Goal: Task Accomplishment & Management: Complete application form

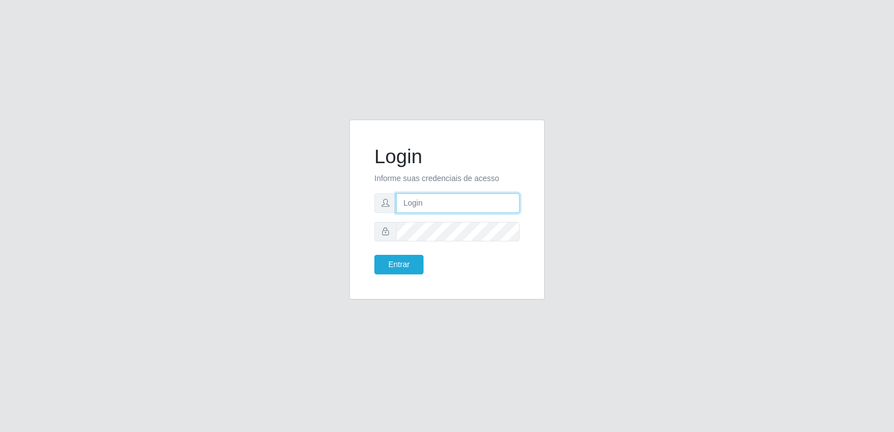
click at [426, 200] on input "text" at bounding box center [457, 203] width 123 height 20
paste input "[EMAIL_ADDRESS][DOMAIN_NAME]"
type input "[EMAIL_ADDRESS][DOMAIN_NAME]"
click at [406, 264] on button "Entrar" at bounding box center [398, 265] width 49 height 20
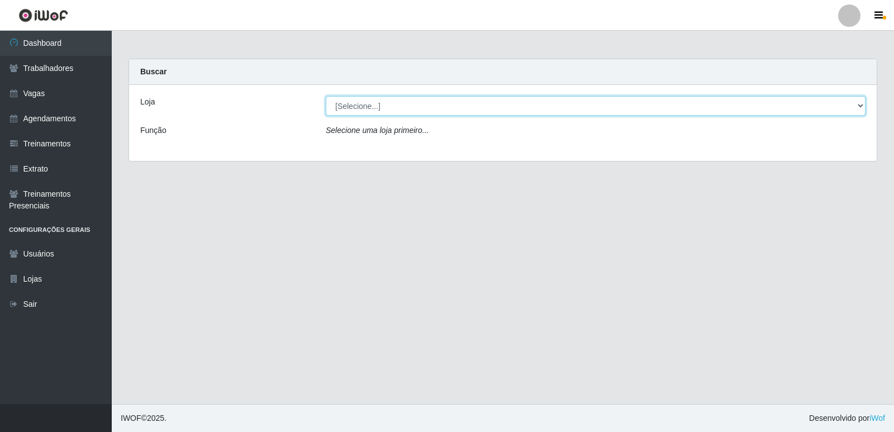
click at [369, 106] on select "[Selecione...] Carone - Itapoa Carone - Jardim Camburi Carone - Praia da Costa …" at bounding box center [596, 106] width 540 height 20
select select "506"
click at [326, 96] on select "[Selecione...] Carone - Itapoa Carone - Jardim Camburi Carone - Praia da Costa …" at bounding box center [596, 106] width 540 height 20
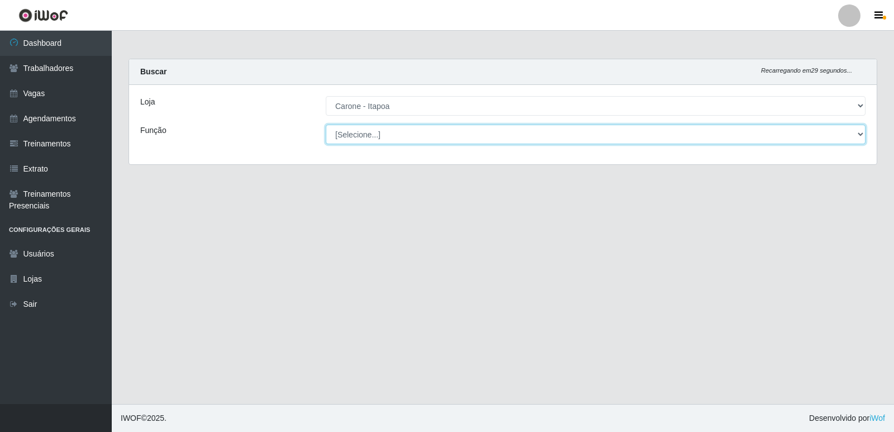
click at [378, 138] on select "[Selecione...] Embalador Embalador + Embalador ++ Repositor Repositor + Reposit…" at bounding box center [596, 135] width 540 height 20
click at [326, 125] on select "[Selecione...] Embalador Embalador + Embalador ++ Repositor Repositor + Reposit…" at bounding box center [596, 135] width 540 height 20
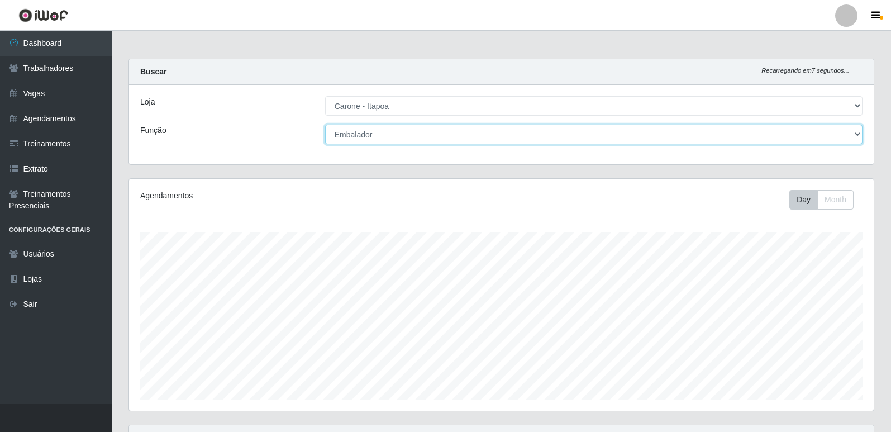
click at [370, 132] on select "[Selecione...] Embalador Embalador + Embalador ++ Repositor Repositor + Reposit…" at bounding box center [594, 135] width 538 height 20
drag, startPoint x: 367, startPoint y: 134, endPoint x: 400, endPoint y: 133, distance: 32.4
click at [367, 134] on select "[Selecione...] Embalador Embalador + Embalador ++ Repositor Repositor + Reposit…" at bounding box center [594, 135] width 538 height 20
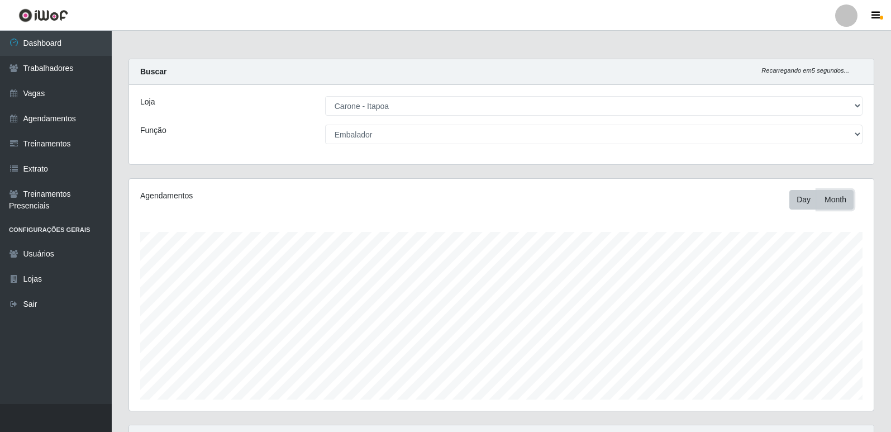
click at [830, 198] on button "Month" at bounding box center [835, 200] width 36 height 20
click at [801, 205] on button "Day" at bounding box center [804, 200] width 28 height 20
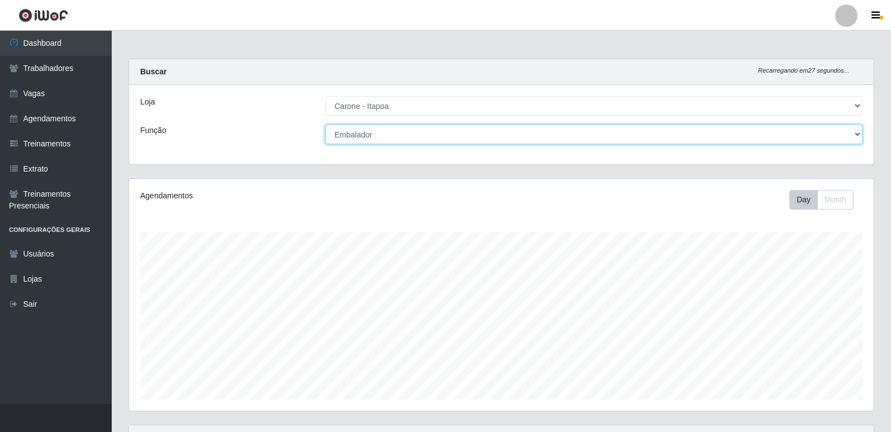
click at [413, 137] on select "[Selecione...] Embalador Embalador + Embalador ++ Repositor Repositor + Reposit…" at bounding box center [594, 135] width 538 height 20
click at [325, 125] on select "[Selecione...] Embalador Embalador + Embalador ++ Repositor Repositor + Reposit…" at bounding box center [594, 135] width 538 height 20
click at [388, 132] on select "[Selecione...] Embalador Embalador + Embalador ++ Repositor Repositor + Reposit…" at bounding box center [594, 135] width 538 height 20
click at [325, 125] on select "[Selecione...] Embalador Embalador + Embalador ++ Repositor Repositor + Reposit…" at bounding box center [594, 135] width 538 height 20
click at [381, 140] on select "[Selecione...] Embalador Embalador + Embalador ++ Repositor Repositor + Reposit…" at bounding box center [594, 135] width 538 height 20
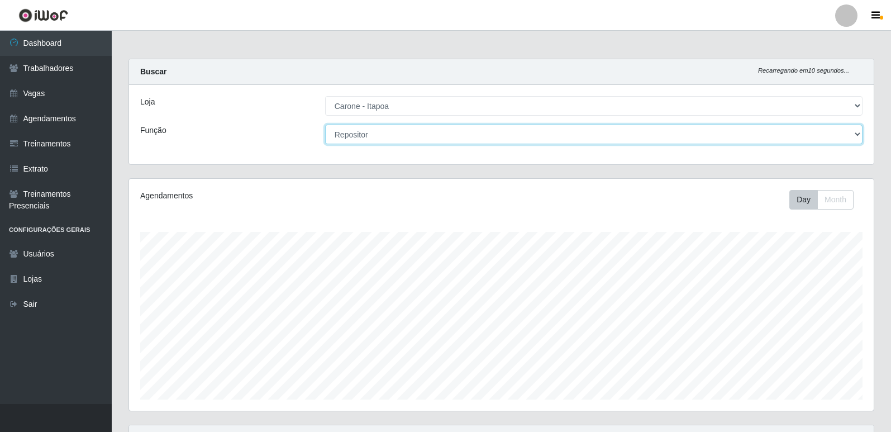
click at [325, 125] on select "[Selecione...] Embalador Embalador + Embalador ++ Repositor Repositor + Reposit…" at bounding box center [594, 135] width 538 height 20
click at [383, 136] on select "[Selecione...] Embalador Embalador + Embalador ++ Repositor Repositor + Reposit…" at bounding box center [594, 135] width 538 height 20
click at [325, 125] on select "[Selecione...] Embalador Embalador + Embalador ++ Repositor Repositor + Reposit…" at bounding box center [594, 135] width 538 height 20
drag, startPoint x: 382, startPoint y: 131, endPoint x: 382, endPoint y: 141, distance: 10.1
click at [382, 131] on select "[Selecione...] Embalador Embalador + Embalador ++ Repositor Repositor + Reposit…" at bounding box center [594, 135] width 538 height 20
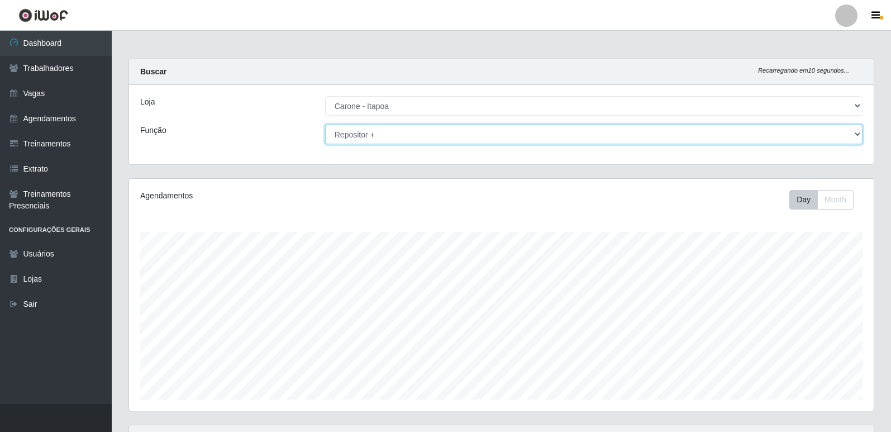
select select "86"
click at [325, 125] on select "[Selecione...] Embalador Embalador + Embalador ++ Repositor Repositor + Reposit…" at bounding box center [594, 135] width 538 height 20
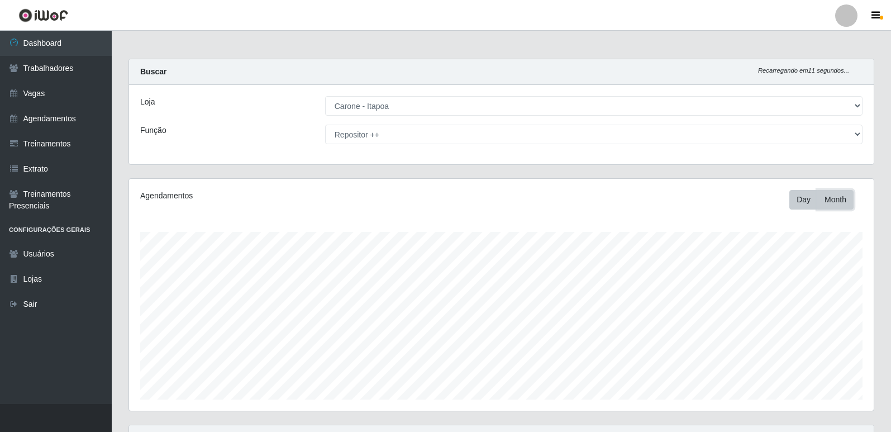
click at [827, 199] on button "Month" at bounding box center [835, 200] width 36 height 20
click at [44, 69] on link "Trabalhadores" at bounding box center [56, 68] width 112 height 25
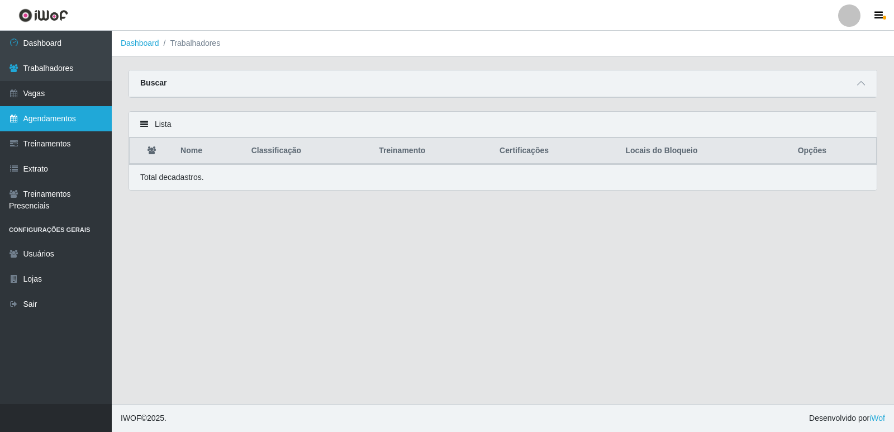
click at [60, 122] on link "Agendamentos" at bounding box center [56, 118] width 112 height 25
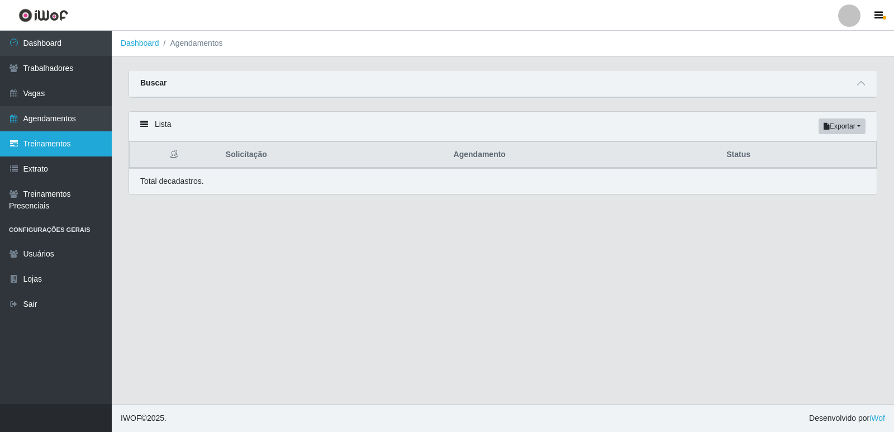
click at [59, 146] on link "Treinamentos" at bounding box center [56, 143] width 112 height 25
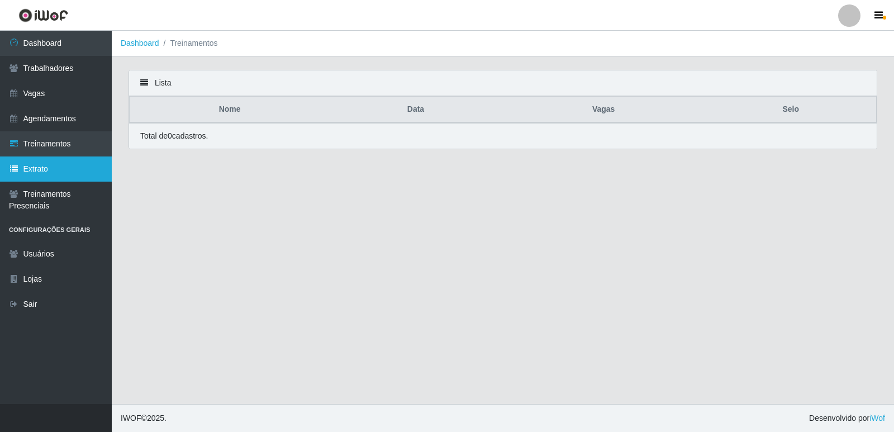
click at [60, 168] on link "Extrato" at bounding box center [56, 168] width 112 height 25
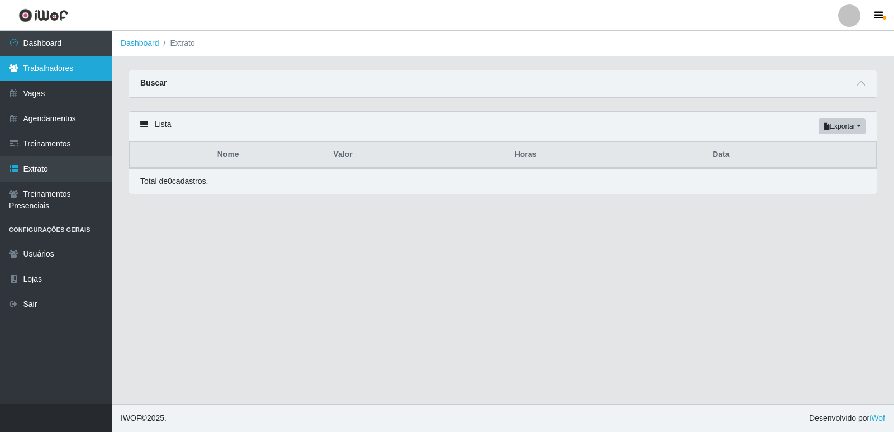
click at [72, 72] on link "Trabalhadores" at bounding box center [56, 68] width 112 height 25
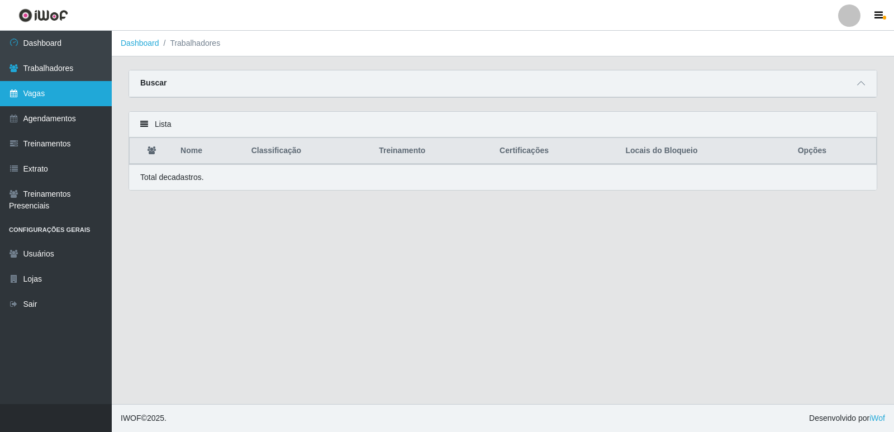
click at [63, 97] on link "Vagas" at bounding box center [56, 93] width 112 height 25
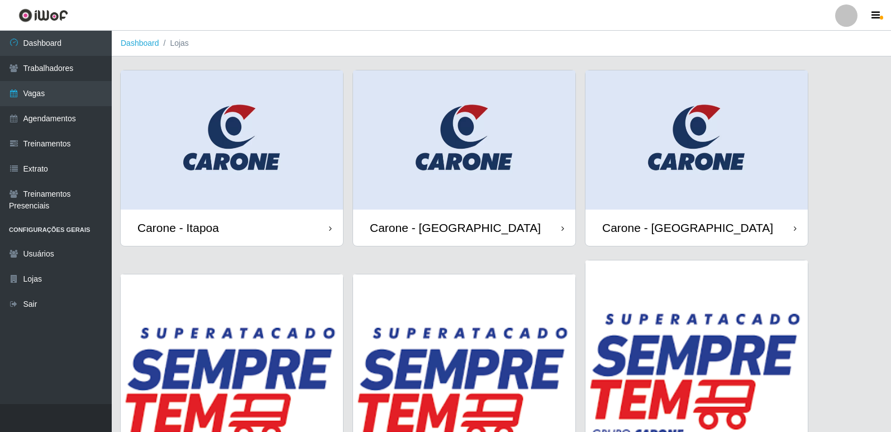
click at [217, 223] on div "Carone - Itapoa" at bounding box center [178, 228] width 82 height 14
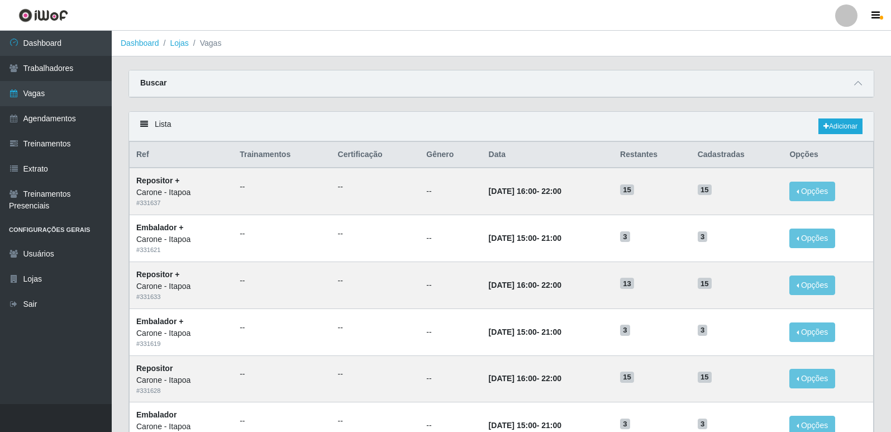
click at [139, 120] on div "Lista Adicionar" at bounding box center [501, 127] width 745 height 30
click at [143, 123] on icon at bounding box center [144, 124] width 8 height 8
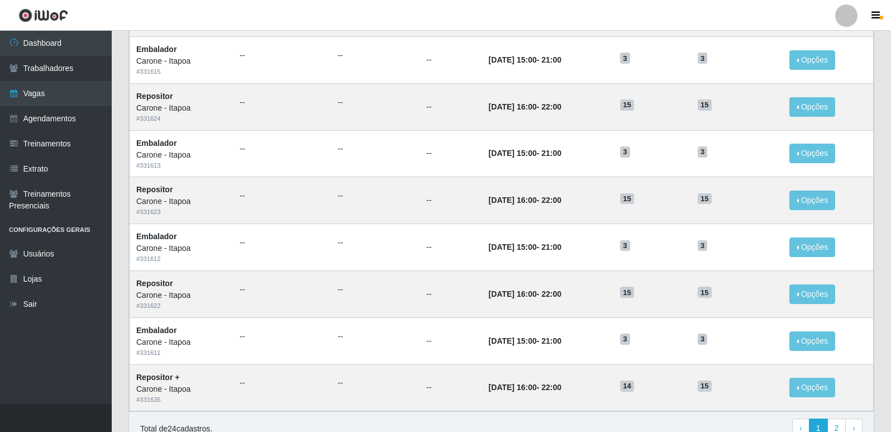
scroll to position [515, 0]
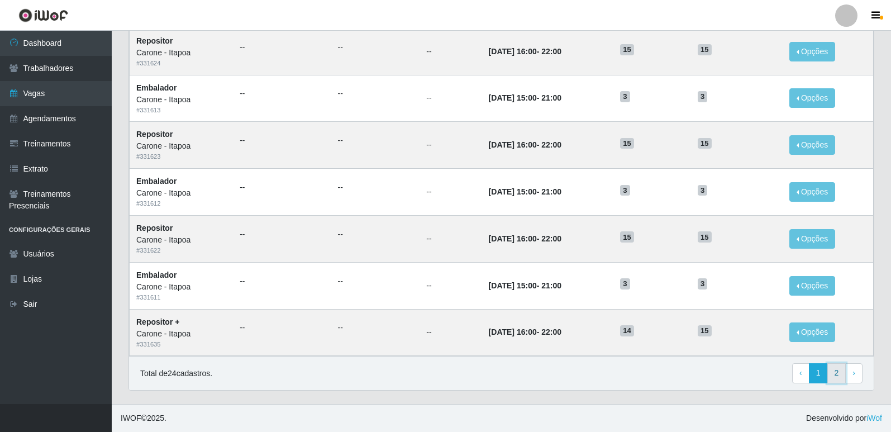
click at [836, 367] on link "2" at bounding box center [837, 373] width 19 height 20
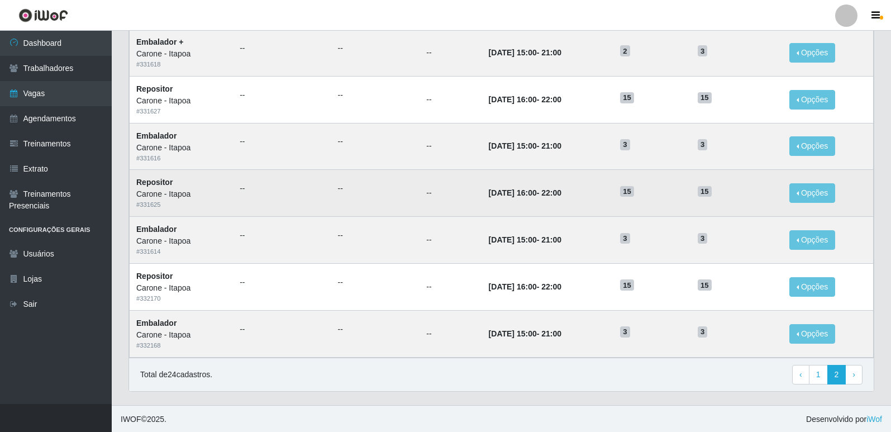
scroll to position [234, 0]
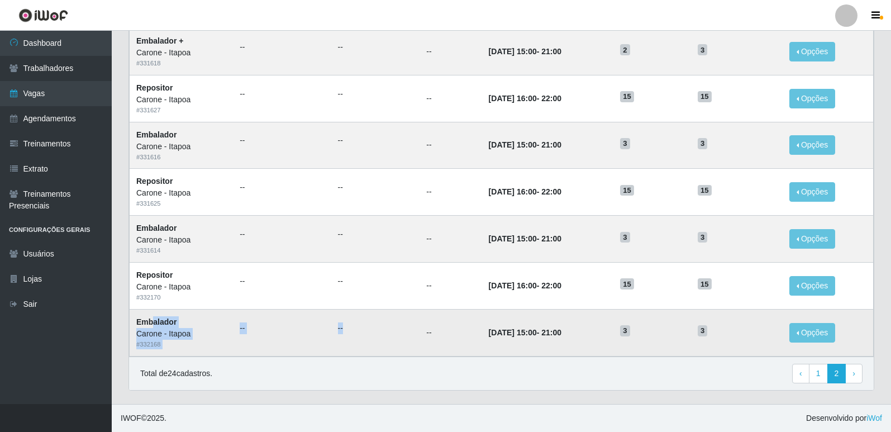
drag, startPoint x: 150, startPoint y: 323, endPoint x: 405, endPoint y: 326, distance: 254.8
click at [405, 326] on tr "Embalador [PERSON_NAME] - Itapoa # 332168 -- -- -- [DATE] 15:00 - 21:00 3 3 Opç…" at bounding box center [502, 332] width 744 height 47
drag, startPoint x: 153, startPoint y: 229, endPoint x: 262, endPoint y: 243, distance: 109.9
click at [262, 243] on tr "Embalador [PERSON_NAME] - Itapoa # 331614 -- -- -- [DATE] 15:00 - 21:00 3 3 Opç…" at bounding box center [502, 239] width 744 height 47
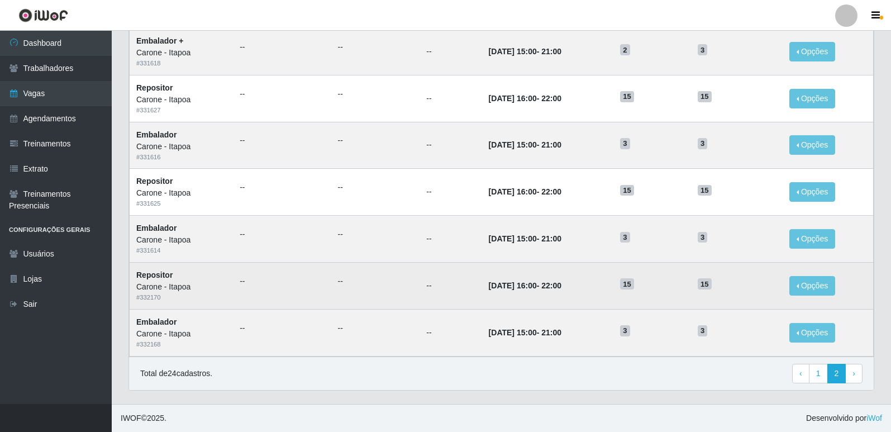
click at [220, 306] on td "Repositor [PERSON_NAME] - Itapoa # 332170" at bounding box center [182, 285] width 104 height 47
drag, startPoint x: 144, startPoint y: 319, endPoint x: 178, endPoint y: 272, distance: 58.8
click at [178, 272] on tbody "Embalador + [PERSON_NAME] - Itapoa # 331620 -- -- -- [DATE] 15:00 - 21:00 3 3 O…" at bounding box center [502, 145] width 744 height 422
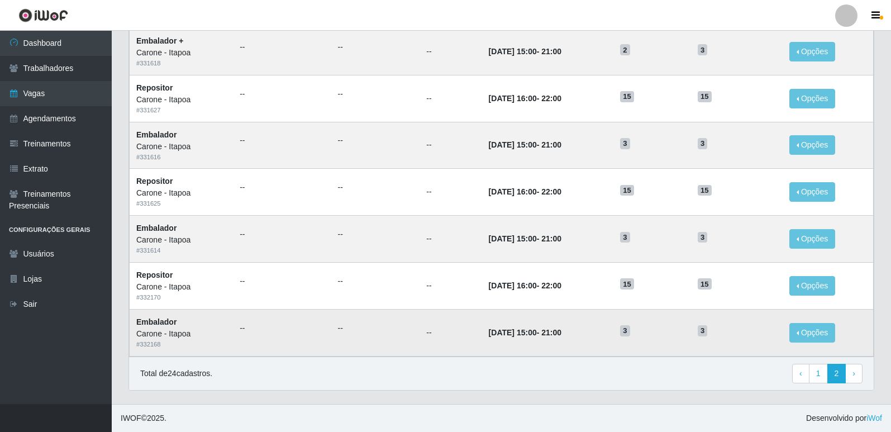
click at [258, 326] on ul "--" at bounding box center [282, 328] width 84 height 12
drag, startPoint x: 140, startPoint y: 325, endPoint x: 229, endPoint y: 327, distance: 89.4
click at [229, 327] on td "Embalador [PERSON_NAME] - Itapoa # 332168" at bounding box center [182, 332] width 104 height 47
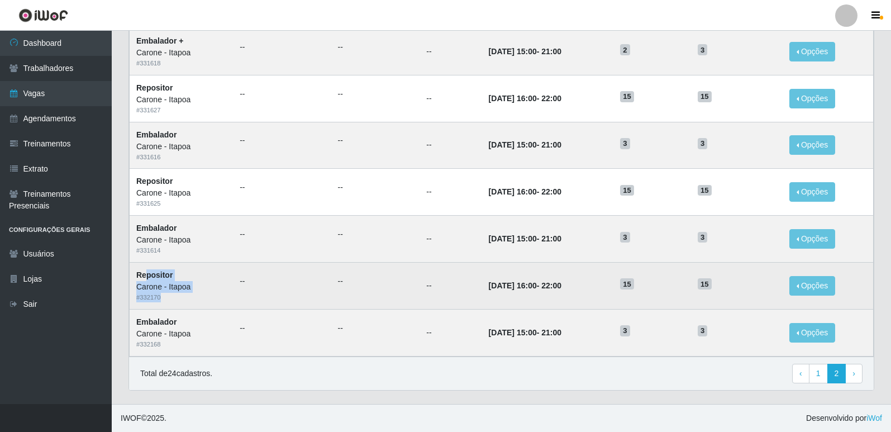
drag, startPoint x: 144, startPoint y: 272, endPoint x: 163, endPoint y: 304, distance: 37.6
click at [163, 304] on td "Repositor [PERSON_NAME] - Itapoa # 332170" at bounding box center [182, 285] width 104 height 47
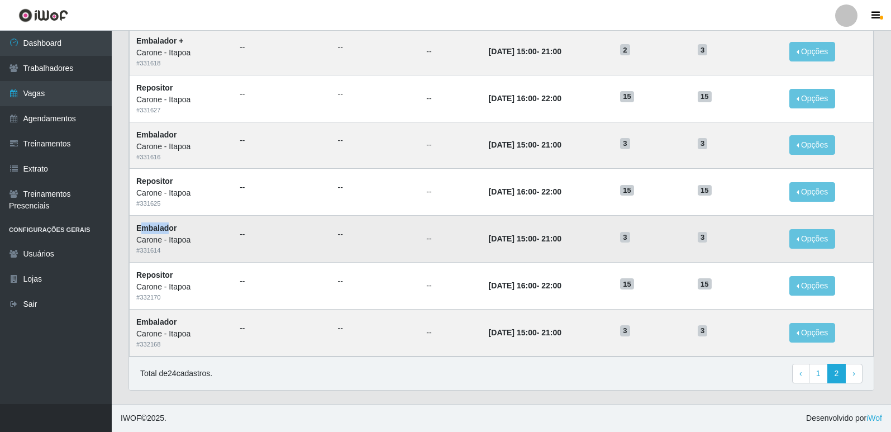
drag, startPoint x: 139, startPoint y: 225, endPoint x: 168, endPoint y: 229, distance: 29.2
click at [168, 229] on strong "Embalador" at bounding box center [156, 228] width 40 height 9
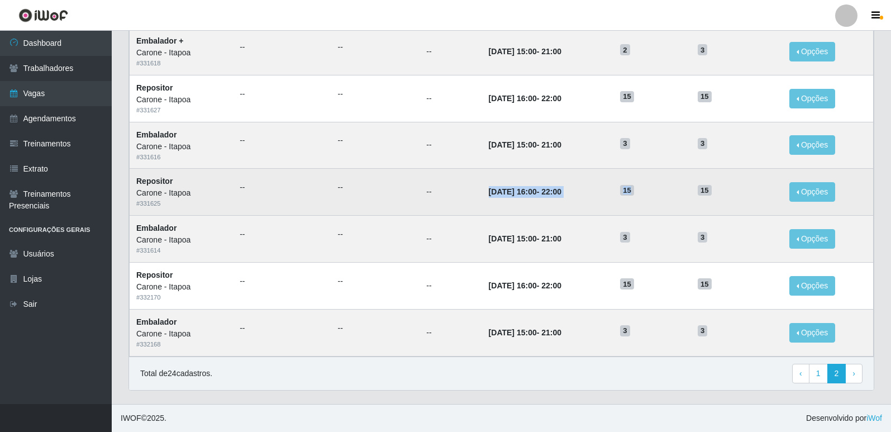
drag, startPoint x: 474, startPoint y: 193, endPoint x: 654, endPoint y: 193, distance: 179.9
click at [654, 193] on tr "Repositor [PERSON_NAME] - Itapoa # 331625 -- -- -- [DATE] 16:00 - 22:00 15 15 O…" at bounding box center [502, 192] width 744 height 47
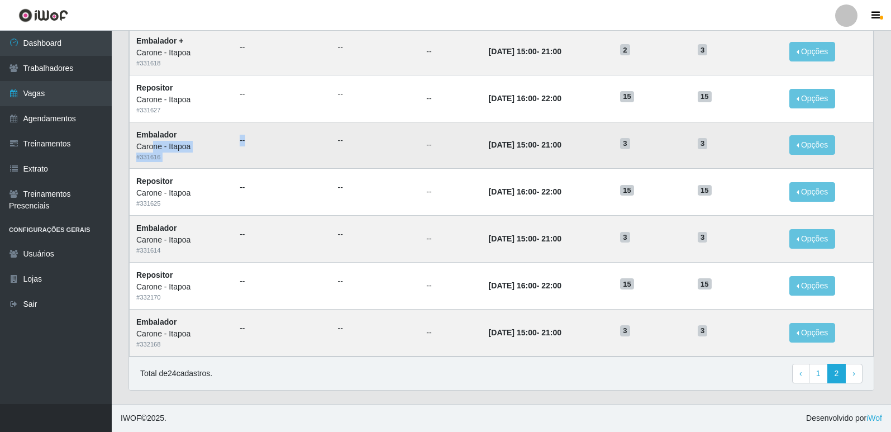
drag, startPoint x: 154, startPoint y: 146, endPoint x: 256, endPoint y: 146, distance: 102.3
click at [256, 146] on tr "Embalador [PERSON_NAME] - Itapoa # 331616 -- -- -- [DATE] 15:00 - 21:00 3 3 Opç…" at bounding box center [502, 145] width 744 height 47
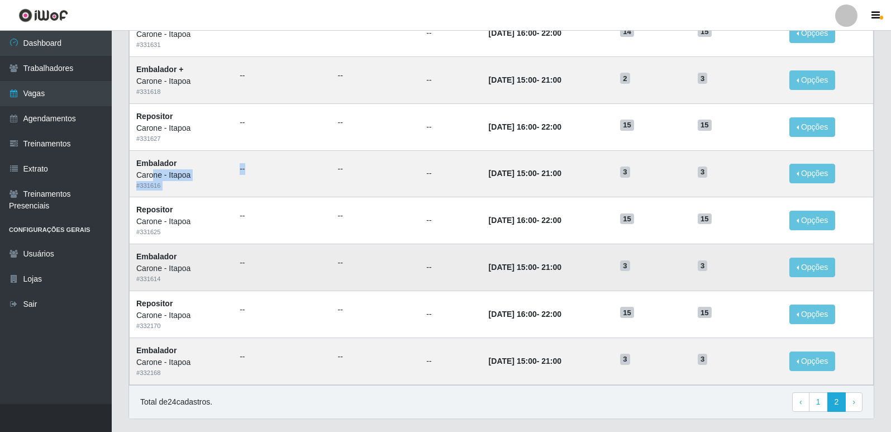
scroll to position [178, 0]
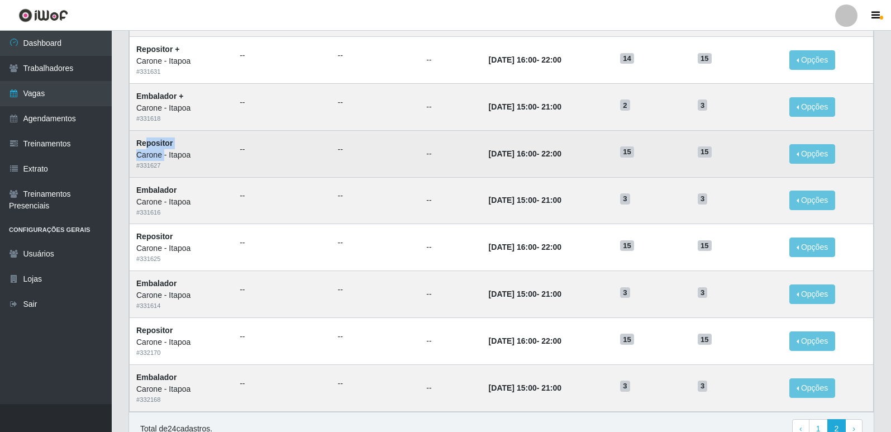
drag, startPoint x: 146, startPoint y: 141, endPoint x: 164, endPoint y: 151, distance: 20.0
click at [164, 151] on td "Repositor [PERSON_NAME] - Itapoa # 331627" at bounding box center [182, 153] width 104 height 47
click at [218, 168] on div "# 331627" at bounding box center [181, 165] width 90 height 9
drag, startPoint x: 139, startPoint y: 145, endPoint x: 574, endPoint y: 170, distance: 436.0
click at [574, 170] on tr "Repositor [PERSON_NAME] - Itapoa # 331627 -- -- -- [DATE] 16:00 - 22:00 15 15 O…" at bounding box center [502, 153] width 744 height 47
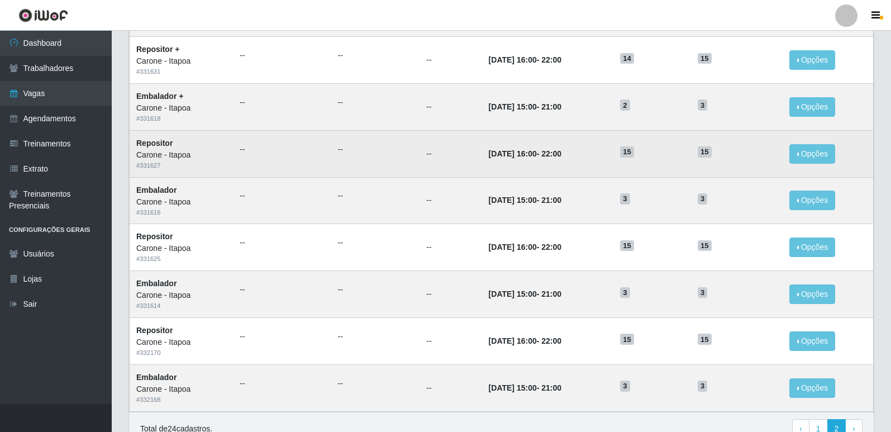
drag, startPoint x: 600, startPoint y: 183, endPoint x: 567, endPoint y: 168, distance: 36.0
click at [600, 182] on td "[DATE] 15:00 - 21:00" at bounding box center [547, 200] width 131 height 47
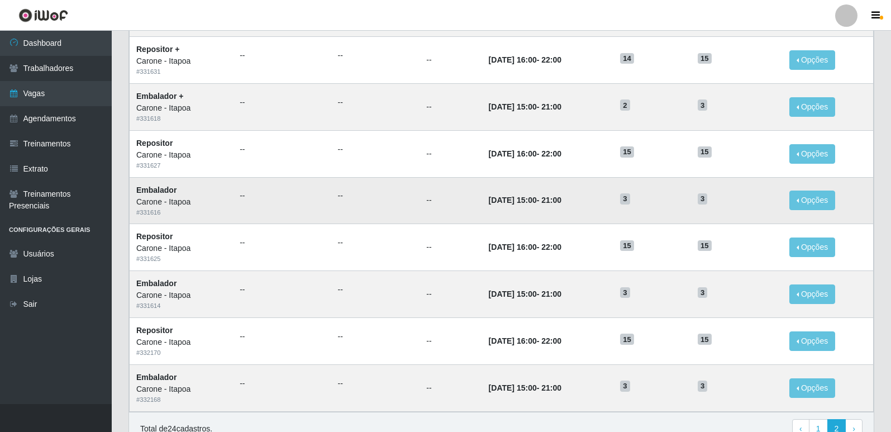
drag, startPoint x: 527, startPoint y: 154, endPoint x: 557, endPoint y: 201, distance: 55.8
click at [557, 201] on tbody "Embalador + [PERSON_NAME] - Itapoa # 331620 -- -- -- [DATE] 15:00 - 21:00 3 3 O…" at bounding box center [502, 200] width 744 height 422
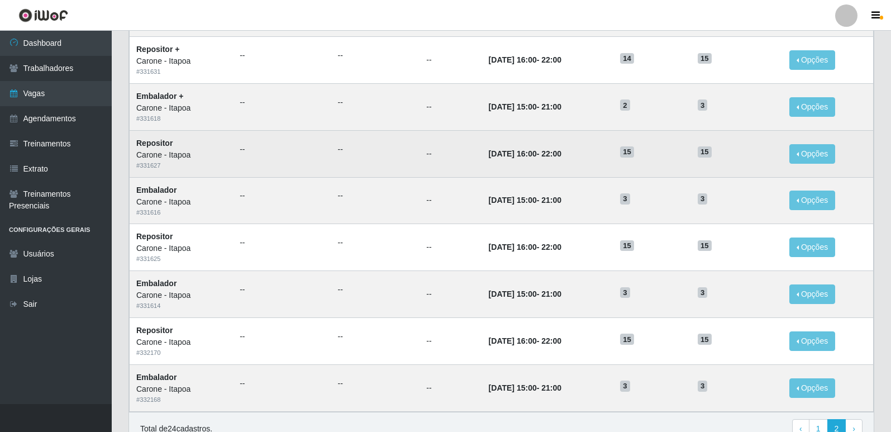
click at [493, 166] on td "[DATE] 16:00 - 22:00" at bounding box center [547, 153] width 131 height 47
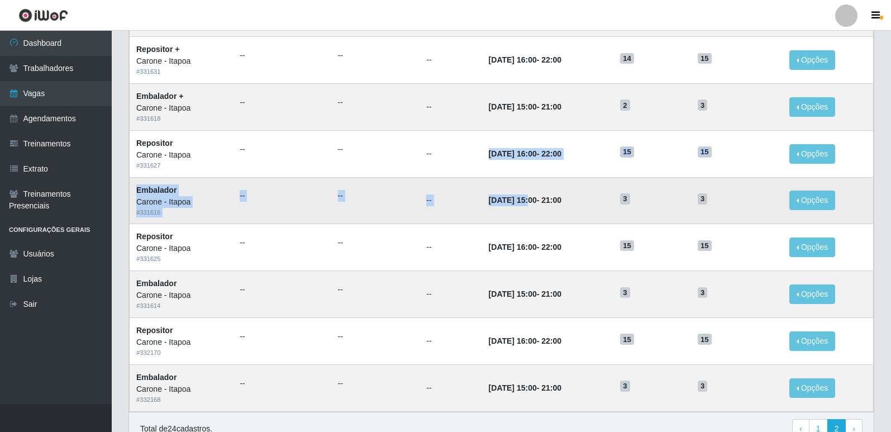
drag, startPoint x: 470, startPoint y: 151, endPoint x: 516, endPoint y: 198, distance: 64.8
click at [516, 198] on tbody "Embalador + [PERSON_NAME] - Itapoa # 331620 -- -- -- [DATE] 15:00 - 21:00 3 3 O…" at bounding box center [502, 200] width 744 height 422
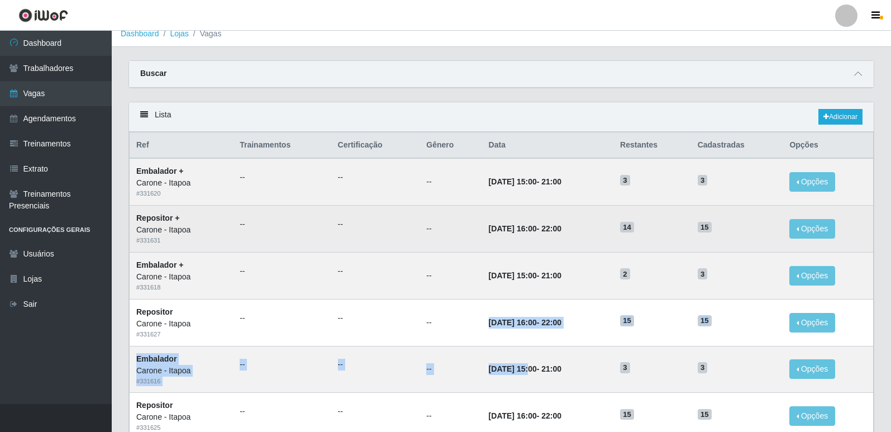
scroll to position [0, 0]
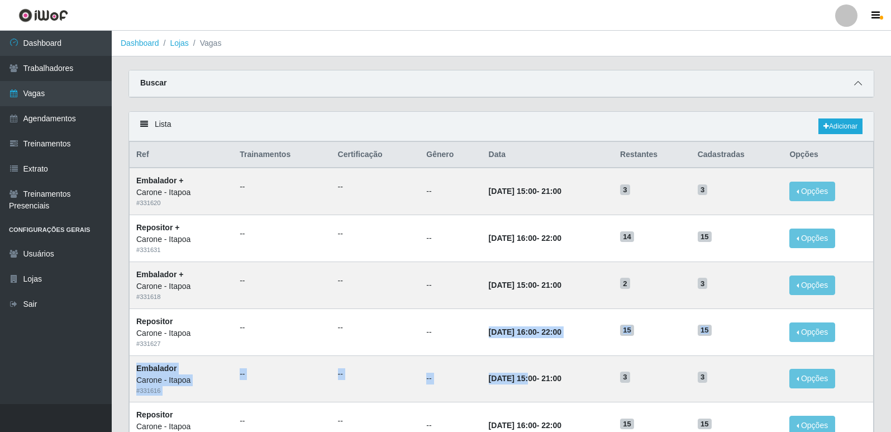
click at [854, 87] on icon at bounding box center [858, 83] width 8 height 8
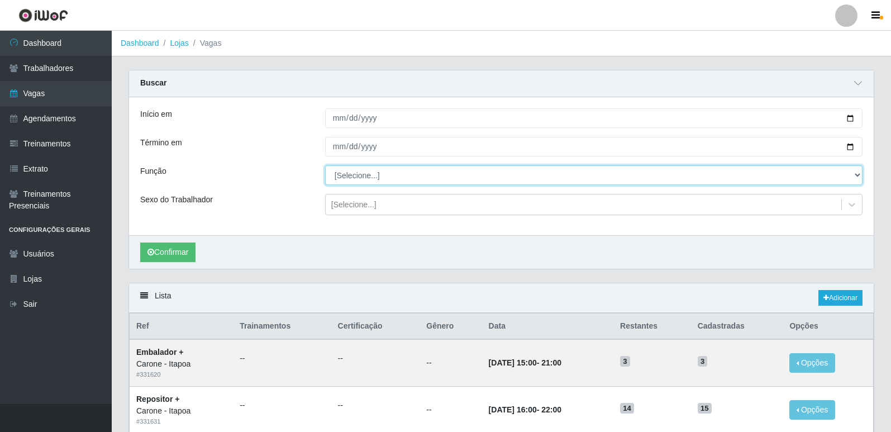
click at [346, 182] on select "[Selecione...] Embalador Embalador + Embalador ++ Repositor Repositor + Reposit…" at bounding box center [594, 175] width 538 height 20
click at [325, 166] on select "[Selecione...] Embalador Embalador + Embalador ++ Repositor Repositor + Reposit…" at bounding box center [594, 175] width 538 height 20
click at [444, 175] on select "[Selecione...] Embalador Embalador + Embalador ++ Repositor Repositor + Reposit…" at bounding box center [594, 175] width 538 height 20
select select "70"
click at [325, 166] on select "[Selecione...] Embalador Embalador + Embalador ++ Repositor Repositor + Reposit…" at bounding box center [594, 175] width 538 height 20
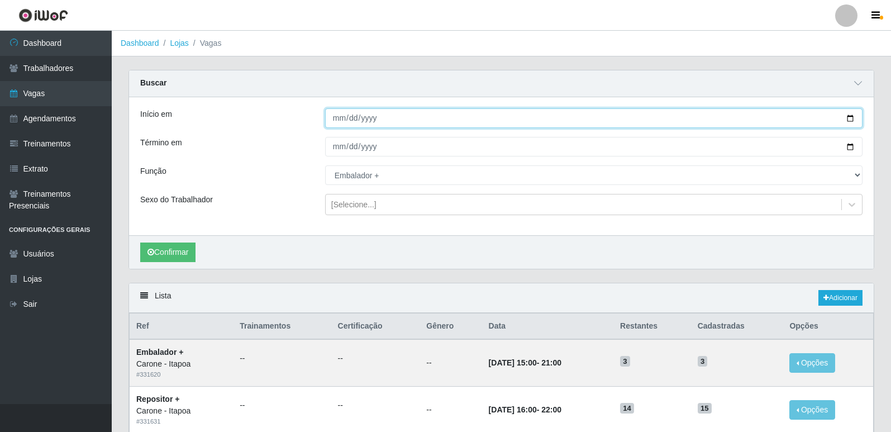
click at [363, 113] on input "Início em" at bounding box center [594, 118] width 538 height 20
type input "0008-01-20"
click at [348, 115] on input "Início em" at bounding box center [594, 118] width 538 height 20
type input "[DATE]"
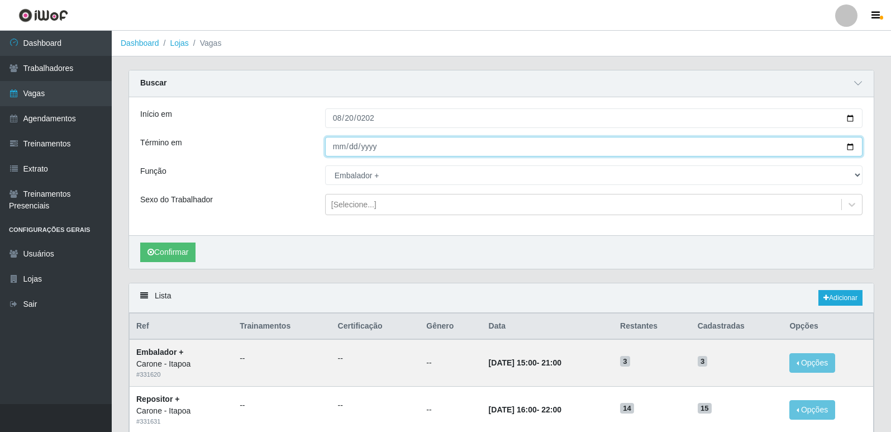
click at [338, 147] on input "Término em" at bounding box center [594, 147] width 538 height 20
type input "[DATE]"
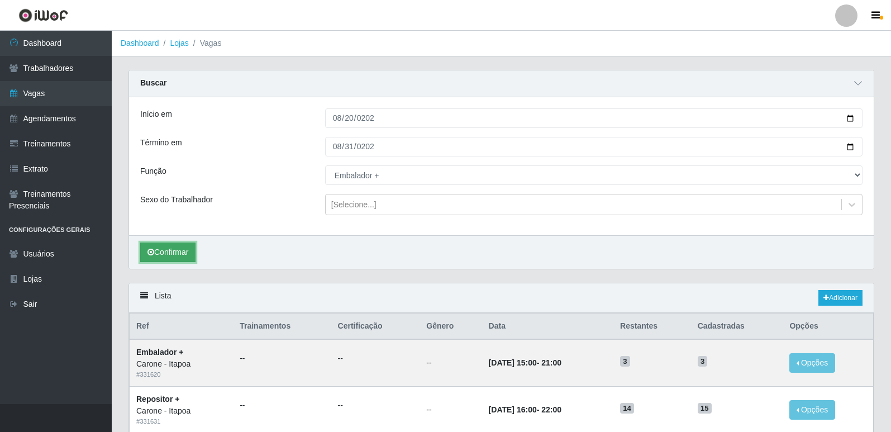
click at [171, 255] on button "Confirmar" at bounding box center [167, 253] width 55 height 20
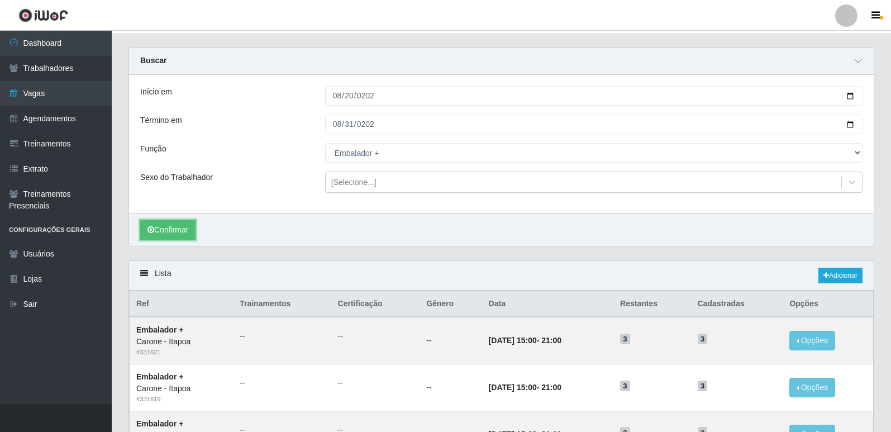
scroll to position [4, 0]
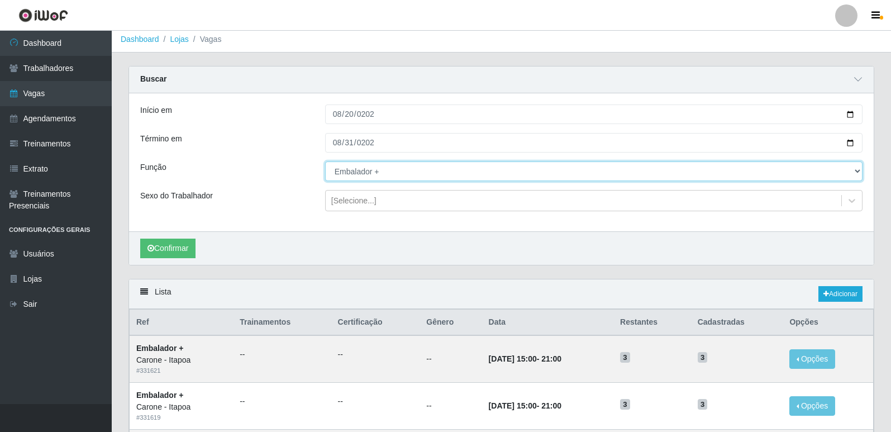
click at [403, 169] on select "[Selecione...] Embalador Embalador + Embalador ++ Repositor Repositor + Reposit…" at bounding box center [594, 171] width 538 height 20
click at [325, 162] on select "[Selecione...] Embalador Embalador + Embalador ++ Repositor Repositor + Reposit…" at bounding box center [594, 171] width 538 height 20
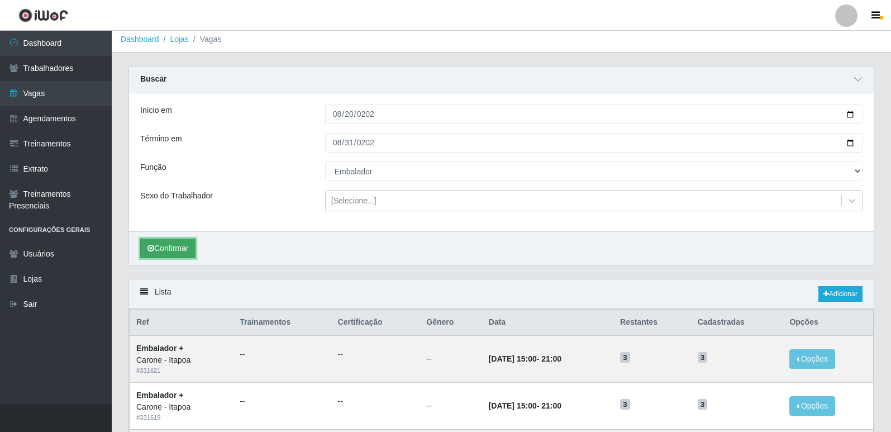
click at [151, 247] on icon "submit" at bounding box center [151, 248] width 7 height 8
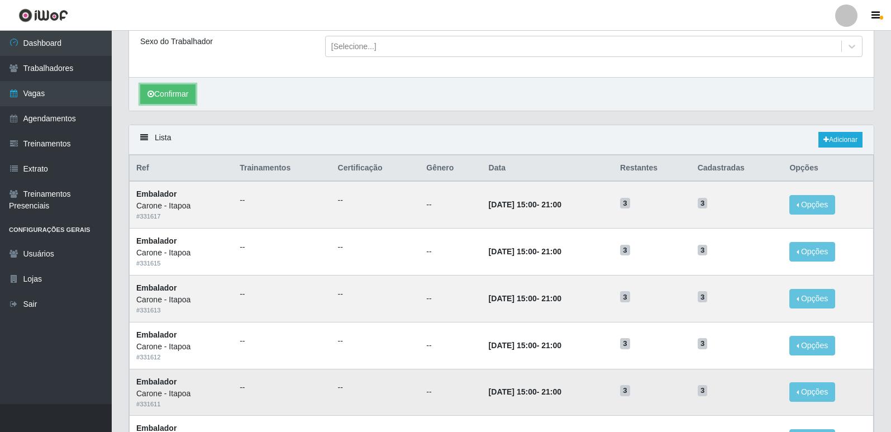
scroll to position [135, 0]
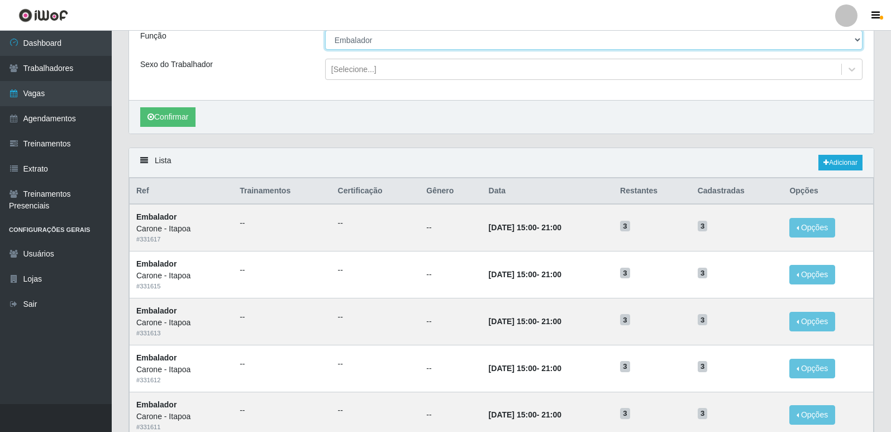
click at [369, 43] on select "[Selecione...] Embalador Embalador + Embalador ++ Repositor Repositor + Reposit…" at bounding box center [594, 40] width 538 height 20
click at [325, 31] on select "[Selecione...] Embalador Embalador + Embalador ++ Repositor Repositor + Reposit…" at bounding box center [594, 40] width 538 height 20
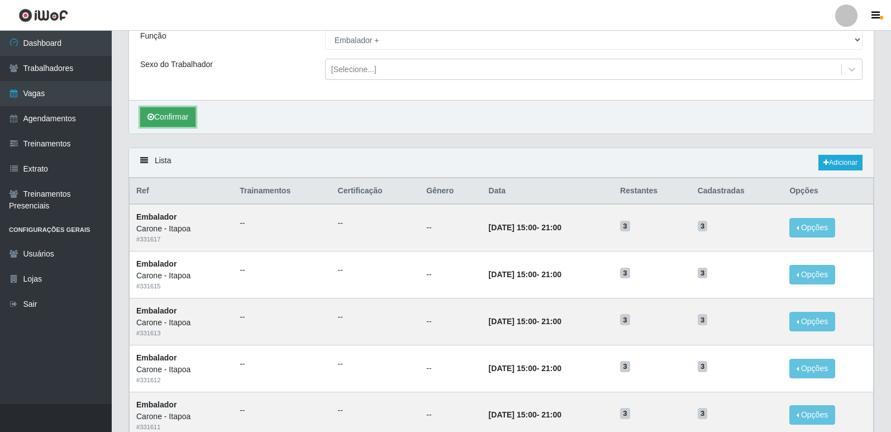
click at [181, 115] on button "Confirmar" at bounding box center [167, 117] width 55 height 20
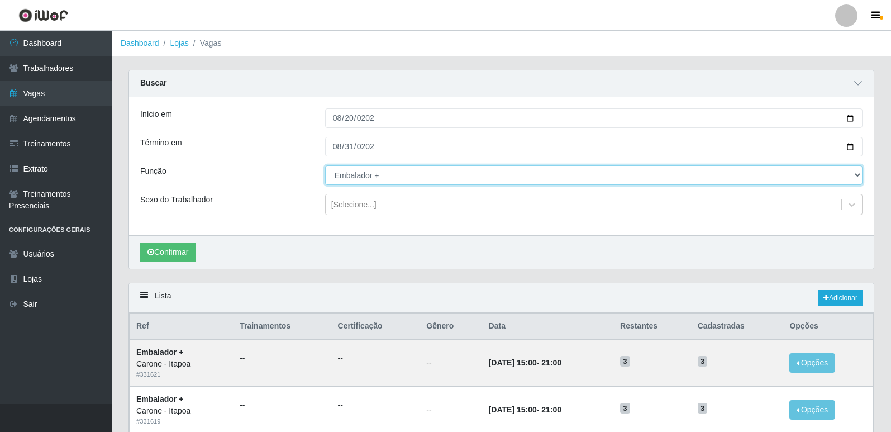
click at [353, 182] on select "[Selecione...] Embalador Embalador + Embalador ++ Repositor Repositor + Reposit…" at bounding box center [594, 175] width 538 height 20
click at [325, 166] on select "[Selecione...] Embalador Embalador + Embalador ++ Repositor Repositor + Reposit…" at bounding box center [594, 175] width 538 height 20
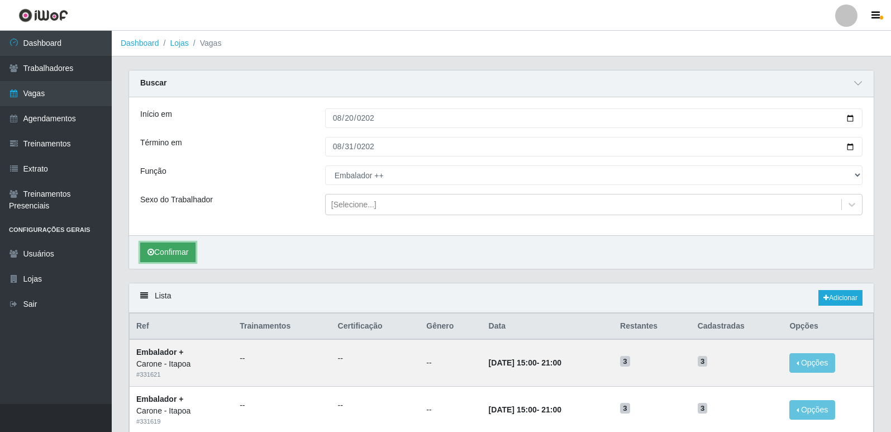
click at [182, 253] on button "Confirmar" at bounding box center [167, 253] width 55 height 20
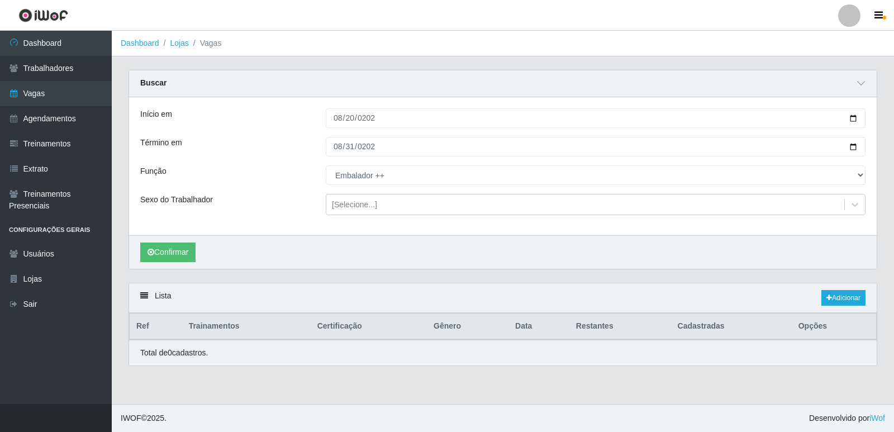
click at [384, 164] on div "Início em [DATE] Término em [DATE] Função [Selecione...] Embalador Embalador + …" at bounding box center [503, 166] width 748 height 138
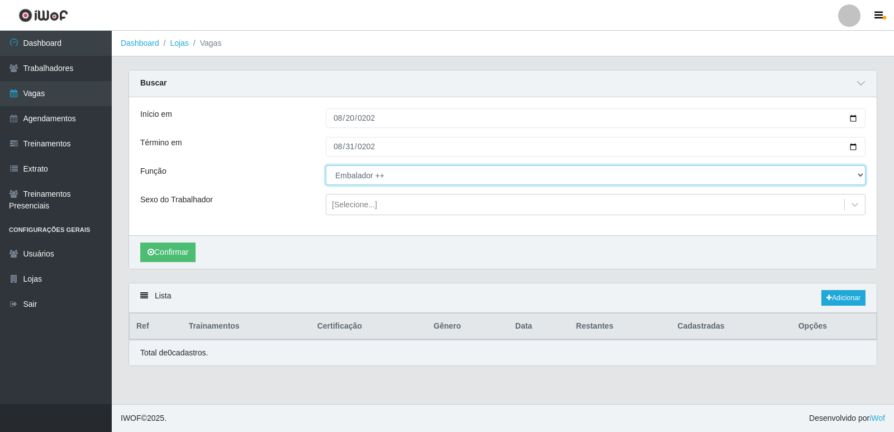
click at [379, 175] on select "[Selecione...] Embalador Embalador + Embalador ++ Repositor Repositor + Reposit…" at bounding box center [596, 175] width 540 height 20
click at [326, 166] on select "[Selecione...] Embalador Embalador + Embalador ++ Repositor Repositor + Reposit…" at bounding box center [596, 175] width 540 height 20
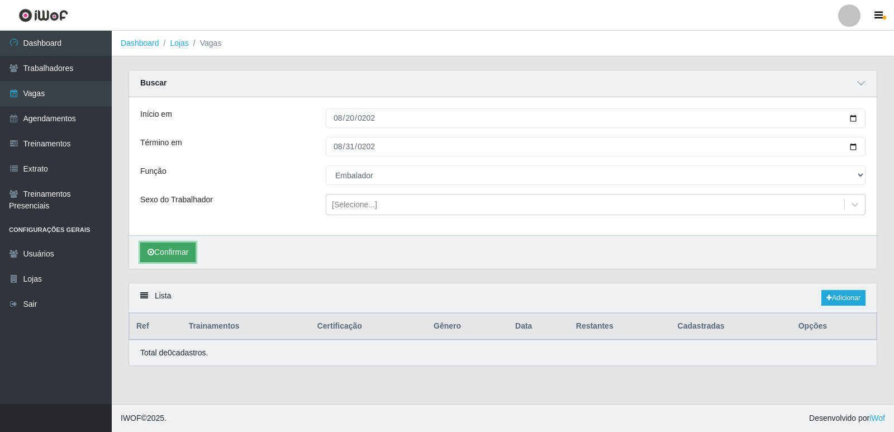
click at [184, 255] on button "Confirmar" at bounding box center [167, 253] width 55 height 20
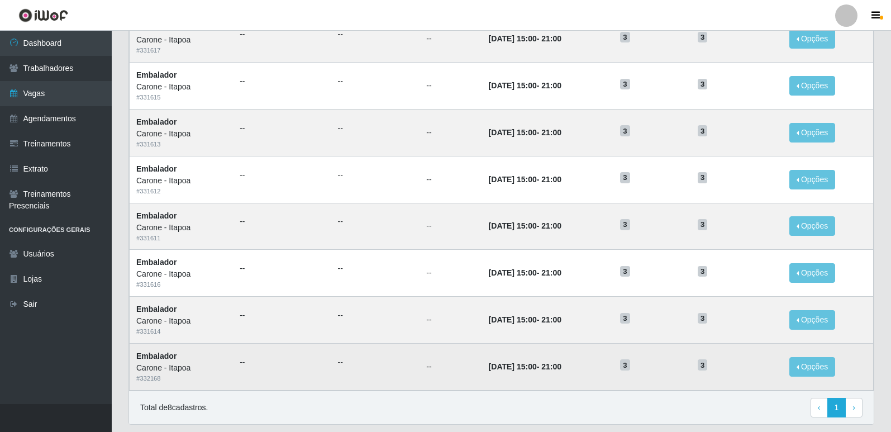
scroll to position [359, 0]
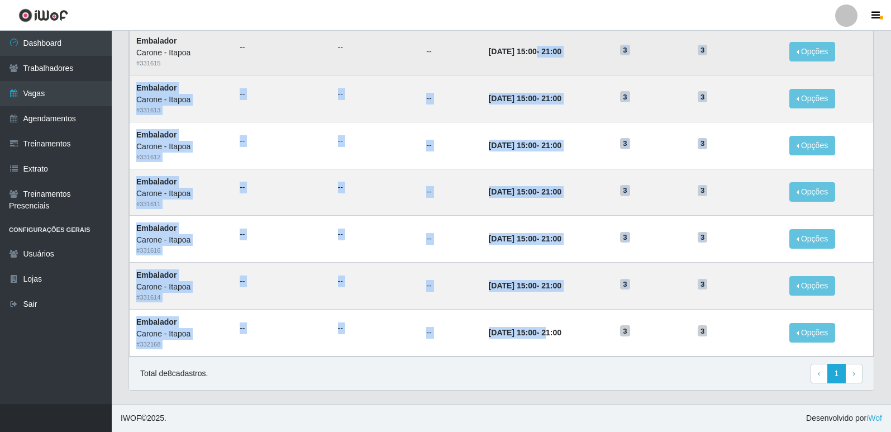
drag, startPoint x: 555, startPoint y: 329, endPoint x: 521, endPoint y: 50, distance: 280.9
click at [521, 50] on tbody "Embalador [PERSON_NAME] - Itapoa # 331617 -- -- -- [DATE] 15:00 - 21:00 3 3 Opç…" at bounding box center [502, 168] width 744 height 375
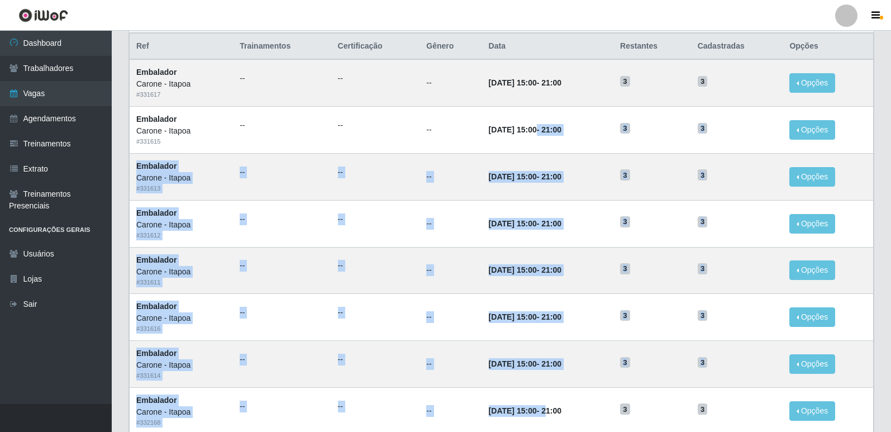
scroll to position [191, 0]
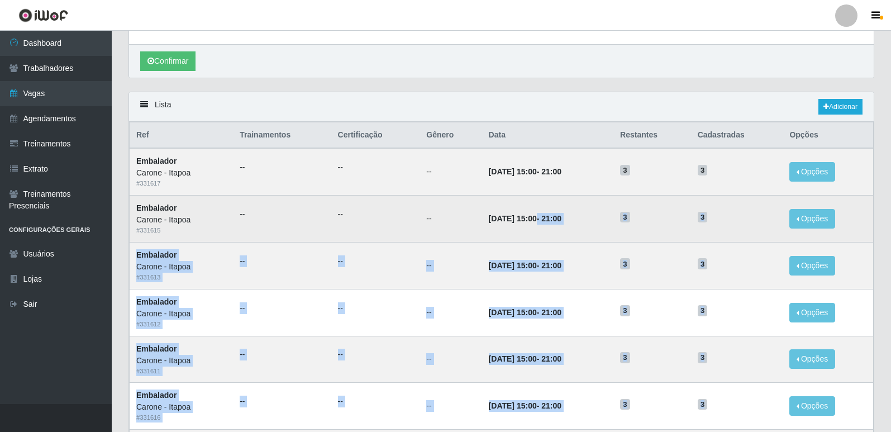
drag, startPoint x: 525, startPoint y: 165, endPoint x: 533, endPoint y: 238, distance: 73.6
click at [539, 224] on tbody "Embalador [PERSON_NAME] - Itapoa # 331617 -- -- -- [DATE] 15:00 - 21:00 3 3 Opç…" at bounding box center [502, 335] width 744 height 375
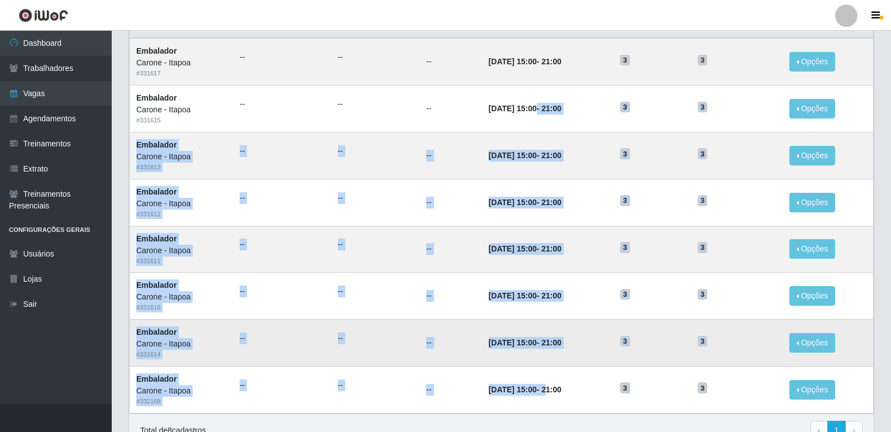
scroll to position [359, 0]
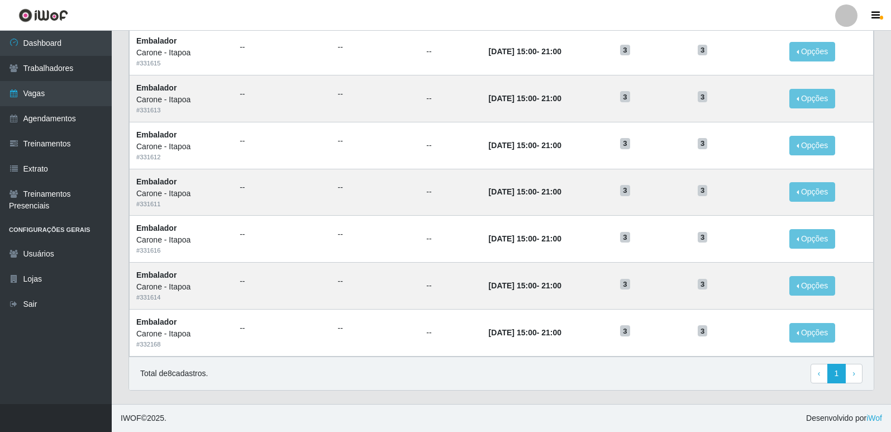
click at [544, 364] on div "Total de 8 cadastros. ‹ Previous 1 › Next" at bounding box center [501, 374] width 722 height 20
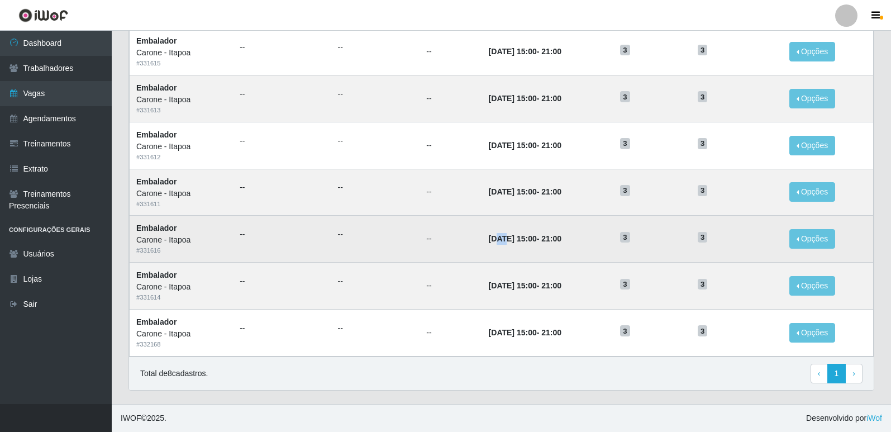
drag, startPoint x: 484, startPoint y: 242, endPoint x: 482, endPoint y: 208, distance: 34.1
click at [489, 241] on time "[DATE] 15:00" at bounding box center [513, 238] width 48 height 9
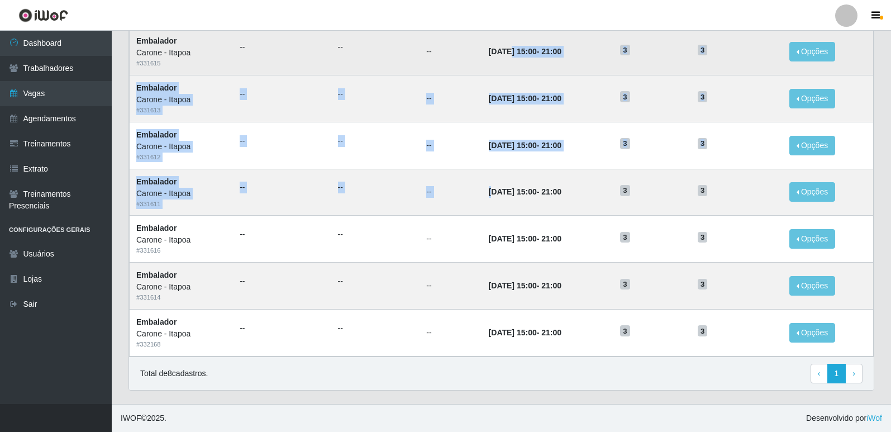
drag, startPoint x: 479, startPoint y: 183, endPoint x: 495, endPoint y: 46, distance: 137.8
click at [495, 46] on tbody "Embalador [PERSON_NAME] - Itapoa # 331617 -- -- -- [DATE] 15:00 - 21:00 3 3 Opç…" at bounding box center [502, 168] width 744 height 375
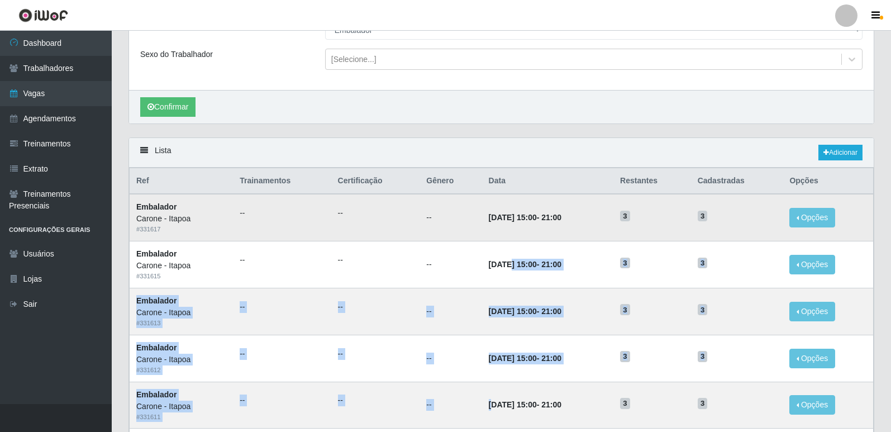
scroll to position [79, 0]
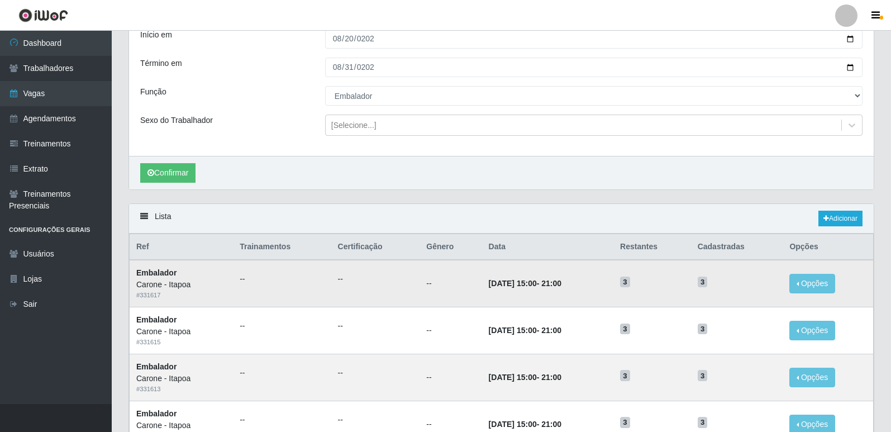
click at [736, 289] on td "3" at bounding box center [737, 283] width 92 height 47
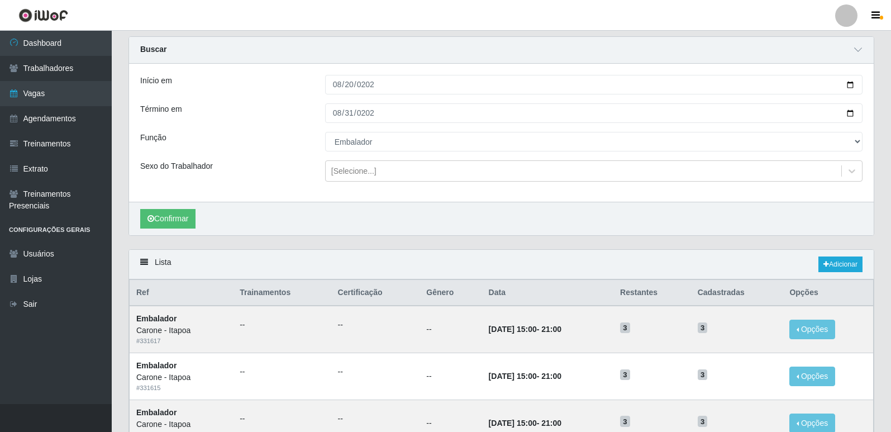
scroll to position [23, 0]
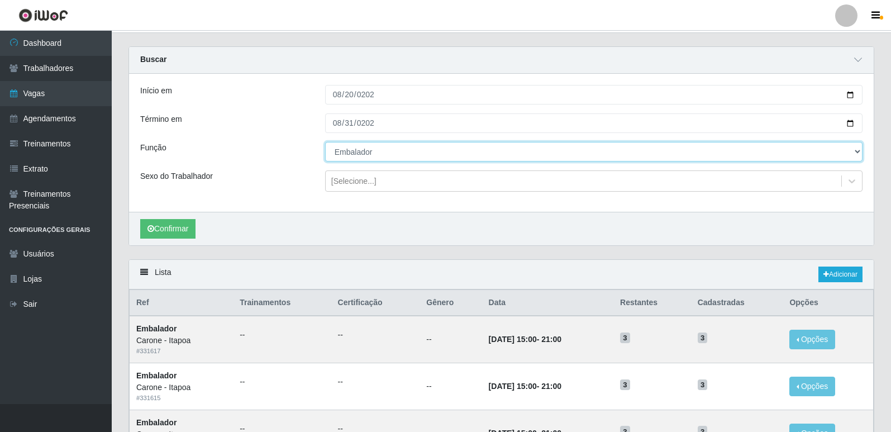
click at [357, 152] on select "[Selecione...] Embalador Embalador + Embalador ++ Repositor Repositor + Reposit…" at bounding box center [594, 152] width 538 height 20
click at [325, 142] on select "[Selecione...] Embalador Embalador + Embalador ++ Repositor Repositor + Reposit…" at bounding box center [594, 152] width 538 height 20
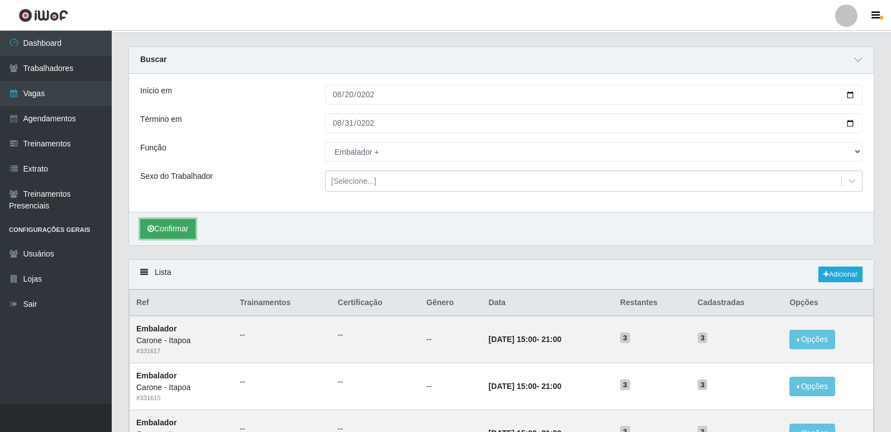
click at [165, 229] on button "Confirmar" at bounding box center [167, 229] width 55 height 20
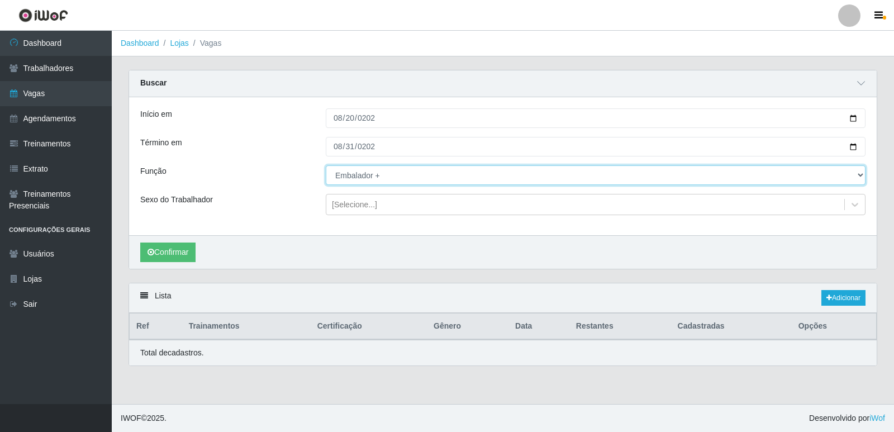
click at [388, 174] on select "[Selecione...] Embalador Embalador + Embalador ++ Repositor Repositor + Reposit…" at bounding box center [596, 175] width 540 height 20
click at [326, 166] on select "[Selecione...] Embalador Embalador + Embalador ++ Repositor Repositor + Reposit…" at bounding box center [596, 175] width 540 height 20
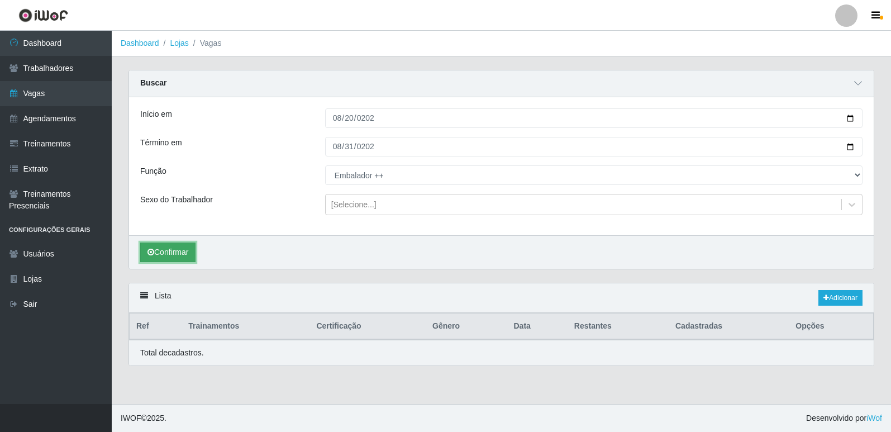
click at [183, 251] on button "Confirmar" at bounding box center [167, 253] width 55 height 20
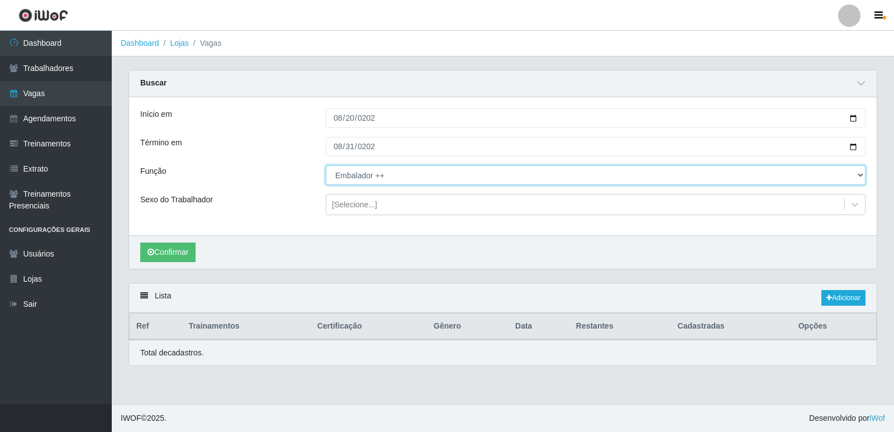
click at [362, 175] on select "[Selecione...] Embalador Embalador + Embalador ++ Repositor Repositor + Reposit…" at bounding box center [596, 175] width 540 height 20
click at [326, 166] on select "[Selecione...] Embalador Embalador + Embalador ++ Repositor Repositor + Reposit…" at bounding box center [596, 175] width 540 height 20
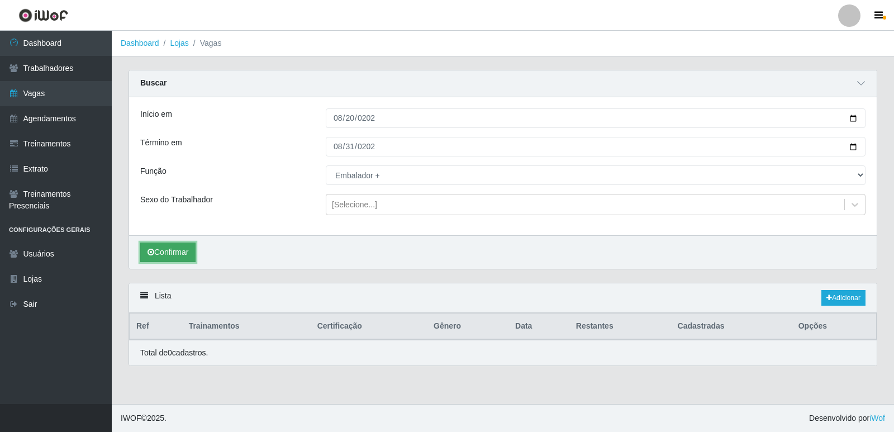
click at [192, 247] on button "Confirmar" at bounding box center [167, 253] width 55 height 20
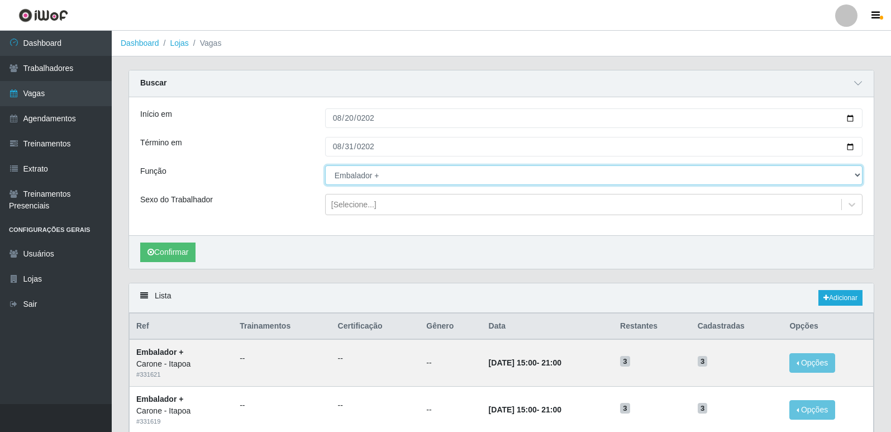
click at [375, 173] on select "[Selecione...] Embalador Embalador + Embalador ++ Repositor Repositor + Reposit…" at bounding box center [594, 175] width 538 height 20
click at [325, 166] on select "[Selecione...] Embalador Embalador + Embalador ++ Repositor Repositor + Reposit…" at bounding box center [594, 175] width 538 height 20
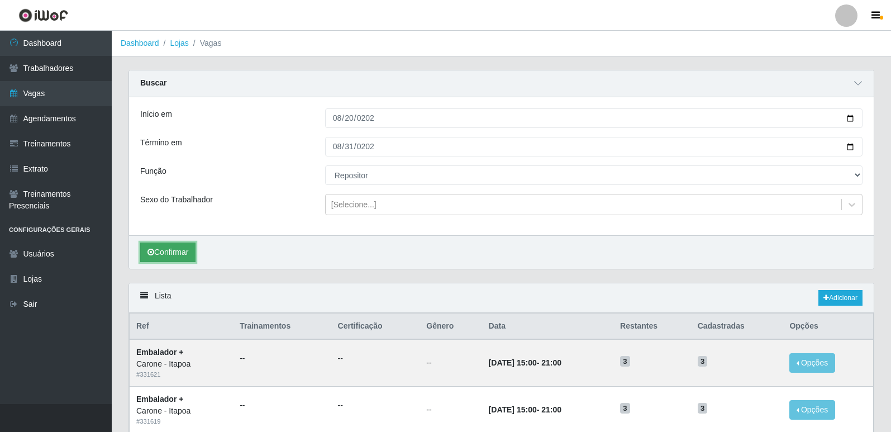
click at [175, 249] on button "Confirmar" at bounding box center [167, 253] width 55 height 20
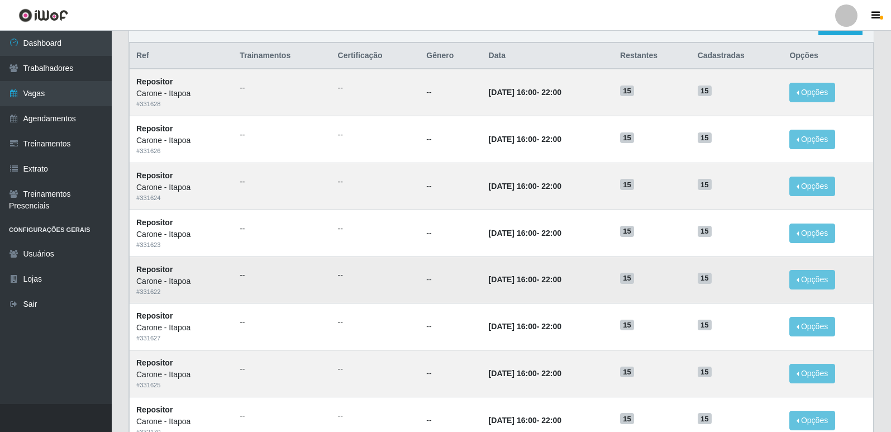
scroll to position [359, 0]
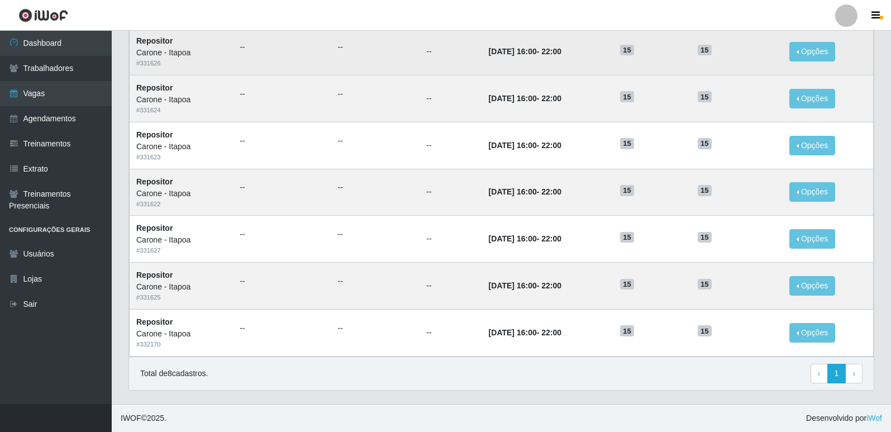
drag, startPoint x: 533, startPoint y: 191, endPoint x: 533, endPoint y: 41, distance: 149.2
click at [533, 41] on tbody "Repositor [PERSON_NAME] - Itapoa # 331628 -- -- -- [DATE] 16:00 - 22:00 15 15 O…" at bounding box center [502, 168] width 744 height 375
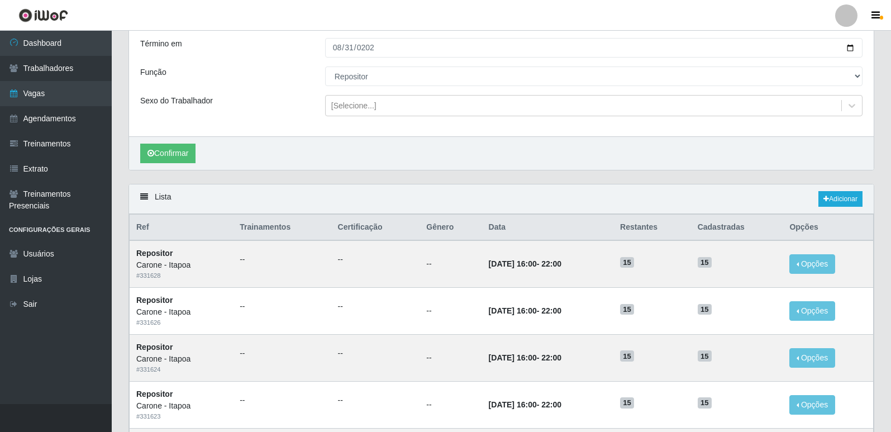
scroll to position [0, 0]
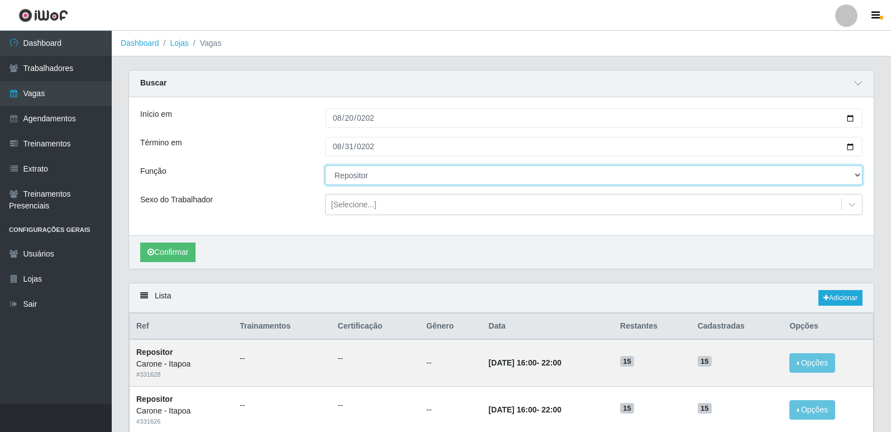
drag, startPoint x: 379, startPoint y: 176, endPoint x: 376, endPoint y: 183, distance: 7.8
click at [379, 176] on select "[Selecione...] Embalador Embalador + Embalador ++ Repositor Repositor + Reposit…" at bounding box center [594, 175] width 538 height 20
select select "82"
click at [325, 166] on select "[Selecione...] Embalador Embalador + Embalador ++ Repositor Repositor + Reposit…" at bounding box center [594, 175] width 538 height 20
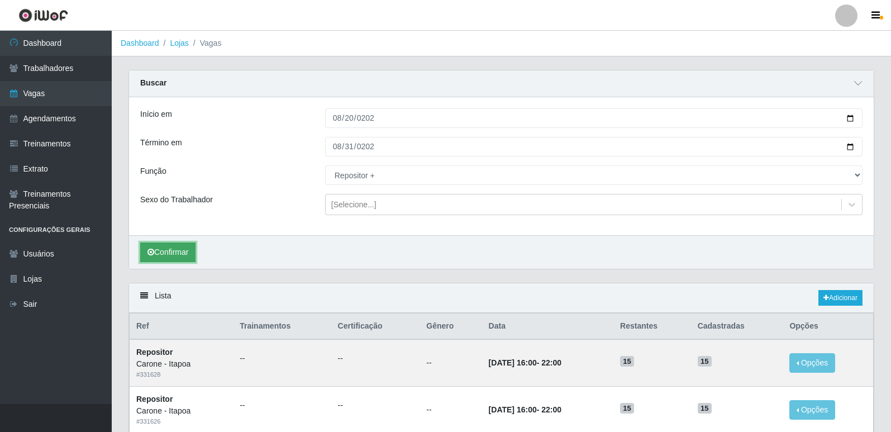
click at [171, 249] on button "Confirmar" at bounding box center [167, 253] width 55 height 20
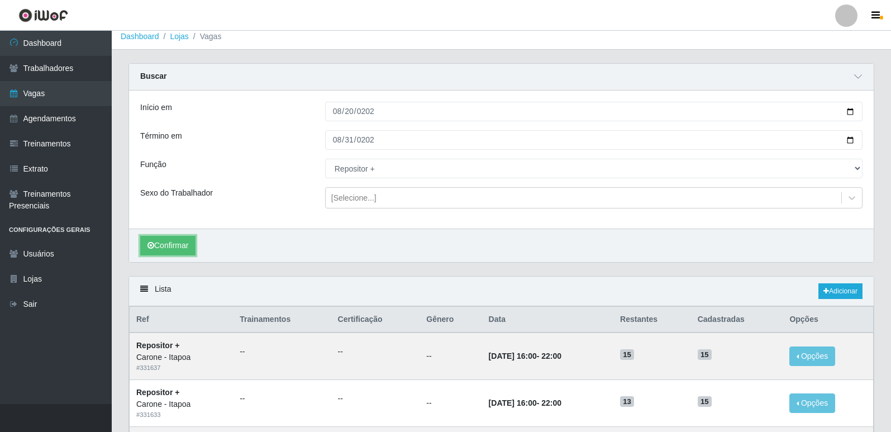
scroll to position [4, 0]
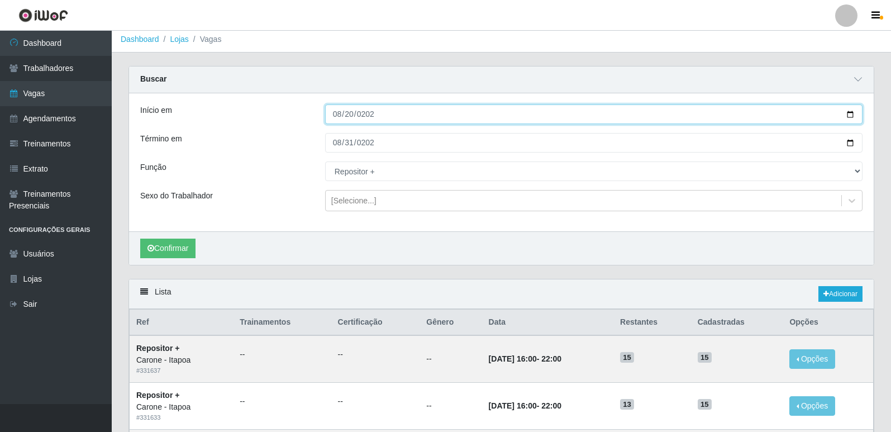
click at [374, 116] on input "[DATE]" at bounding box center [594, 114] width 538 height 20
click at [358, 115] on input "[DATE]" at bounding box center [594, 114] width 538 height 20
click at [341, 112] on input "[DATE]" at bounding box center [594, 114] width 538 height 20
type input "[DATE]"
type input "9202-10-08"
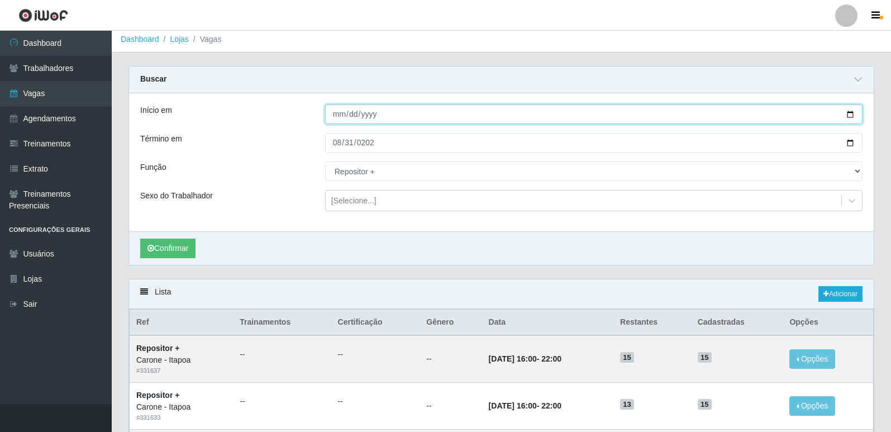
click at [338, 118] on input "Início em" at bounding box center [594, 114] width 538 height 20
type input "[DATE]"
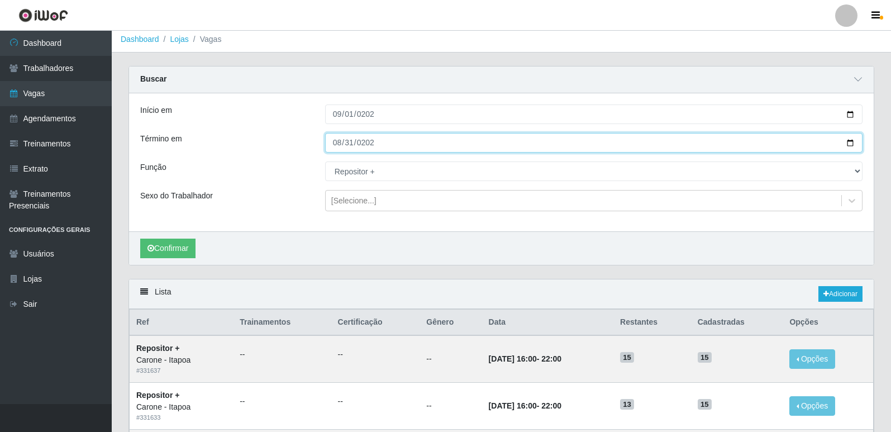
click at [339, 142] on input "[DATE]" at bounding box center [594, 143] width 538 height 20
click at [326, 139] on input "[DATE]" at bounding box center [594, 143] width 538 height 20
type input "[DATE]"
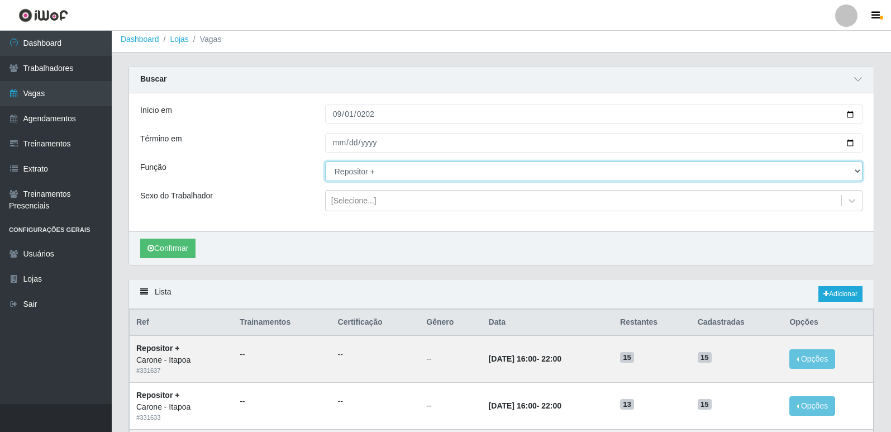
click at [386, 173] on select "[Selecione...] Embalador Embalador + Embalador ++ Repositor Repositor + Reposit…" at bounding box center [594, 171] width 538 height 20
click at [325, 162] on select "[Selecione...] Embalador Embalador + Embalador ++ Repositor Repositor + Reposit…" at bounding box center [594, 171] width 538 height 20
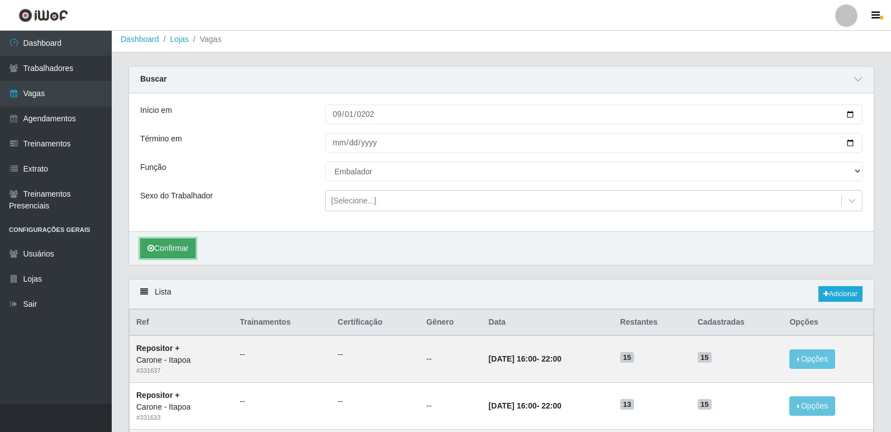
click at [182, 249] on button "Confirmar" at bounding box center [167, 249] width 55 height 20
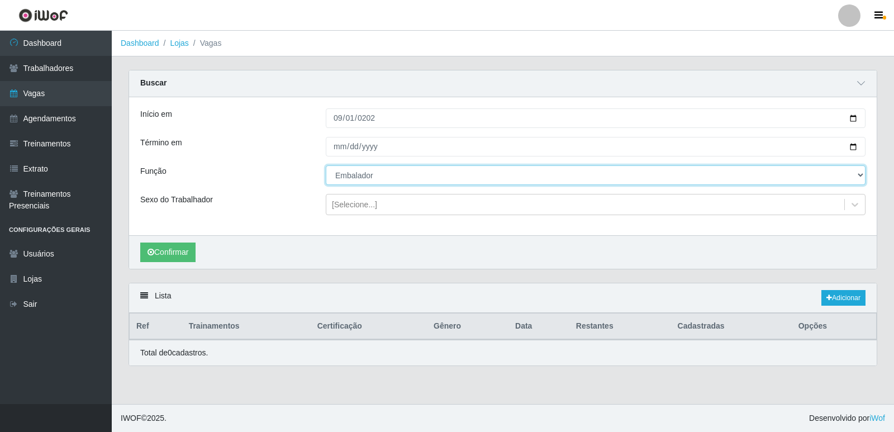
click at [359, 176] on select "[Selecione...] Embalador Embalador + Embalador ++ Repositor Repositor + Reposit…" at bounding box center [596, 175] width 540 height 20
click at [326, 166] on select "[Selecione...] Embalador Embalador + Embalador ++ Repositor Repositor + Reposit…" at bounding box center [596, 175] width 540 height 20
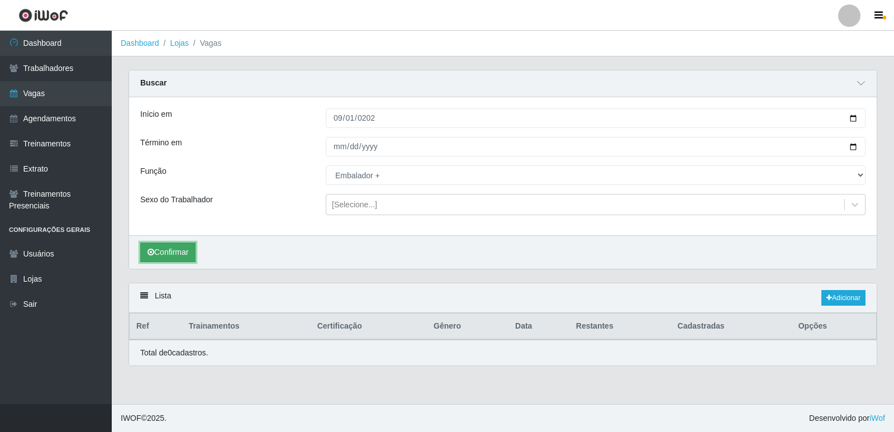
click at [173, 255] on button "Confirmar" at bounding box center [167, 253] width 55 height 20
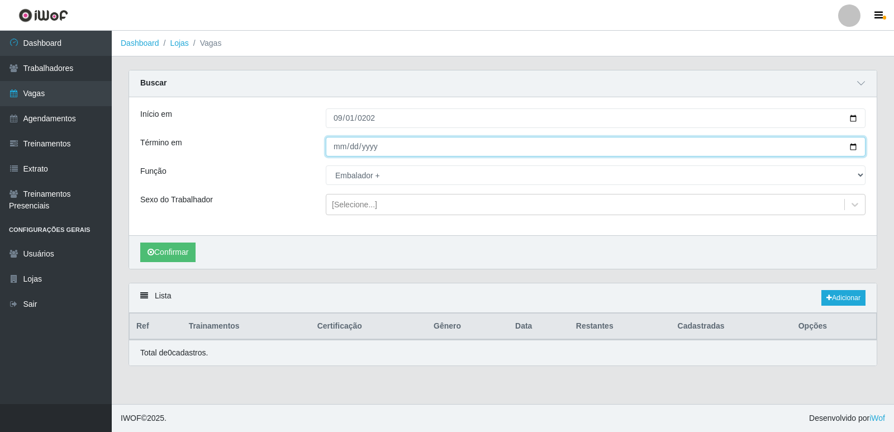
click at [367, 144] on input "[DATE]" at bounding box center [596, 147] width 540 height 20
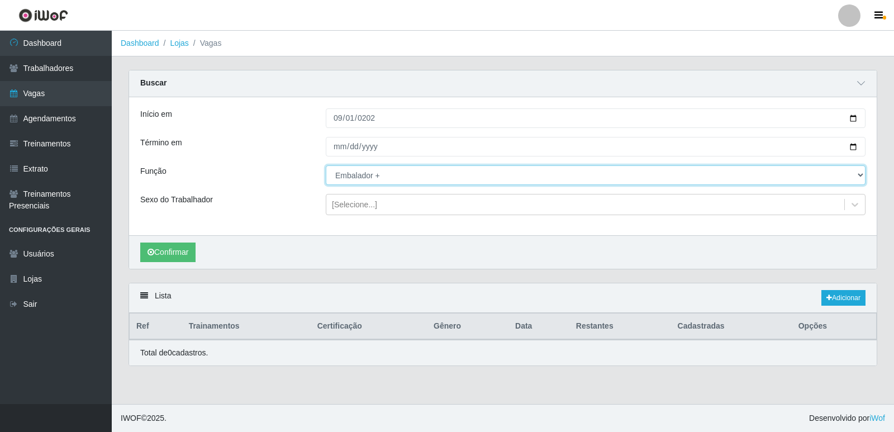
click at [369, 178] on select "[Selecione...] Embalador Embalador + Embalador ++ Repositor Repositor + Reposit…" at bounding box center [596, 175] width 540 height 20
click at [326, 166] on select "[Selecione...] Embalador Embalador + Embalador ++ Repositor Repositor + Reposit…" at bounding box center [596, 175] width 540 height 20
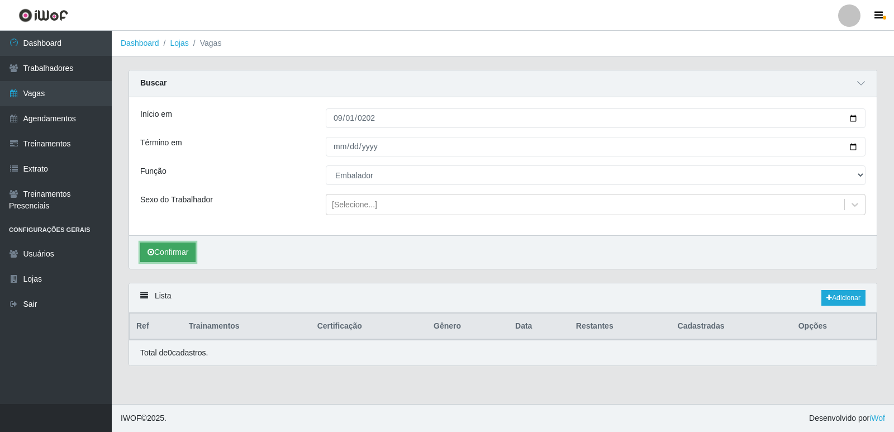
click at [157, 249] on button "Confirmar" at bounding box center [167, 253] width 55 height 20
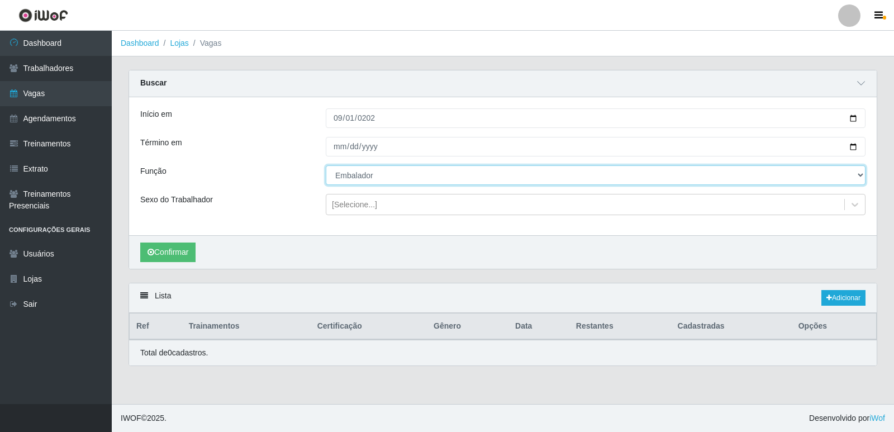
click at [365, 176] on select "[Selecione...] Embalador Embalador + Embalador ++ Repositor Repositor + Reposit…" at bounding box center [596, 175] width 540 height 20
select select "24"
click at [326, 166] on select "[Selecione...] Embalador Embalador + Embalador ++ Repositor Repositor + Reposit…" at bounding box center [596, 175] width 540 height 20
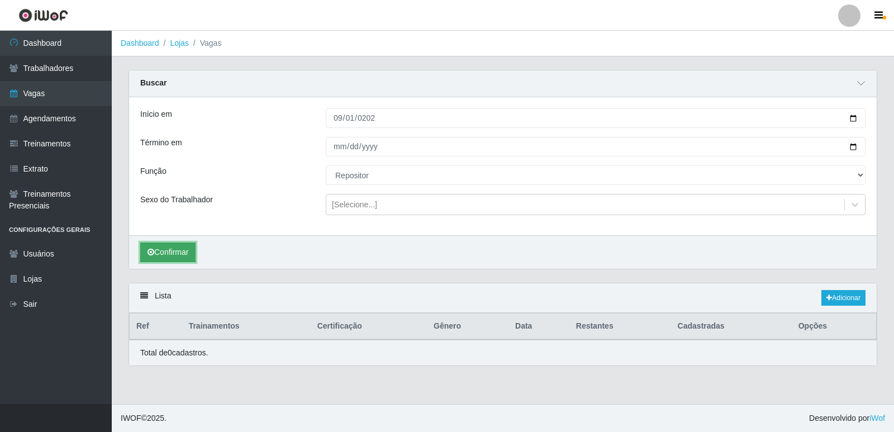
click at [144, 249] on button "Confirmar" at bounding box center [167, 253] width 55 height 20
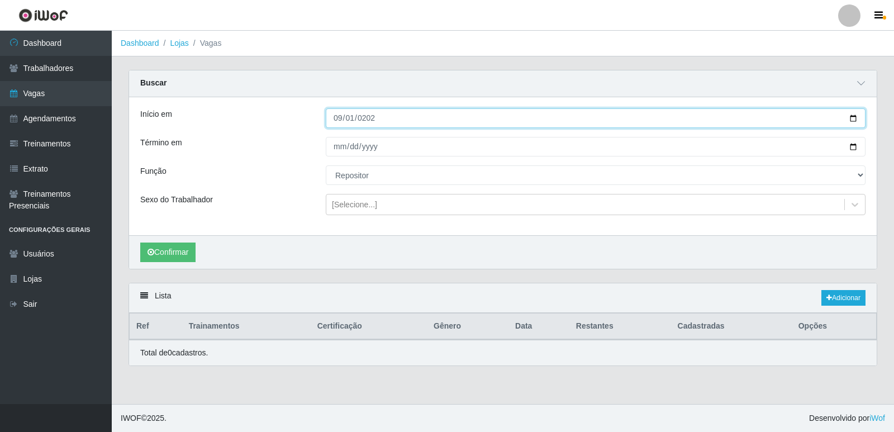
click at [329, 117] on input "[DATE]" at bounding box center [596, 118] width 540 height 20
type input "[DATE]"
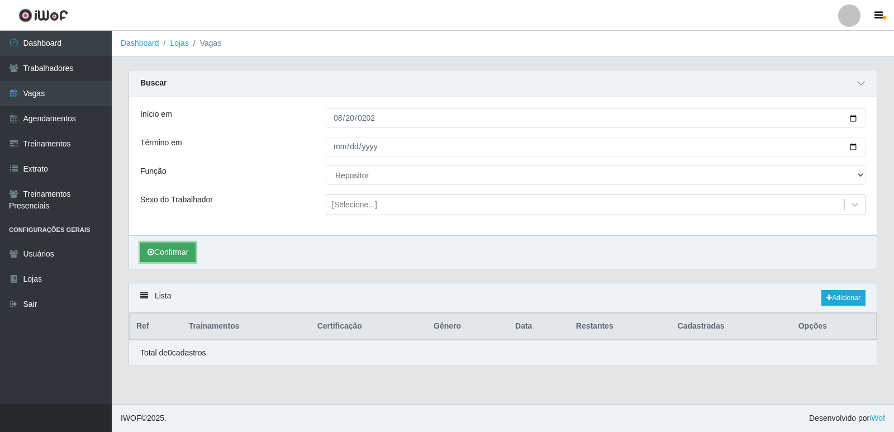
click at [163, 250] on button "Confirmar" at bounding box center [167, 253] width 55 height 20
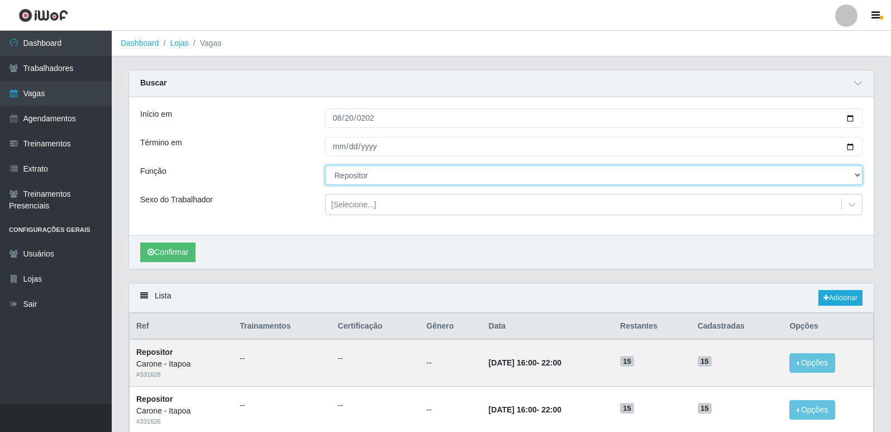
click at [352, 182] on select "[Selecione...] Embalador Embalador + Embalador ++ Repositor Repositor + Reposit…" at bounding box center [594, 175] width 538 height 20
select select "82"
click at [325, 166] on select "[Selecione...] Embalador Embalador + Embalador ++ Repositor Repositor + Reposit…" at bounding box center [594, 175] width 538 height 20
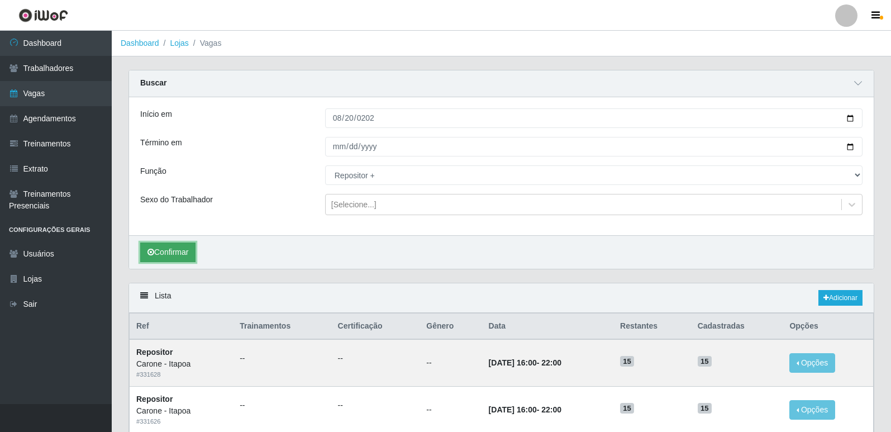
click at [173, 253] on button "Confirmar" at bounding box center [167, 253] width 55 height 20
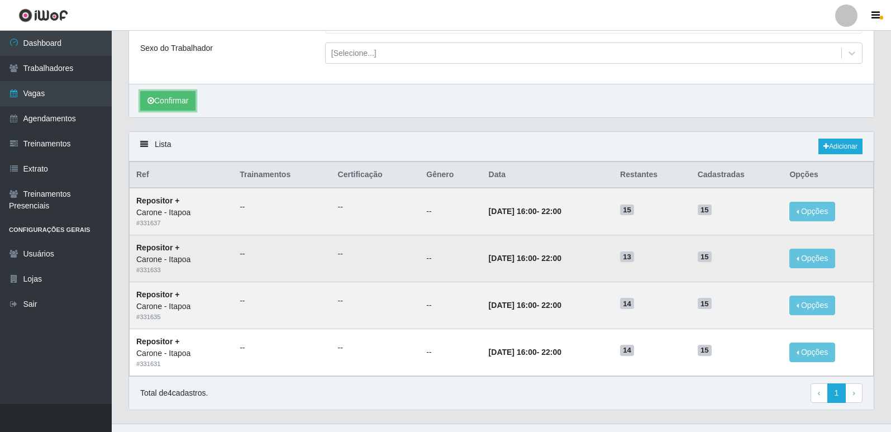
scroll to position [172, 0]
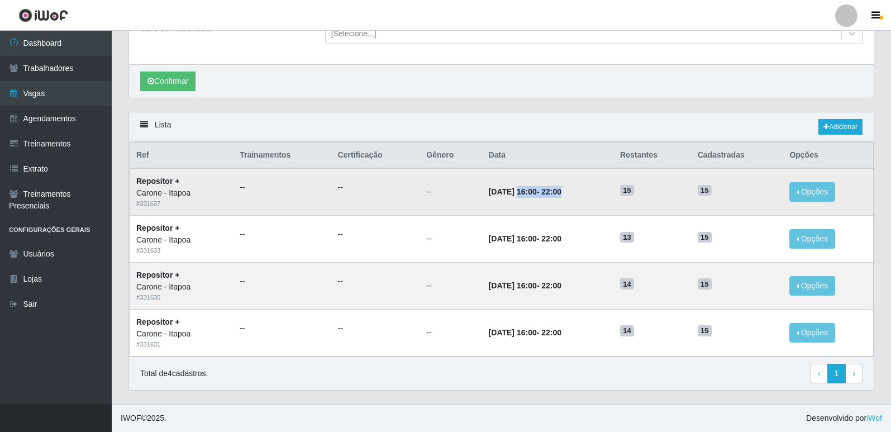
drag, startPoint x: 535, startPoint y: 186, endPoint x: 634, endPoint y: 186, distance: 99.5
click at [634, 186] on tr "Repositor + [PERSON_NAME] - Itapoa # 331637 -- -- -- [DATE] 16:00 - 22:00 15 15…" at bounding box center [502, 191] width 744 height 47
click at [544, 292] on td "[DATE] 16:00 - 22:00" at bounding box center [547, 285] width 131 height 47
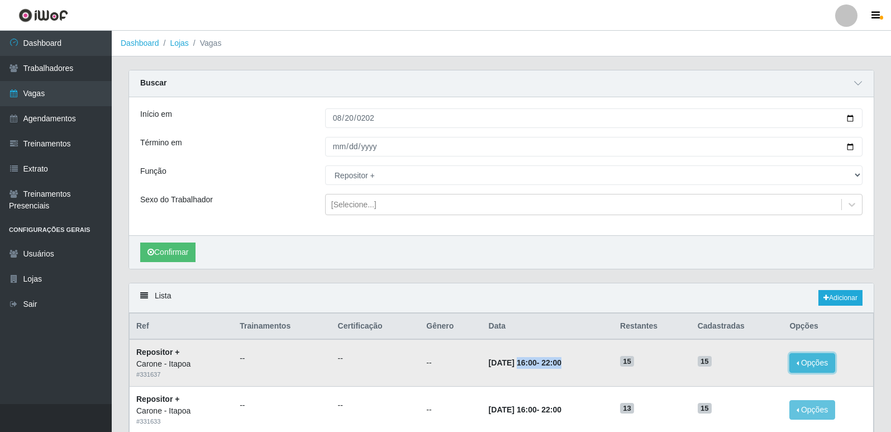
click at [811, 360] on button "Opções" at bounding box center [813, 363] width 46 height 20
click at [811, 358] on button "Opções" at bounding box center [813, 363] width 46 height 20
click at [185, 44] on link "Lojas" at bounding box center [179, 43] width 18 height 9
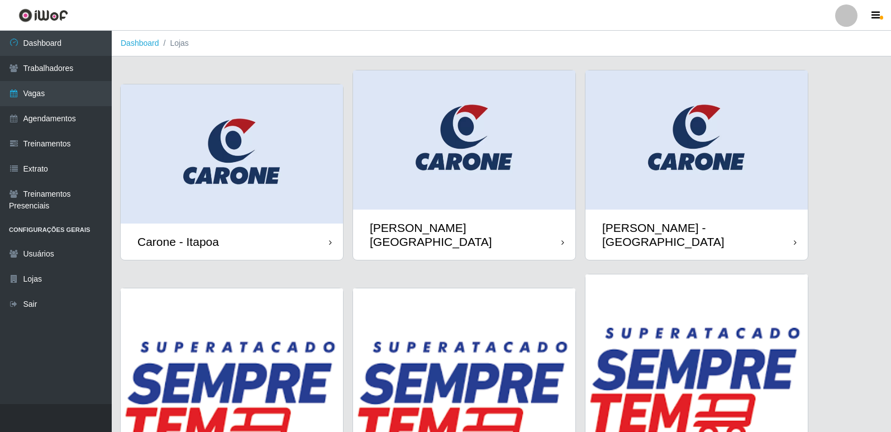
click at [479, 221] on div "[PERSON_NAME][GEOGRAPHIC_DATA]" at bounding box center [466, 235] width 192 height 28
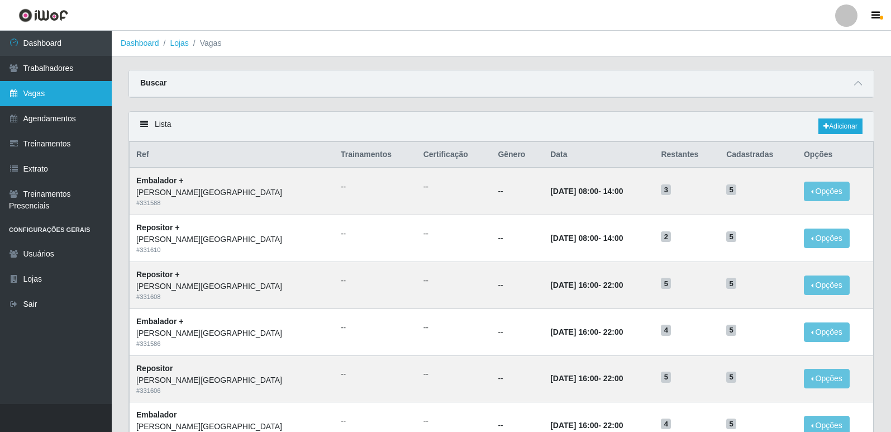
click at [65, 97] on link "Vagas" at bounding box center [56, 93] width 112 height 25
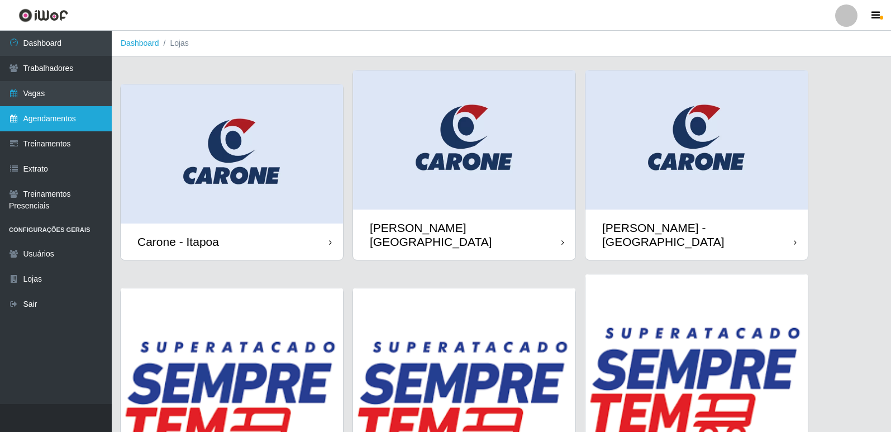
click at [49, 113] on link "Agendamentos" at bounding box center [56, 118] width 112 height 25
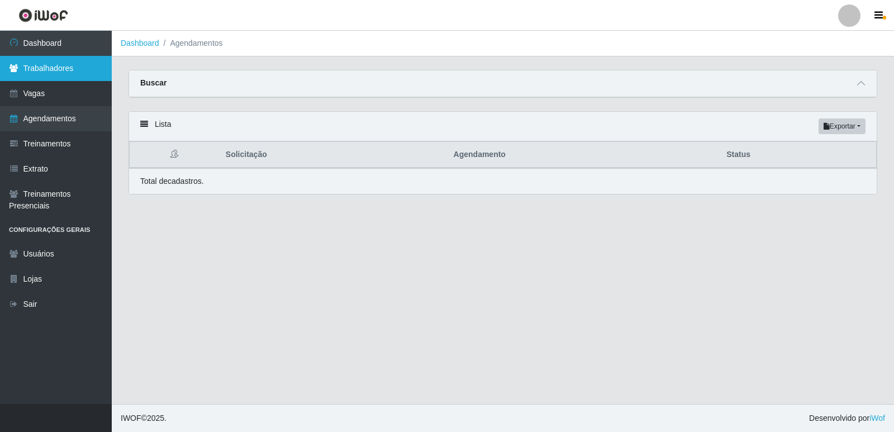
click at [75, 62] on link "Trabalhadores" at bounding box center [56, 68] width 112 height 25
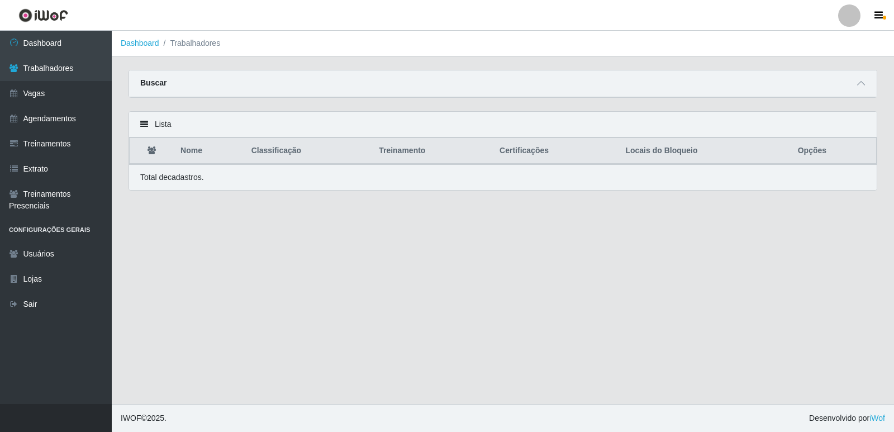
click at [47, 20] on img at bounding box center [43, 15] width 50 height 14
click at [49, 14] on img at bounding box center [43, 15] width 50 height 14
click at [58, 91] on link "Vagas" at bounding box center [56, 93] width 112 height 25
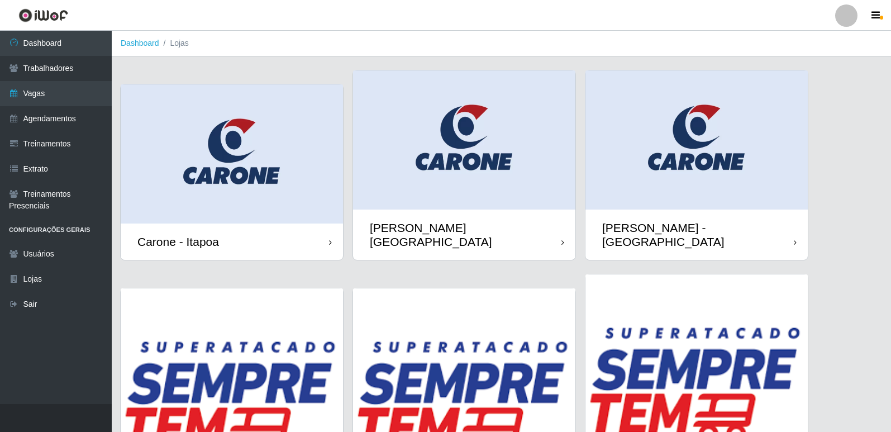
click at [517, 221] on div "[PERSON_NAME][GEOGRAPHIC_DATA]" at bounding box center [464, 235] width 222 height 50
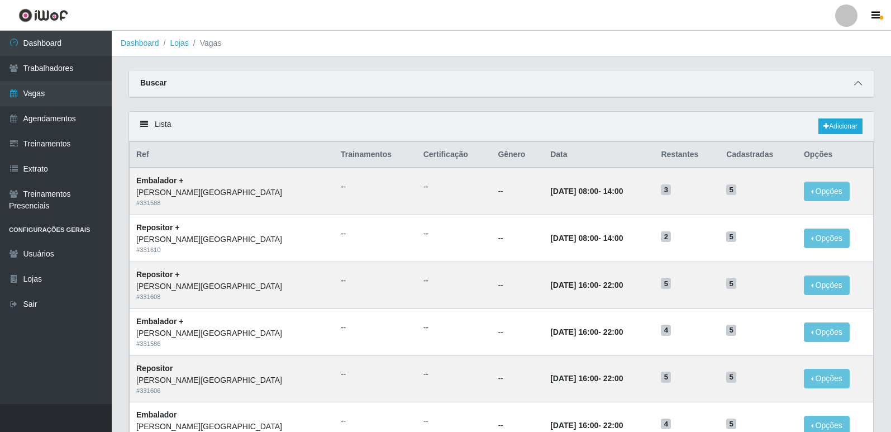
click at [857, 82] on icon at bounding box center [858, 83] width 8 height 8
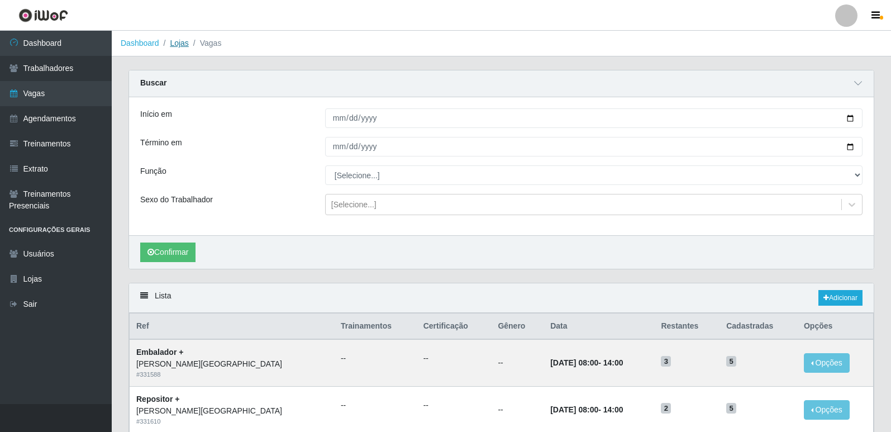
click at [173, 44] on link "Lojas" at bounding box center [179, 43] width 18 height 9
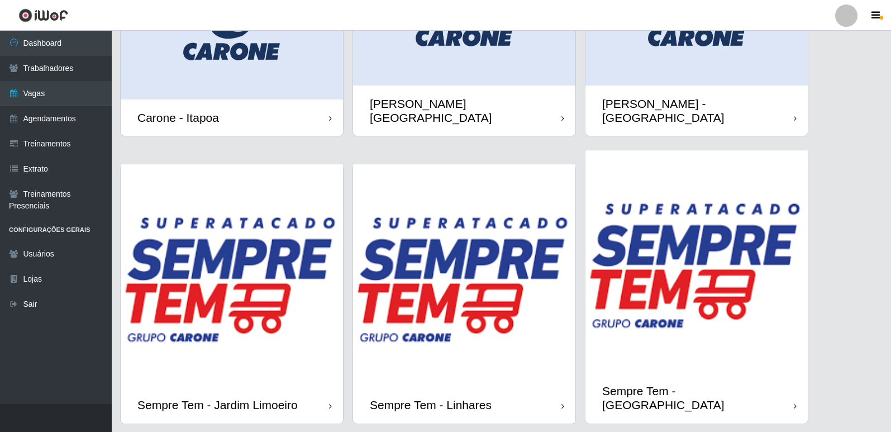
scroll to position [129, 0]
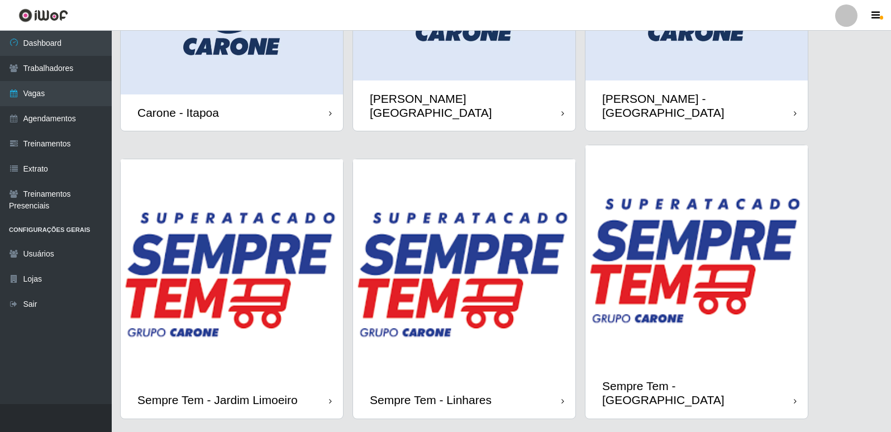
click at [686, 336] on img at bounding box center [697, 256] width 222 height 222
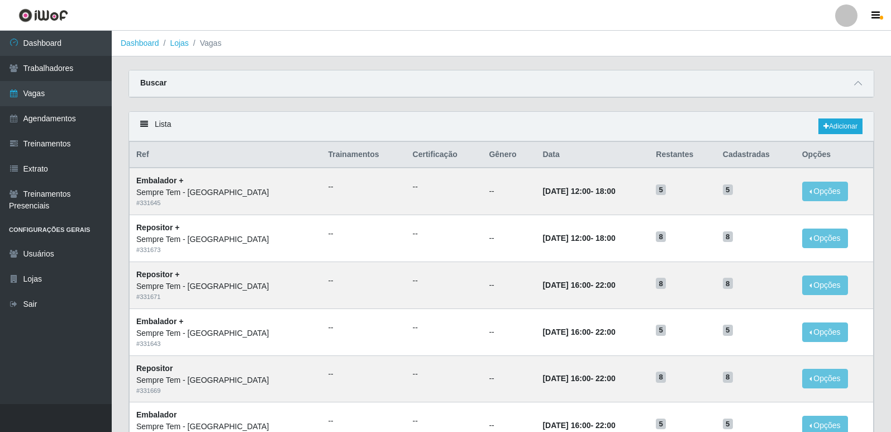
click at [739, 84] on div "Buscar" at bounding box center [501, 83] width 745 height 27
click at [861, 82] on icon at bounding box center [858, 83] width 8 height 8
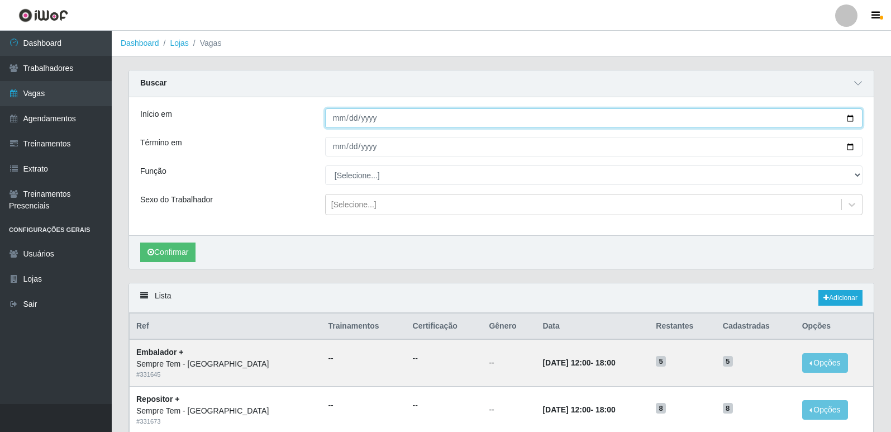
click at [340, 118] on input "Início em" at bounding box center [594, 118] width 538 height 20
click at [854, 117] on input "Início em" at bounding box center [594, 118] width 538 height 20
type input "[DATE]"
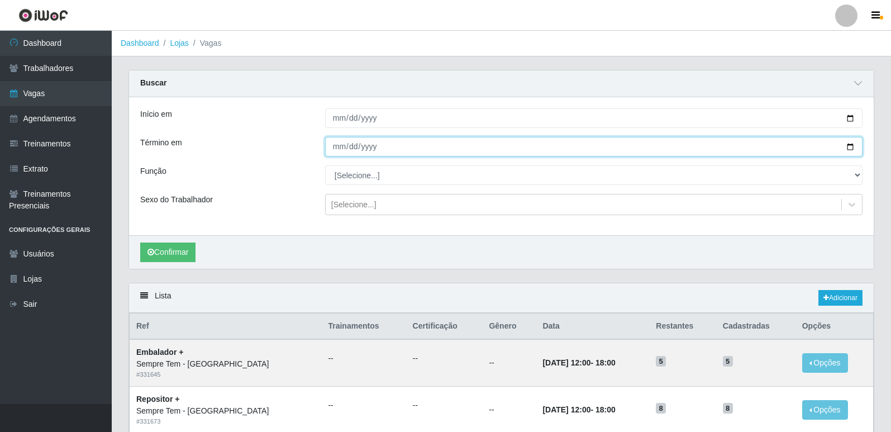
click at [358, 144] on input "Término em" at bounding box center [594, 147] width 538 height 20
click at [853, 146] on input "Término em" at bounding box center [594, 147] width 538 height 20
type input "[DATE]"
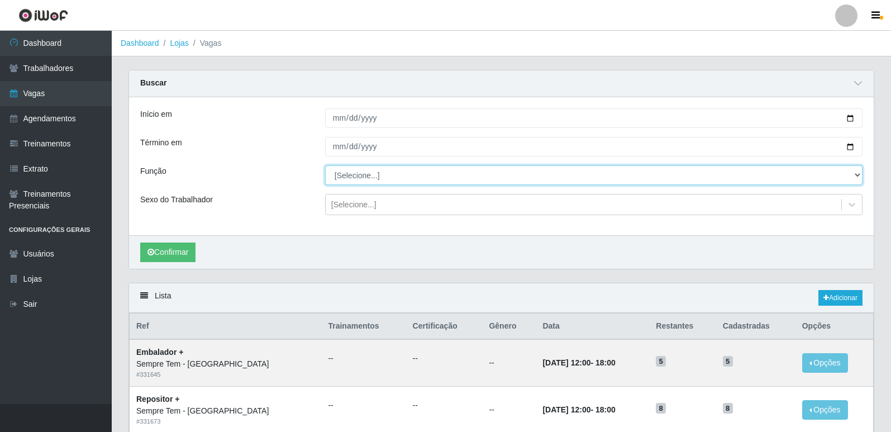
click at [405, 175] on select "[Selecione...] Embalador Embalador + Embalador ++ Repositor Repositor + Reposit…" at bounding box center [594, 175] width 538 height 20
click at [325, 166] on select "[Selecione...] Embalador Embalador + Embalador ++ Repositor Repositor + Reposit…" at bounding box center [594, 175] width 538 height 20
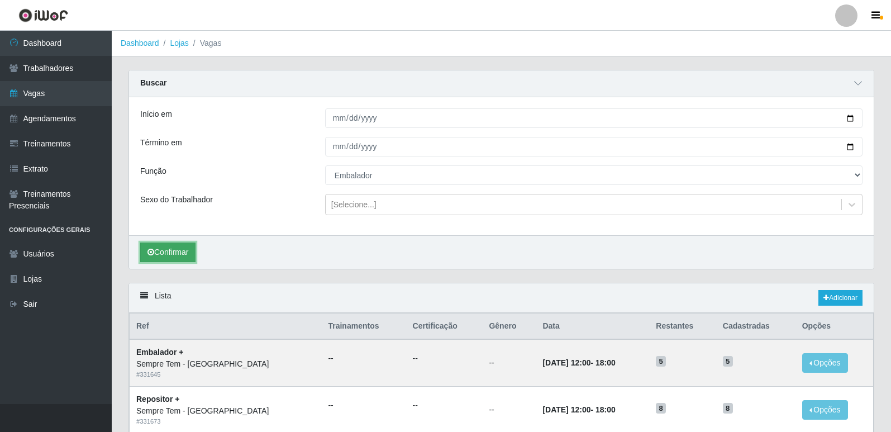
click at [165, 246] on button "Confirmar" at bounding box center [167, 253] width 55 height 20
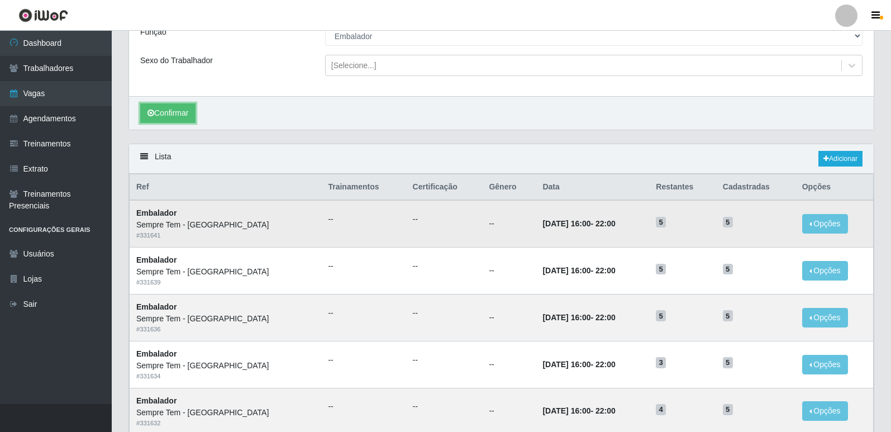
scroll to position [79, 0]
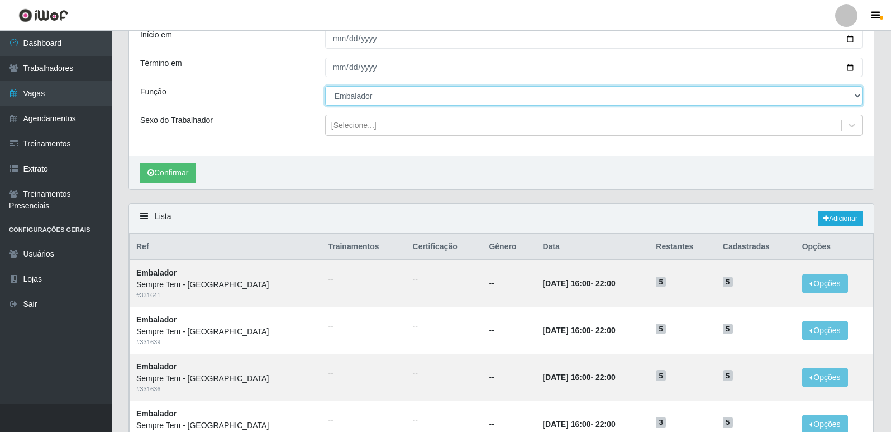
click at [362, 97] on select "[Selecione...] Embalador Embalador + Embalador ++ Repositor Repositor + Reposit…" at bounding box center [594, 96] width 538 height 20
select select "70"
click at [325, 87] on select "[Selecione...] Embalador Embalador + Embalador ++ Repositor Repositor + Reposit…" at bounding box center [594, 96] width 538 height 20
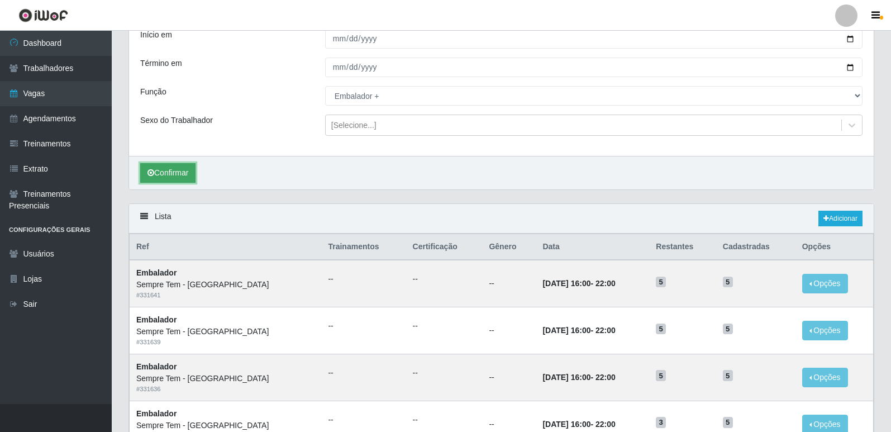
click at [185, 179] on button "Confirmar" at bounding box center [167, 173] width 55 height 20
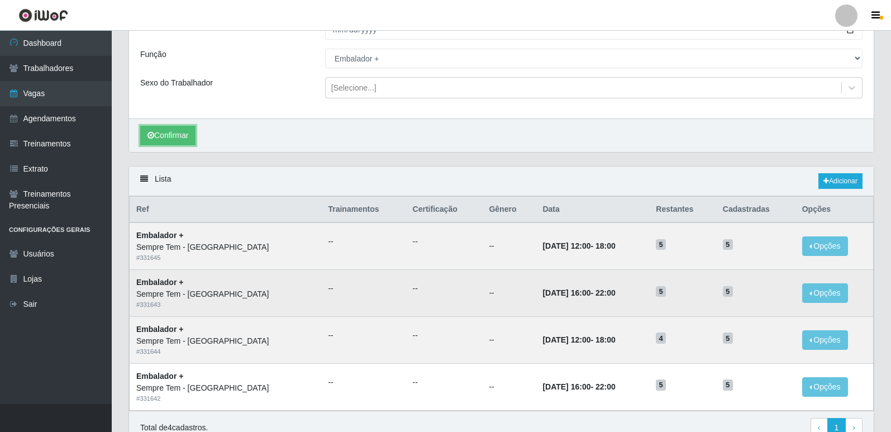
scroll to position [56, 0]
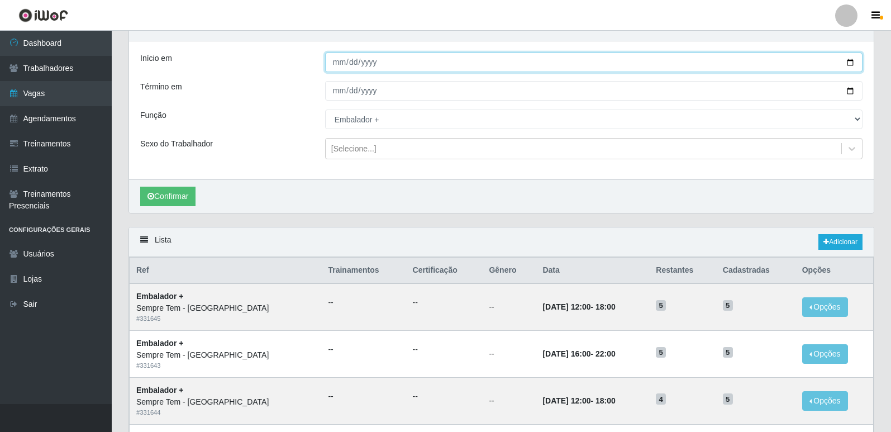
click at [850, 61] on input "[DATE]" at bounding box center [594, 63] width 538 height 20
type input "[DATE]"
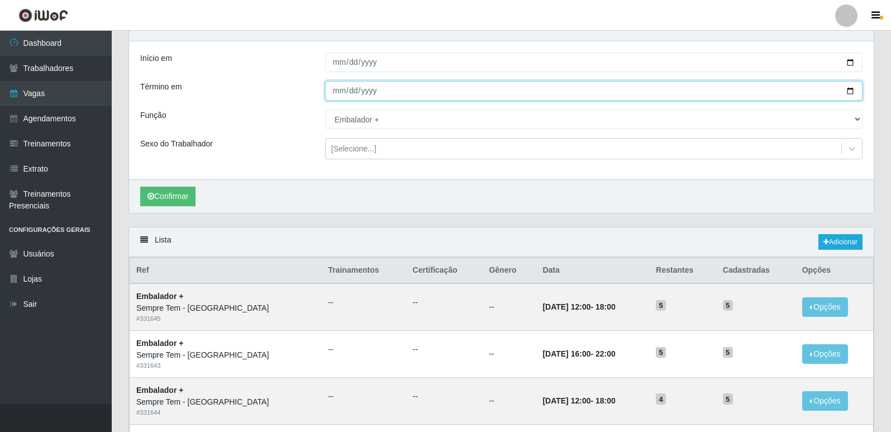
click at [853, 88] on input "[DATE]" at bounding box center [594, 91] width 538 height 20
type input "[DATE]"
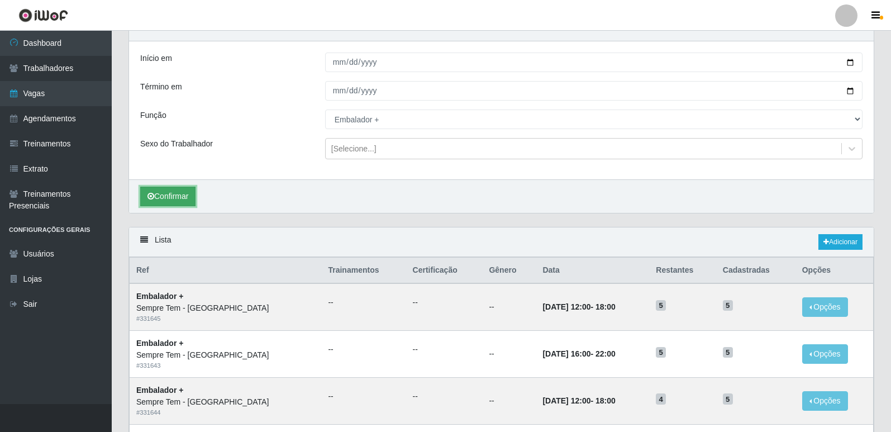
click at [188, 199] on button "Confirmar" at bounding box center [167, 197] width 55 height 20
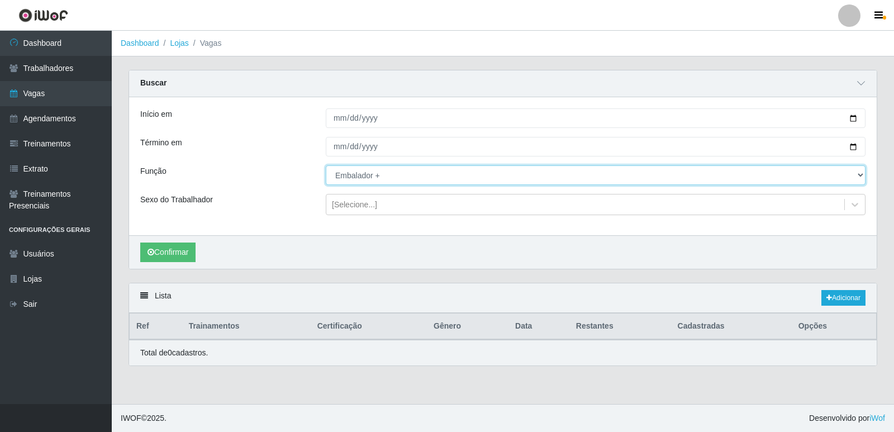
click at [365, 172] on select "[Selecione...] Embalador Embalador + Embalador ++ Repositor Repositor + Reposit…" at bounding box center [596, 175] width 540 height 20
select select "1"
click at [326, 166] on select "[Selecione...] Embalador Embalador + Embalador ++ Repositor Repositor + Reposit…" at bounding box center [596, 175] width 540 height 20
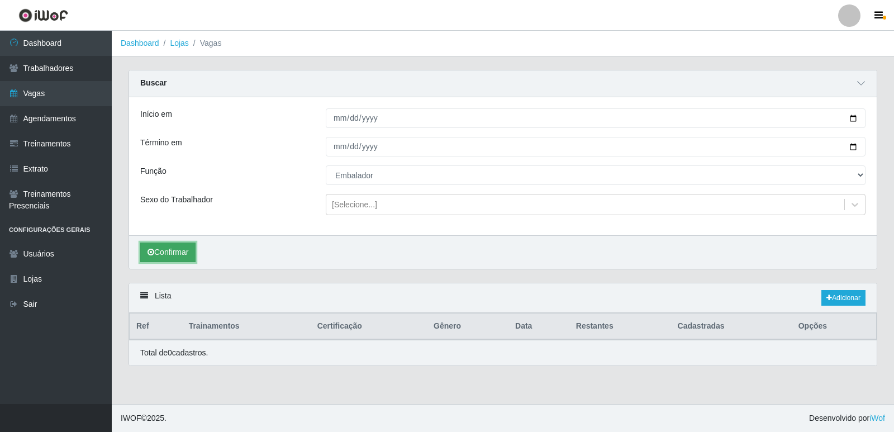
click at [172, 255] on button "Confirmar" at bounding box center [167, 253] width 55 height 20
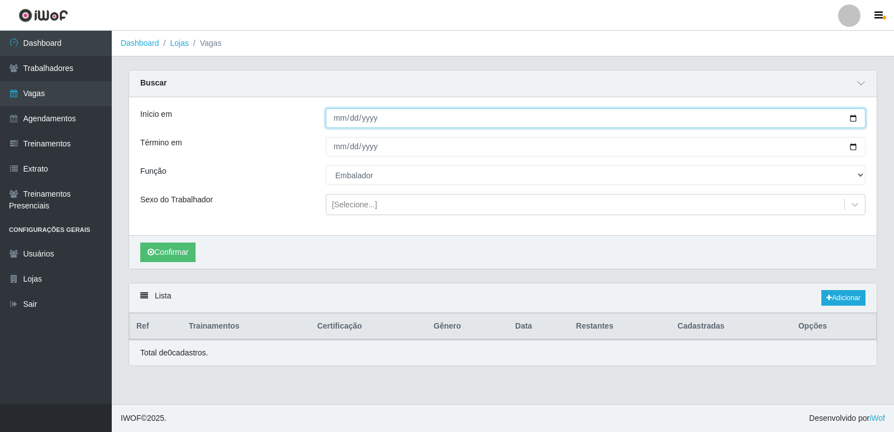
click at [857, 113] on input "[DATE]" at bounding box center [596, 118] width 540 height 20
type input "[DATE]"
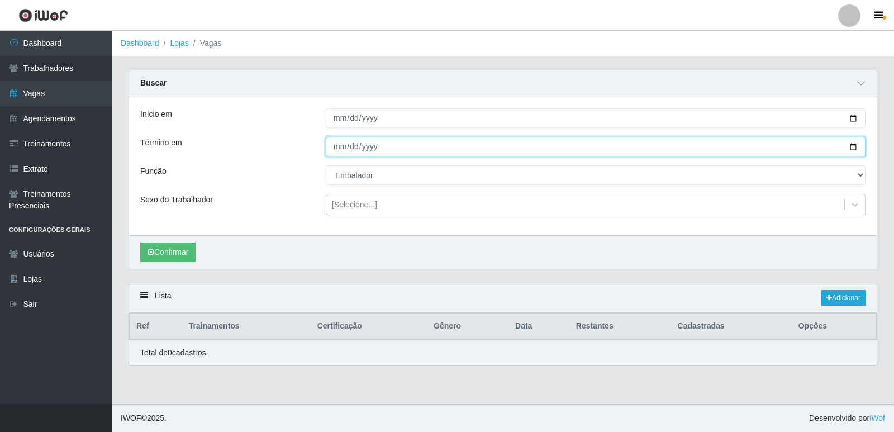
click at [852, 145] on input "[DATE]" at bounding box center [596, 147] width 540 height 20
type input "[DATE]"
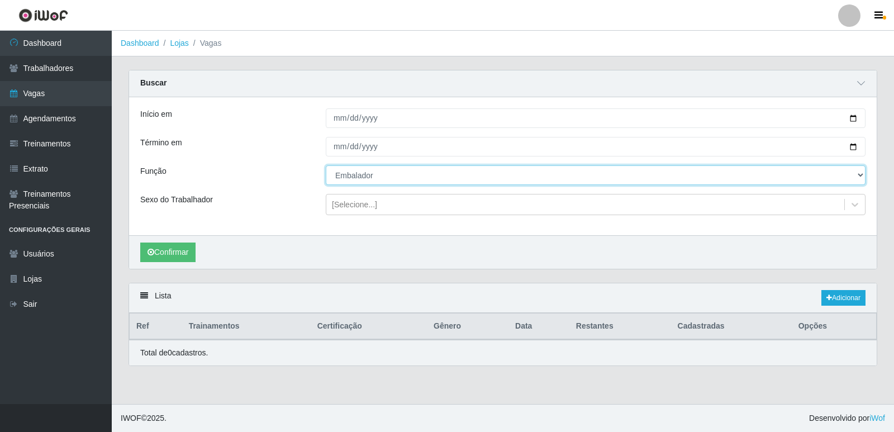
click at [370, 176] on select "[Selecione...] Embalador Embalador + Embalador ++ Repositor Repositor + Reposit…" at bounding box center [596, 175] width 540 height 20
click at [326, 166] on select "[Selecione...] Embalador Embalador + Embalador ++ Repositor Repositor + Reposit…" at bounding box center [596, 175] width 540 height 20
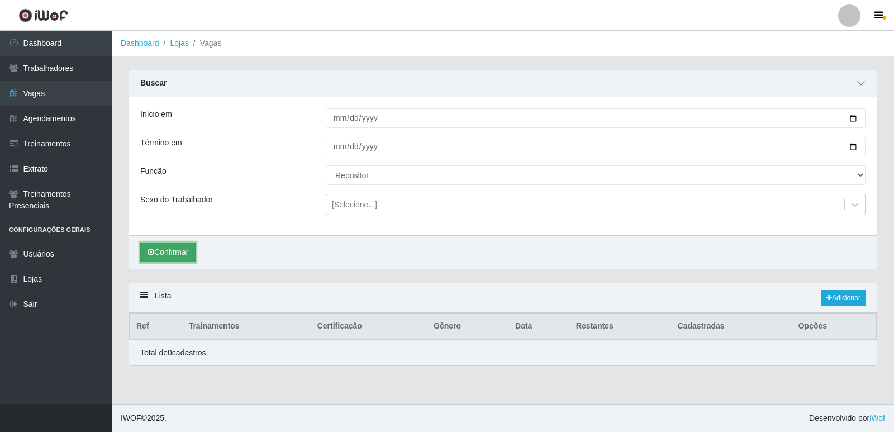
click at [183, 258] on button "Confirmar" at bounding box center [167, 253] width 55 height 20
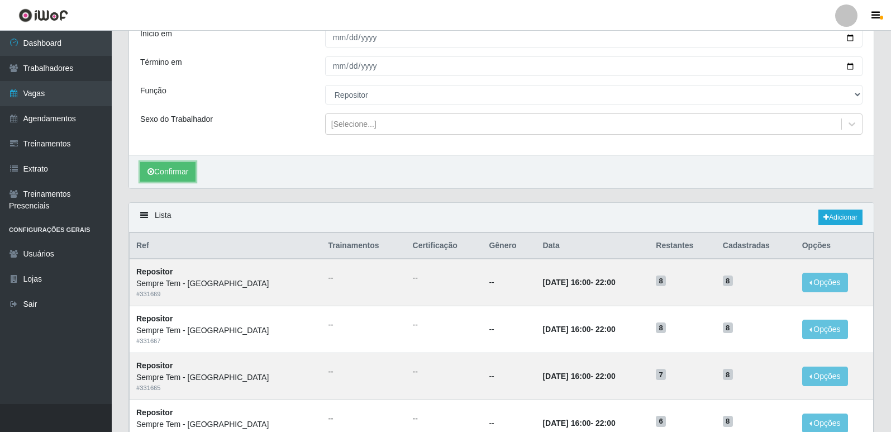
scroll to position [79, 0]
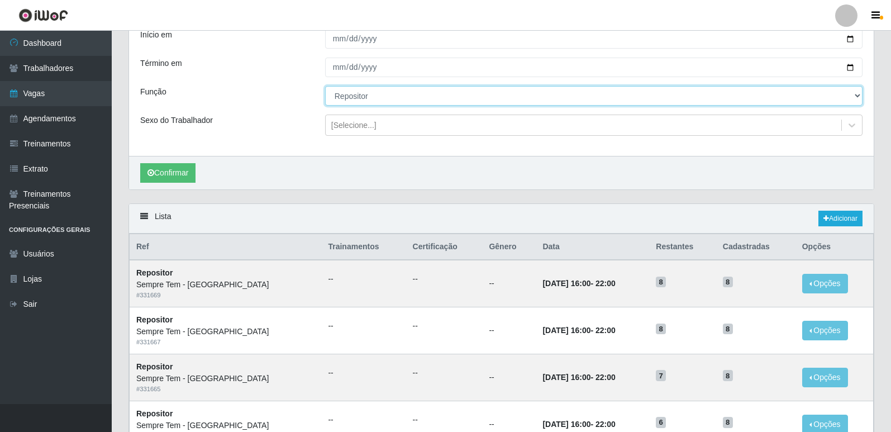
click at [346, 101] on select "[Selecione...] Embalador Embalador + Embalador ++ Repositor Repositor + Reposit…" at bounding box center [594, 96] width 538 height 20
select select "82"
click at [325, 87] on select "[Selecione...] Embalador Embalador + Embalador ++ Repositor Repositor + Reposit…" at bounding box center [594, 96] width 538 height 20
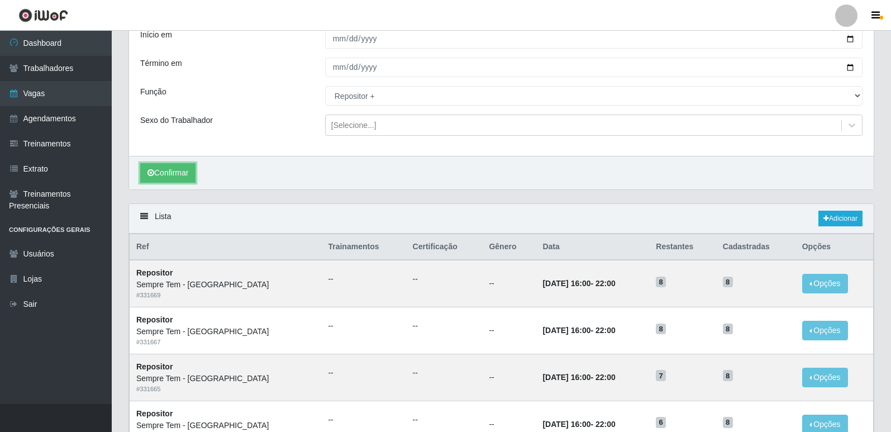
drag, startPoint x: 180, startPoint y: 172, endPoint x: 201, endPoint y: 172, distance: 20.7
click at [181, 172] on button "Confirmar" at bounding box center [167, 173] width 55 height 20
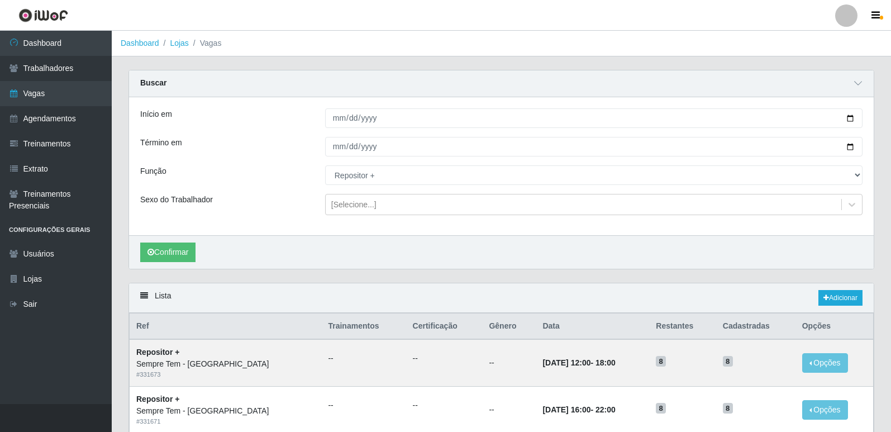
drag, startPoint x: 178, startPoint y: 41, endPoint x: 187, endPoint y: 41, distance: 9.5
click at [178, 41] on link "Lojas" at bounding box center [179, 43] width 18 height 9
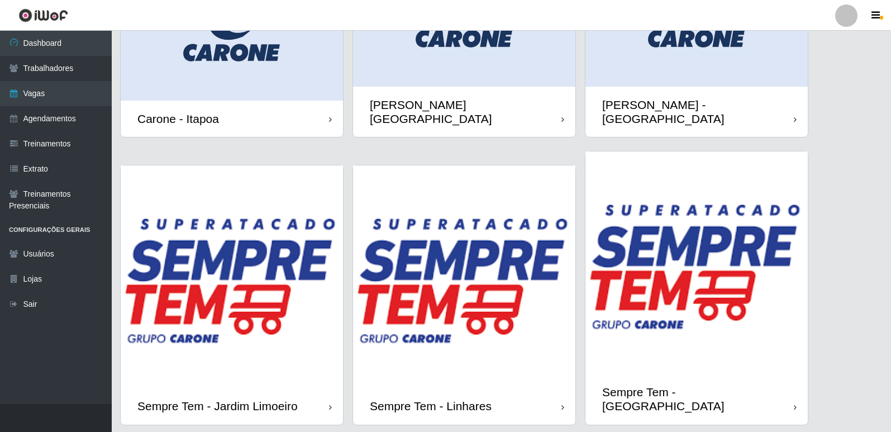
scroll to position [129, 0]
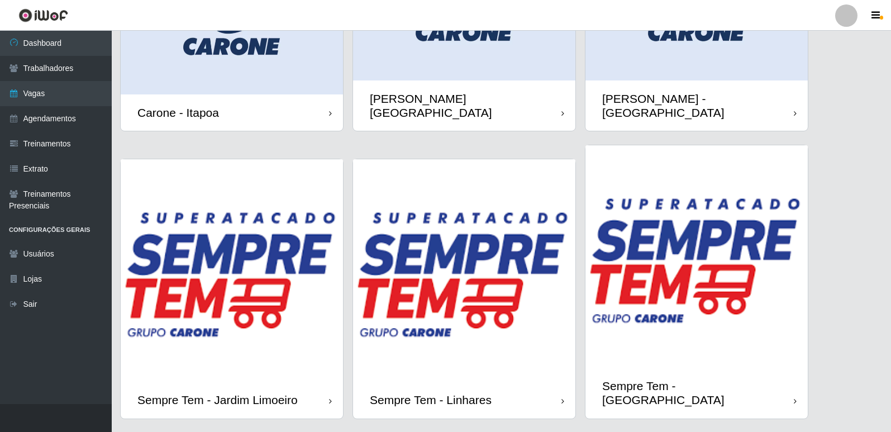
click at [255, 281] on img at bounding box center [232, 270] width 222 height 222
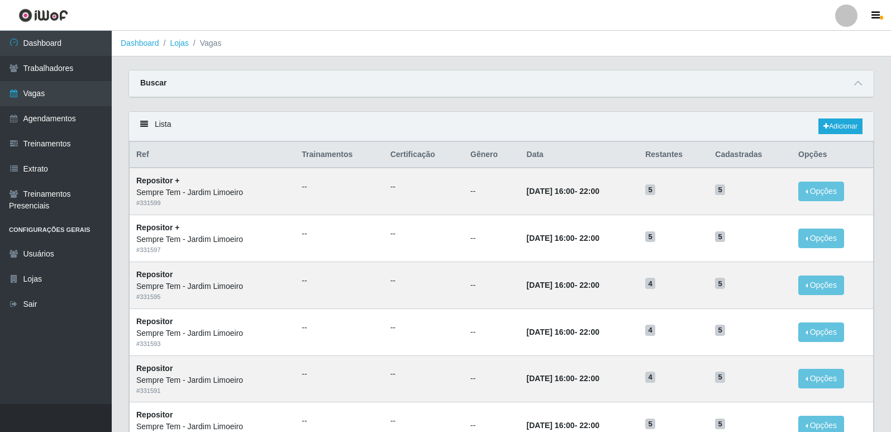
click at [274, 86] on div "Buscar" at bounding box center [501, 83] width 745 height 27
click at [859, 87] on icon at bounding box center [858, 83] width 8 height 8
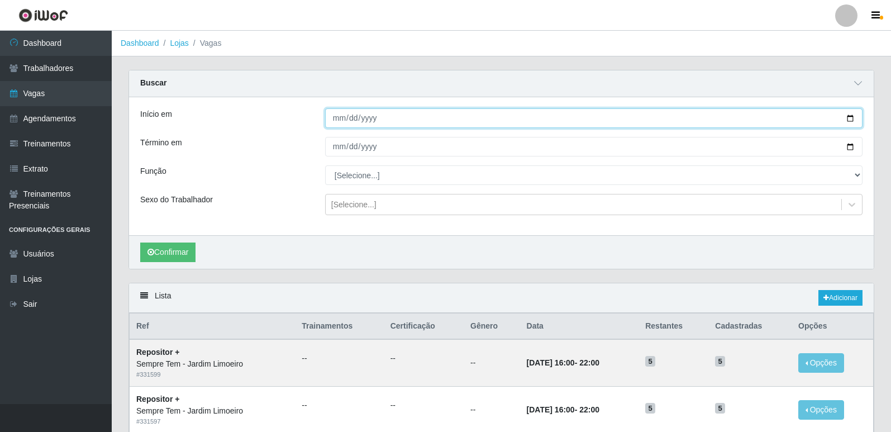
click at [849, 119] on input "Início em" at bounding box center [594, 118] width 538 height 20
type input "[DATE]"
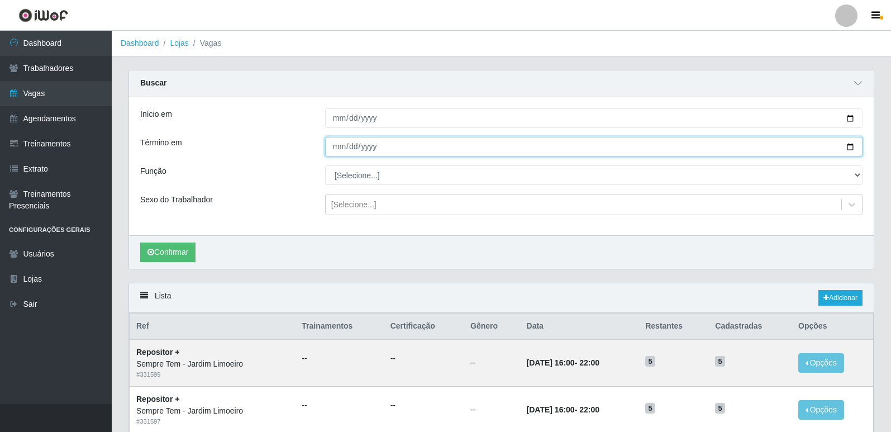
click at [851, 140] on input "Término em" at bounding box center [594, 147] width 538 height 20
click at [849, 147] on input "Término em" at bounding box center [594, 147] width 538 height 20
type input "[DATE]"
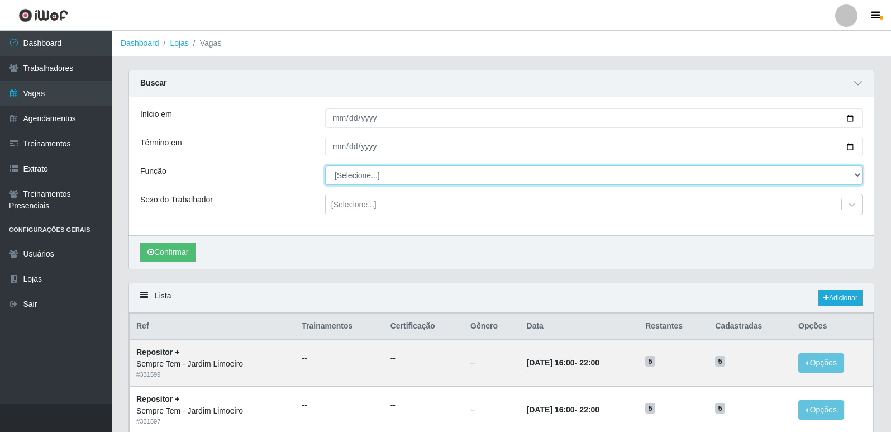
click at [389, 172] on select "[Selecione...] Embalador Embalador + Embalador ++ Repositor Repositor + Reposit…" at bounding box center [594, 175] width 538 height 20
click at [325, 166] on select "[Selecione...] Embalador Embalador + Embalador ++ Repositor Repositor + Reposit…" at bounding box center [594, 175] width 538 height 20
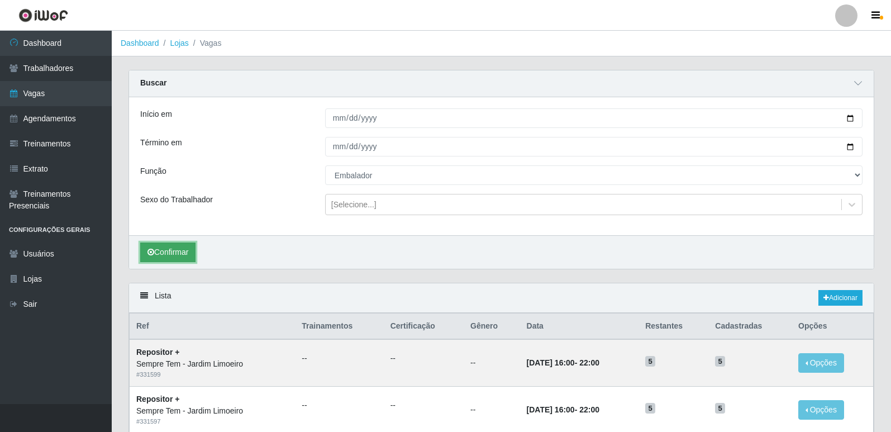
click at [183, 254] on button "Confirmar" at bounding box center [167, 253] width 55 height 20
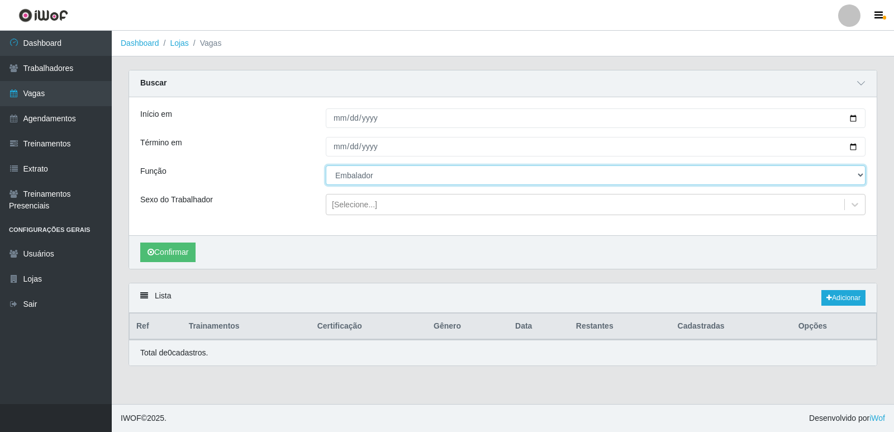
click at [375, 173] on select "[Selecione...] Embalador Embalador + Embalador ++ Repositor Repositor + Reposit…" at bounding box center [596, 175] width 540 height 20
click at [326, 166] on select "[Selecione...] Embalador Embalador + Embalador ++ Repositor Repositor + Reposit…" at bounding box center [596, 175] width 540 height 20
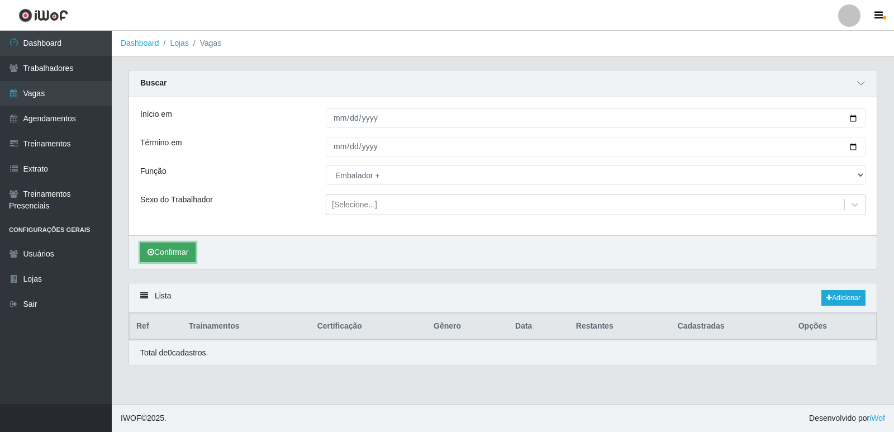
click at [175, 259] on button "Confirmar" at bounding box center [167, 253] width 55 height 20
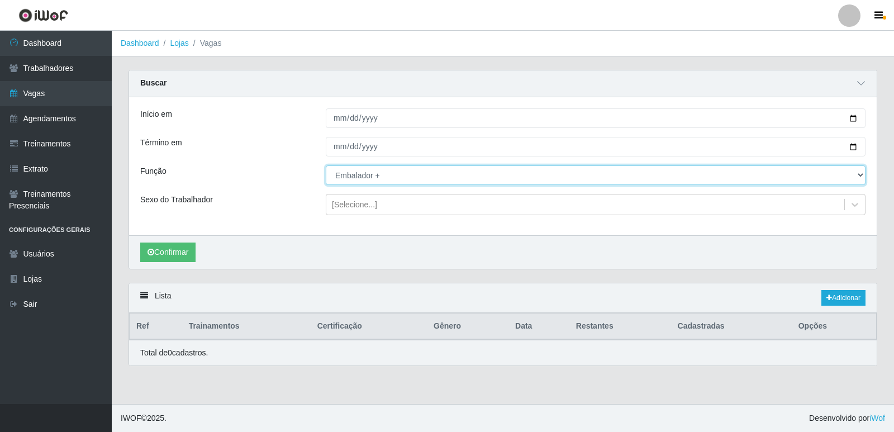
click at [368, 170] on select "[Selecione...] Embalador Embalador + Embalador ++ Repositor Repositor + Reposit…" at bounding box center [596, 175] width 540 height 20
click at [326, 166] on select "[Selecione...] Embalador Embalador + Embalador ++ Repositor Repositor + Reposit…" at bounding box center [596, 175] width 540 height 20
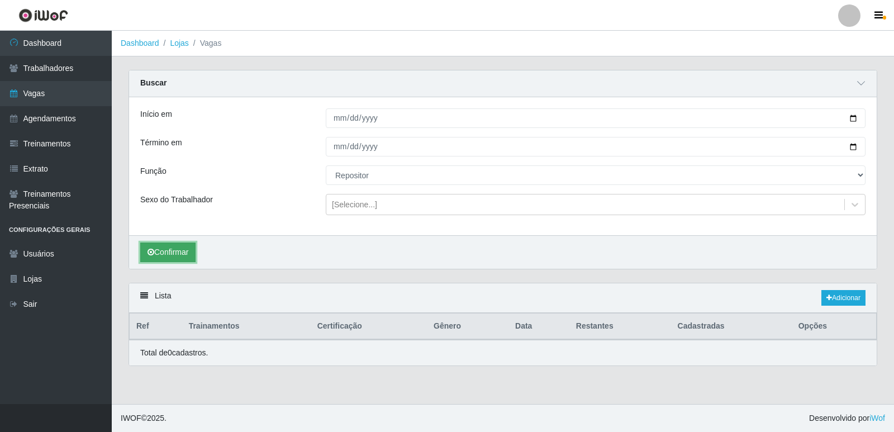
click at [154, 261] on button "Confirmar" at bounding box center [167, 253] width 55 height 20
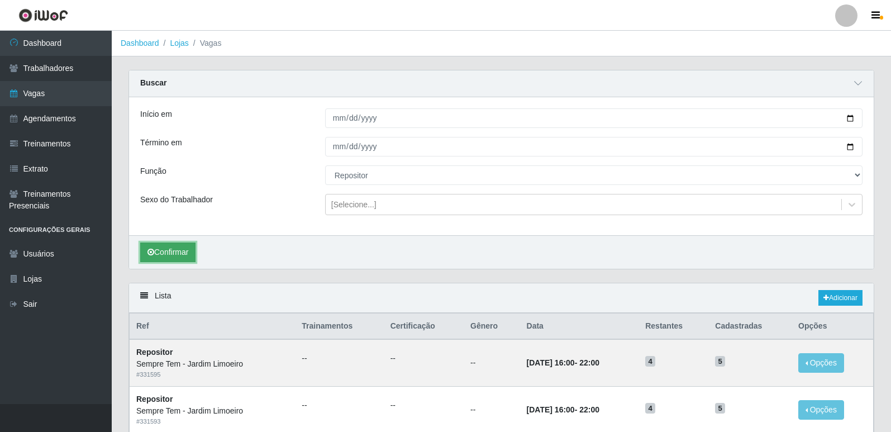
click at [165, 249] on button "Confirmar" at bounding box center [167, 253] width 55 height 20
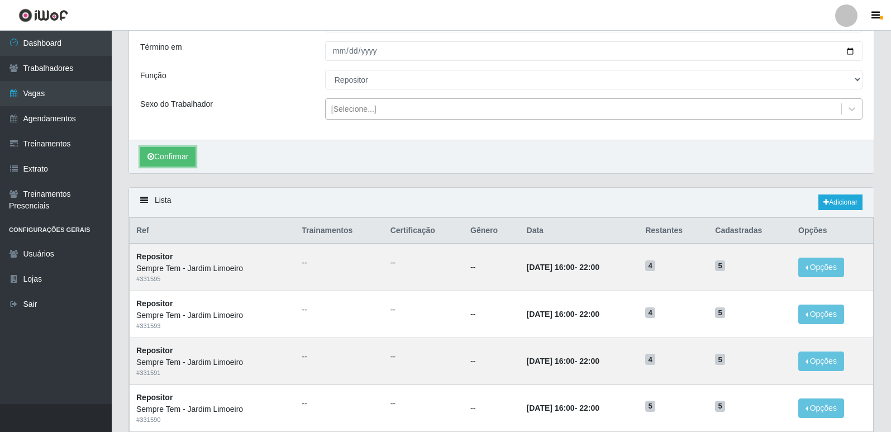
scroll to position [79, 0]
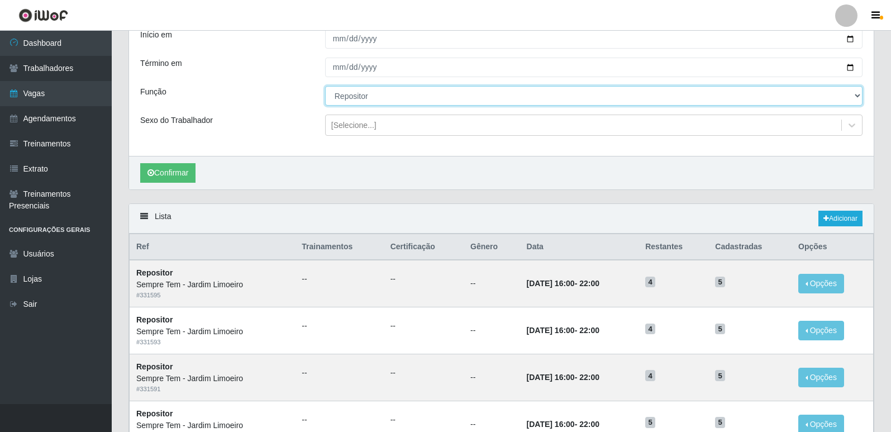
click at [393, 96] on select "[Selecione...] Embalador Embalador + Embalador ++ Repositor Repositor + Reposit…" at bounding box center [594, 96] width 538 height 20
select select "82"
click at [325, 87] on select "[Selecione...] Embalador Embalador + Embalador ++ Repositor Repositor + Reposit…" at bounding box center [594, 96] width 538 height 20
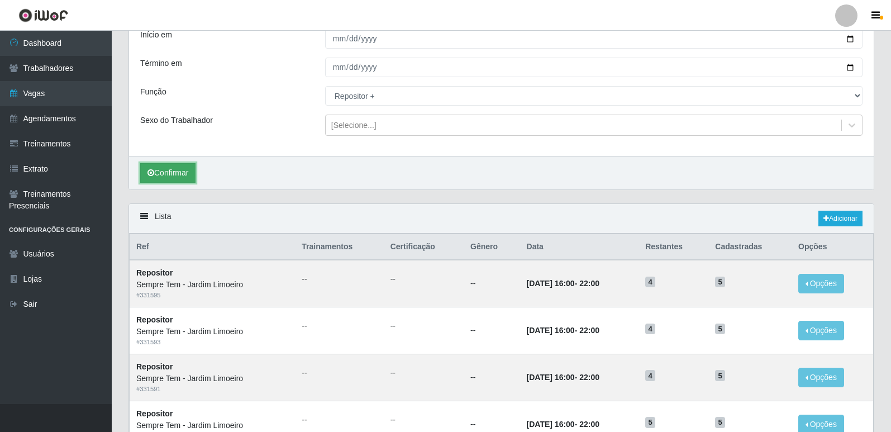
click at [188, 178] on button "Confirmar" at bounding box center [167, 173] width 55 height 20
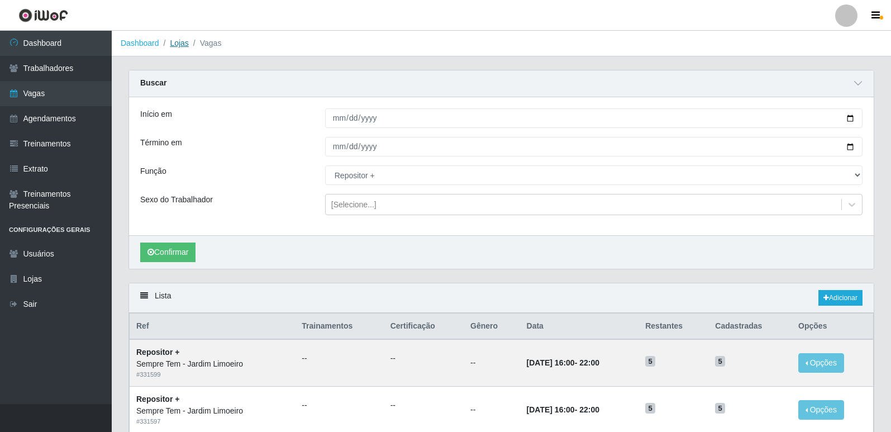
click at [180, 43] on link "Lojas" at bounding box center [179, 43] width 18 height 9
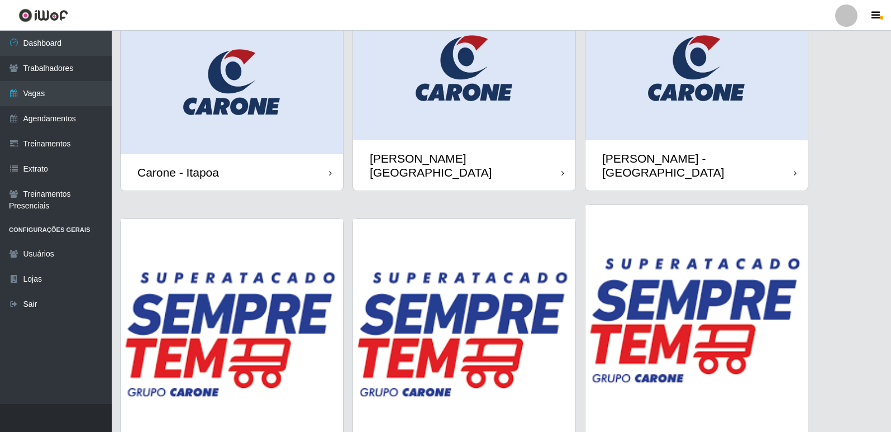
scroll to position [129, 0]
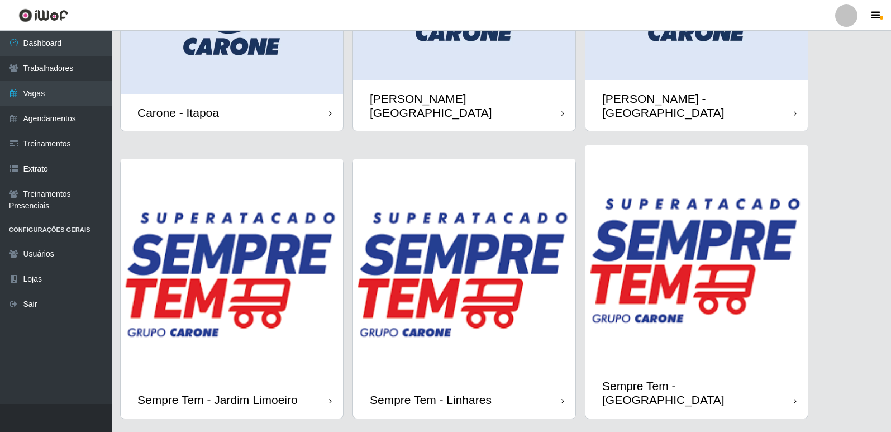
click at [488, 282] on img at bounding box center [464, 270] width 222 height 222
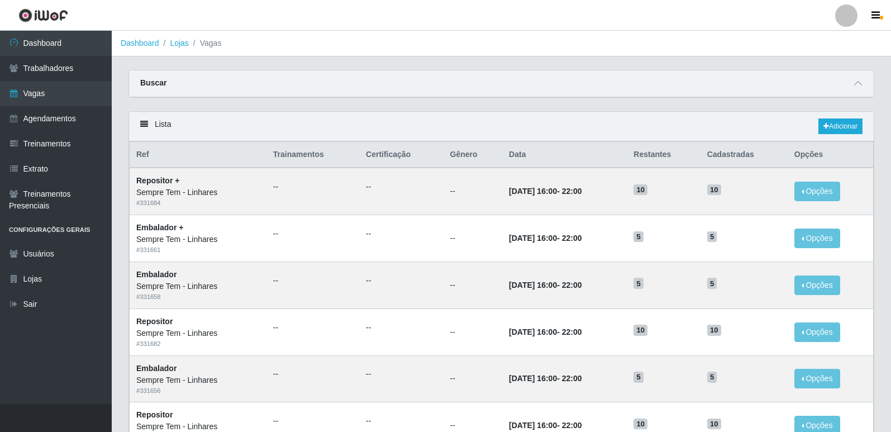
click at [267, 78] on div "Buscar" at bounding box center [501, 83] width 745 height 27
click at [857, 83] on icon at bounding box center [858, 83] width 8 height 8
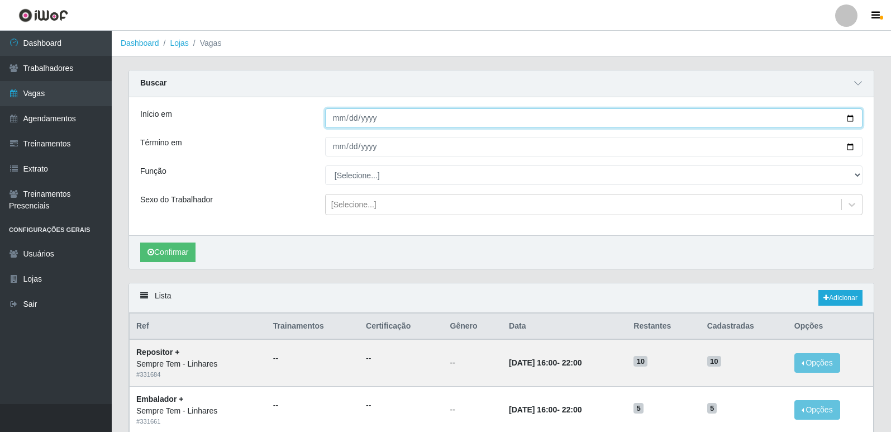
click at [853, 117] on input "Início em" at bounding box center [594, 118] width 538 height 20
type input "[DATE]"
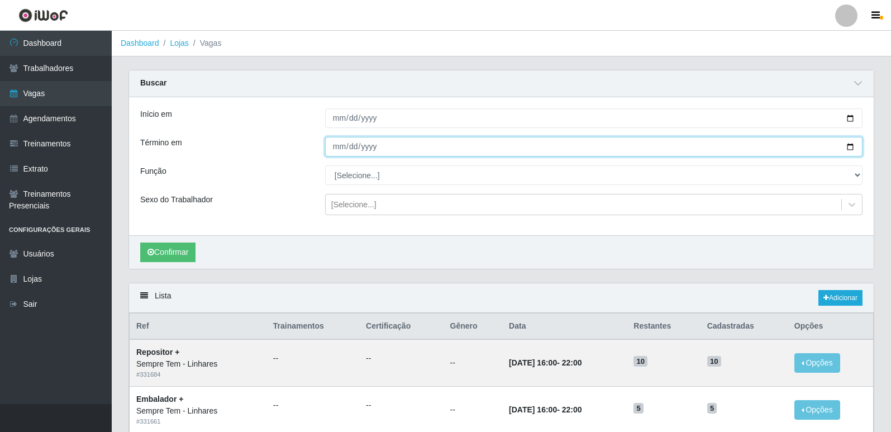
click at [850, 149] on input "Término em" at bounding box center [594, 147] width 538 height 20
type input "[DATE]"
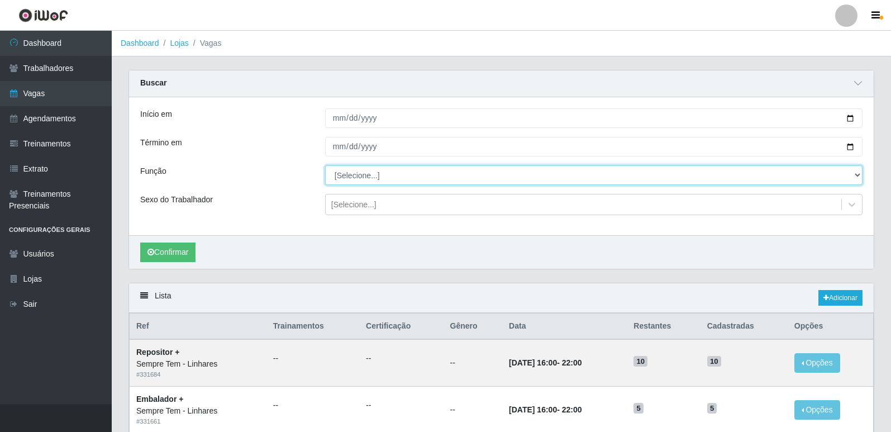
click at [381, 174] on select "[Selecione...] Embalador Embalador + Embalador ++ Repositor Repositor + Reposit…" at bounding box center [594, 175] width 538 height 20
click at [325, 166] on select "[Selecione...] Embalador Embalador + Embalador ++ Repositor Repositor + Reposit…" at bounding box center [594, 175] width 538 height 20
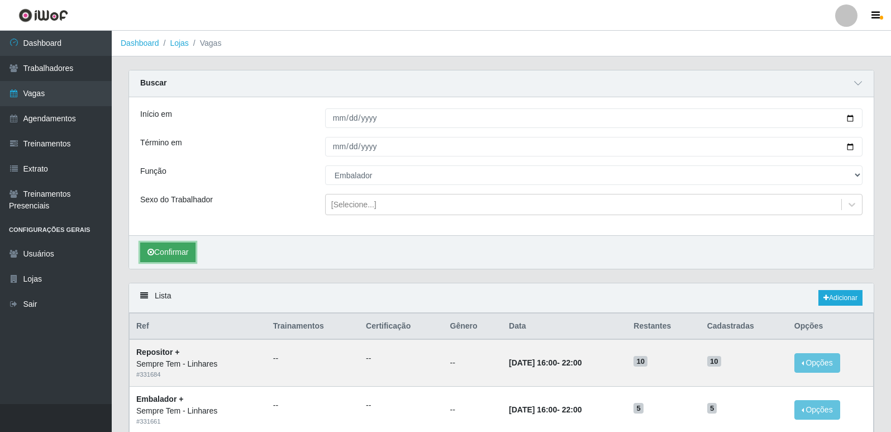
click at [159, 249] on button "Confirmar" at bounding box center [167, 253] width 55 height 20
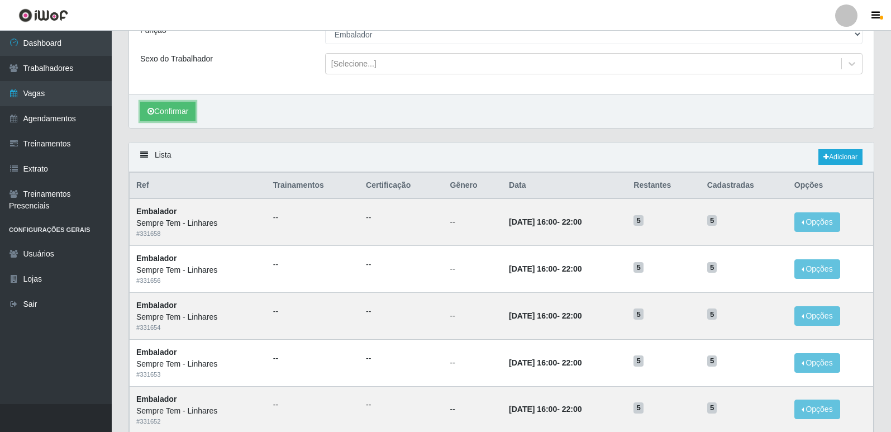
scroll to position [135, 0]
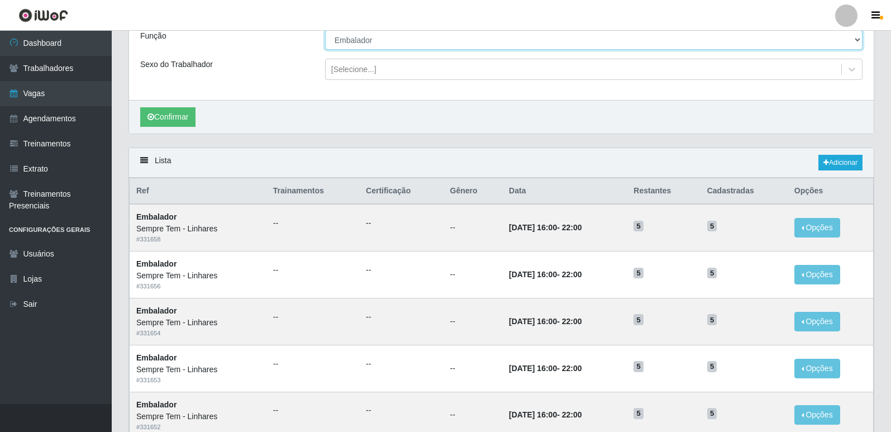
click at [391, 35] on select "[Selecione...] Embalador Embalador + Embalador ++ Repositor Repositor + Reposit…" at bounding box center [594, 40] width 538 height 20
click at [325, 31] on select "[Selecione...] Embalador Embalador + Embalador ++ Repositor Repositor + Reposit…" at bounding box center [594, 40] width 538 height 20
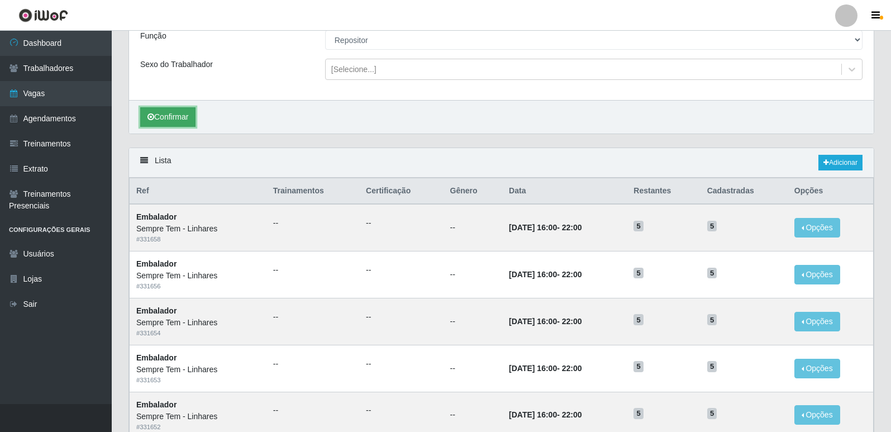
click at [172, 123] on button "Confirmar" at bounding box center [167, 117] width 55 height 20
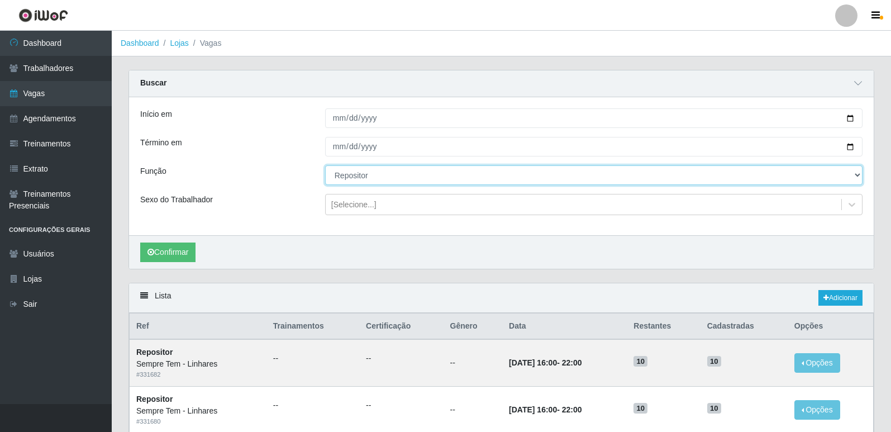
click at [401, 173] on select "[Selecione...] Embalador Embalador + Embalador ++ Repositor Repositor + Reposit…" at bounding box center [594, 175] width 538 height 20
click at [325, 166] on select "[Selecione...] Embalador Embalador + Embalador ++ Repositor Repositor + Reposit…" at bounding box center [594, 175] width 538 height 20
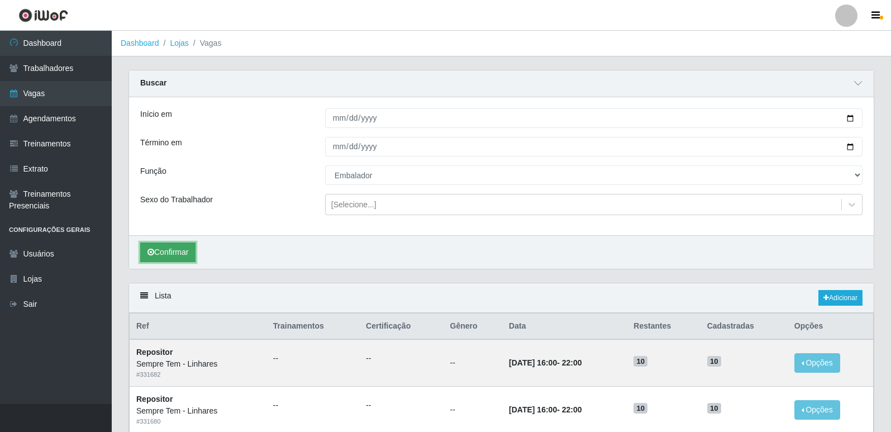
click at [190, 251] on button "Confirmar" at bounding box center [167, 253] width 55 height 20
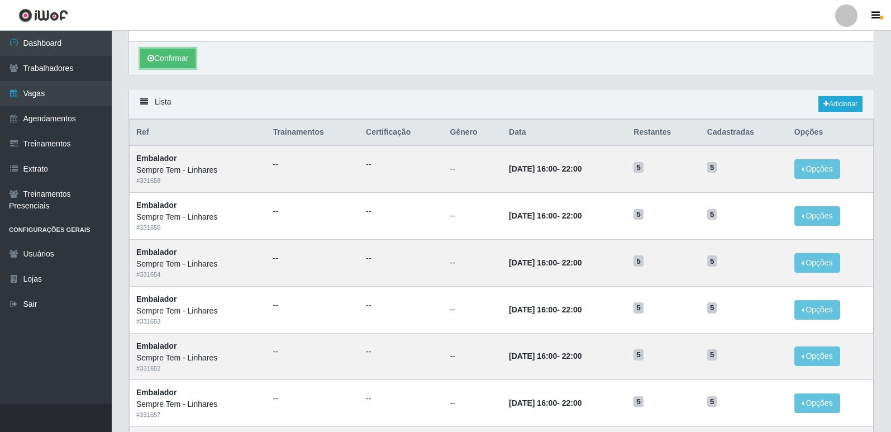
scroll to position [79, 0]
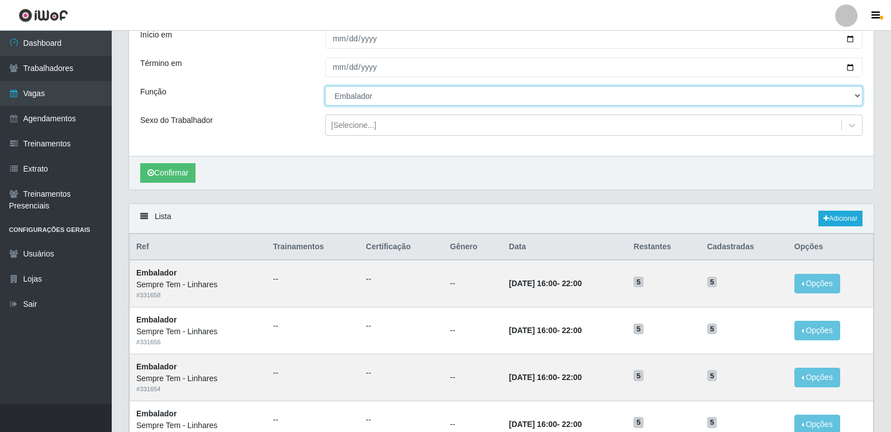
click at [366, 96] on select "[Selecione...] Embalador Embalador + Embalador ++ Repositor Repositor + Reposit…" at bounding box center [594, 96] width 538 height 20
click at [325, 87] on select "[Selecione...] Embalador Embalador + Embalador ++ Repositor Repositor + Reposit…" at bounding box center [594, 96] width 538 height 20
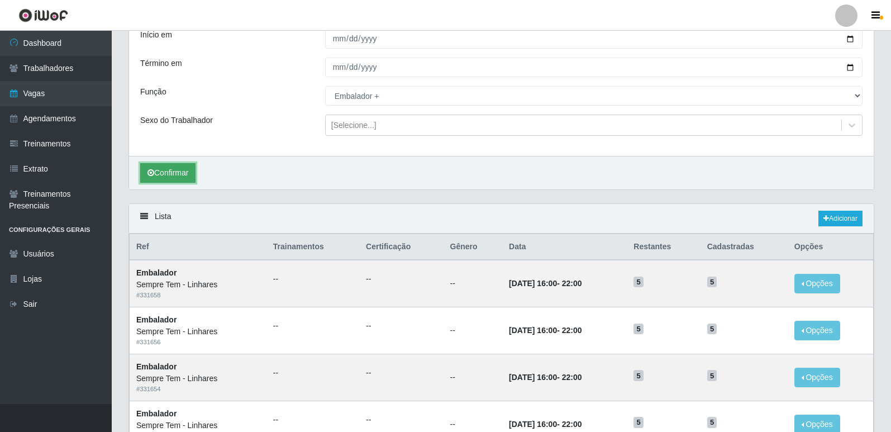
click at [179, 174] on button "Confirmar" at bounding box center [167, 173] width 55 height 20
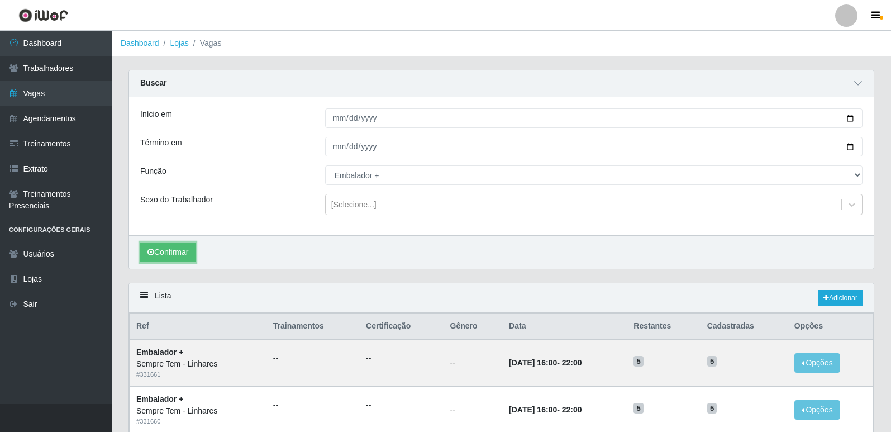
scroll to position [78, 0]
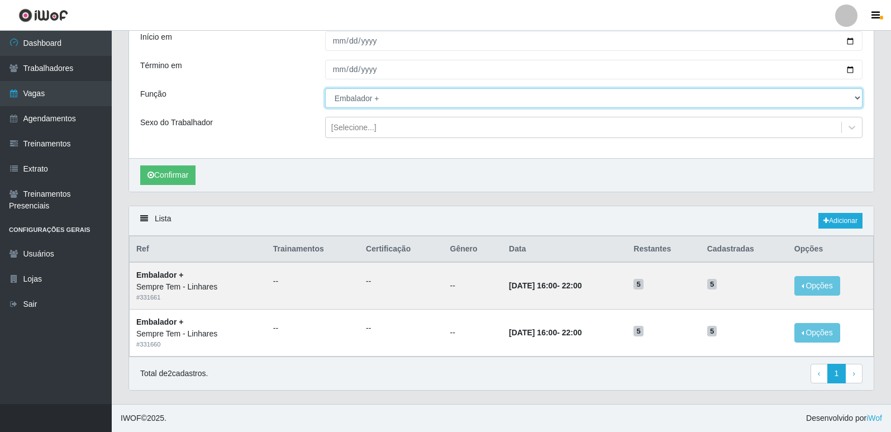
click at [346, 97] on select "[Selecione...] Embalador Embalador + Embalador ++ Repositor Repositor + Reposit…" at bounding box center [594, 98] width 538 height 20
click at [325, 88] on select "[Selecione...] Embalador Embalador + Embalador ++ Repositor Repositor + Reposit…" at bounding box center [594, 98] width 538 height 20
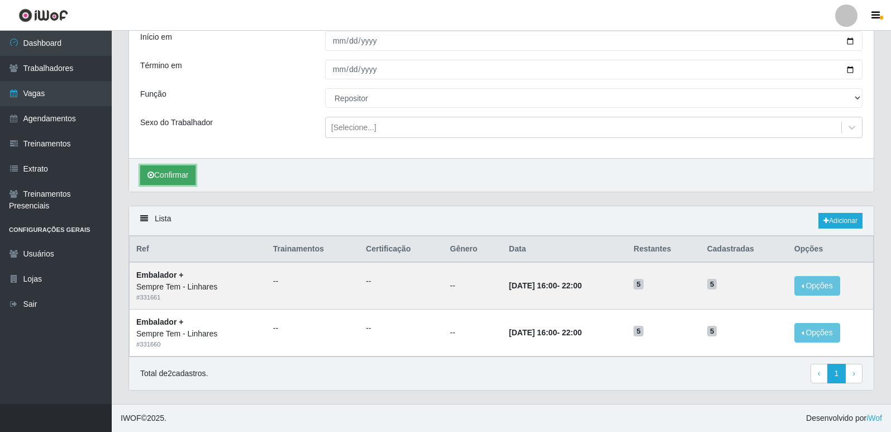
click at [177, 177] on button "Confirmar" at bounding box center [167, 175] width 55 height 20
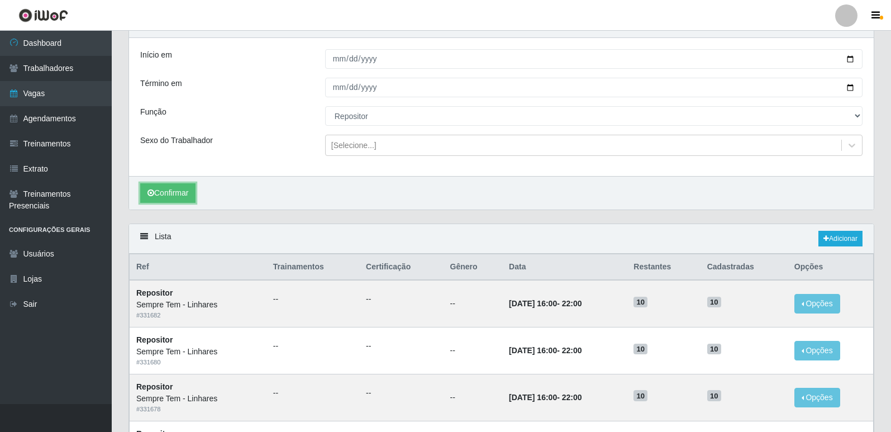
scroll to position [23, 0]
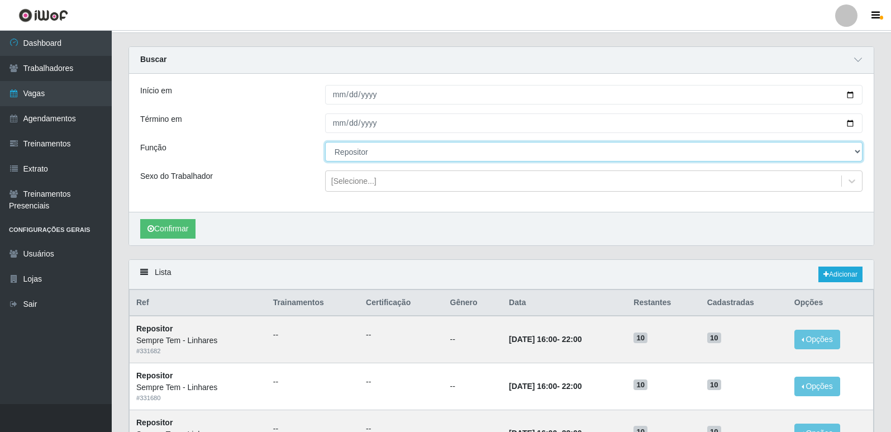
click at [378, 156] on select "[Selecione...] Embalador Embalador + Embalador ++ Repositor Repositor + Reposit…" at bounding box center [594, 152] width 538 height 20
select select "82"
click at [325, 142] on select "[Selecione...] Embalador Embalador + Embalador ++ Repositor Repositor + Reposit…" at bounding box center [594, 152] width 538 height 20
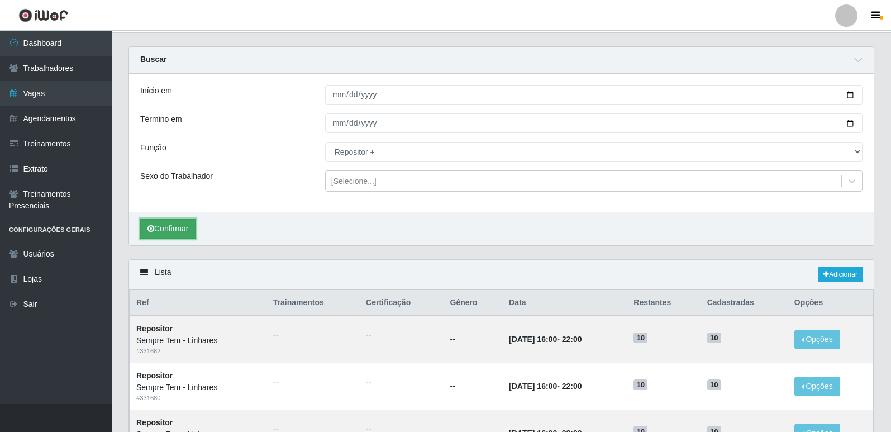
click at [182, 234] on button "Confirmar" at bounding box center [167, 229] width 55 height 20
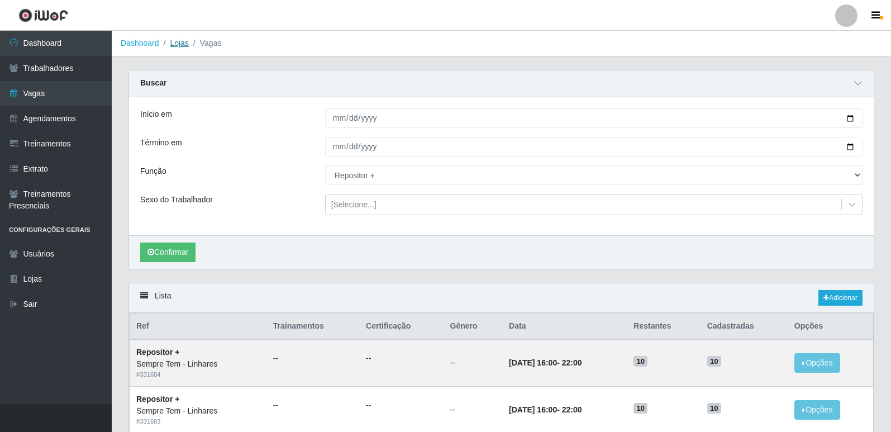
click at [182, 42] on link "Lojas" at bounding box center [179, 43] width 18 height 9
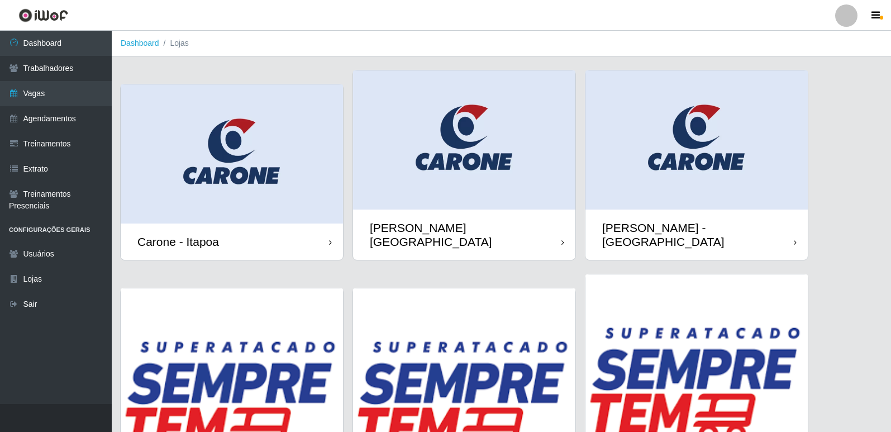
click at [484, 164] on img at bounding box center [464, 139] width 222 height 139
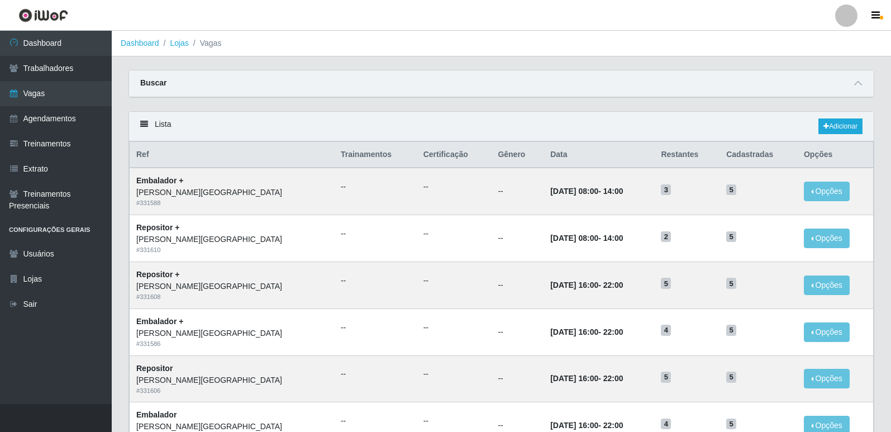
click at [611, 87] on div "Buscar" at bounding box center [501, 83] width 745 height 27
click at [863, 91] on div "Buscar" at bounding box center [501, 83] width 745 height 27
click at [859, 82] on icon at bounding box center [858, 83] width 8 height 8
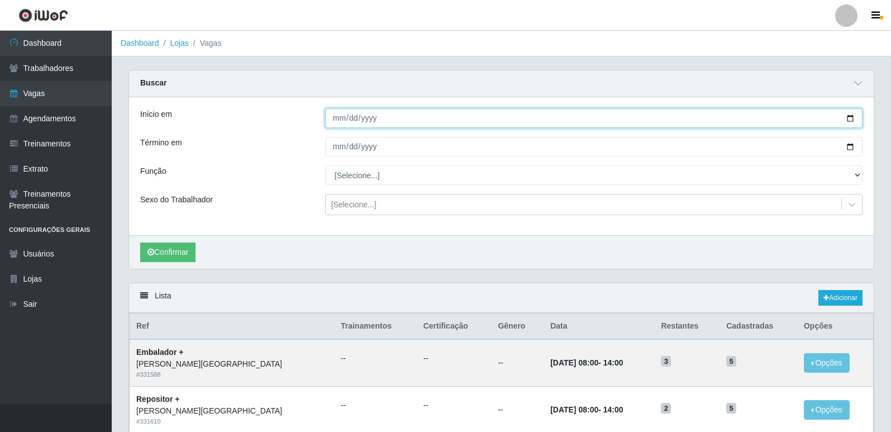
click at [853, 116] on input "Início em" at bounding box center [594, 118] width 538 height 20
type input "[DATE]"
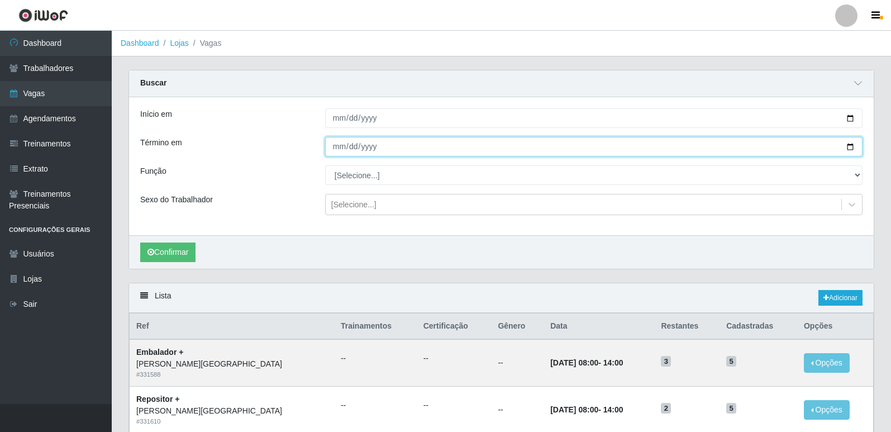
click at [852, 146] on input "Término em" at bounding box center [594, 147] width 538 height 20
type input "[DATE]"
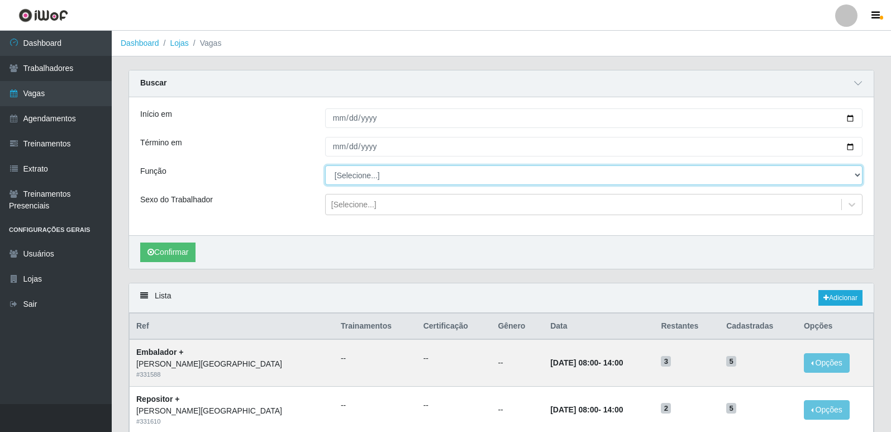
drag, startPoint x: 463, startPoint y: 181, endPoint x: 453, endPoint y: 185, distance: 11.3
click at [463, 181] on select "[Selecione...] Embalador Embalador + Embalador ++ Repositor Repositor + Reposit…" at bounding box center [594, 175] width 538 height 20
click at [325, 166] on select "[Selecione...] Embalador Embalador + Embalador ++ Repositor Repositor + Reposit…" at bounding box center [594, 175] width 538 height 20
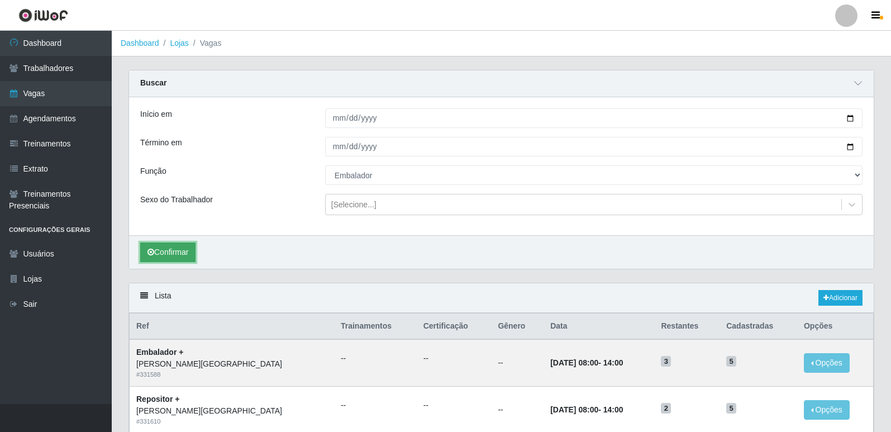
click at [163, 250] on button "Confirmar" at bounding box center [167, 253] width 55 height 20
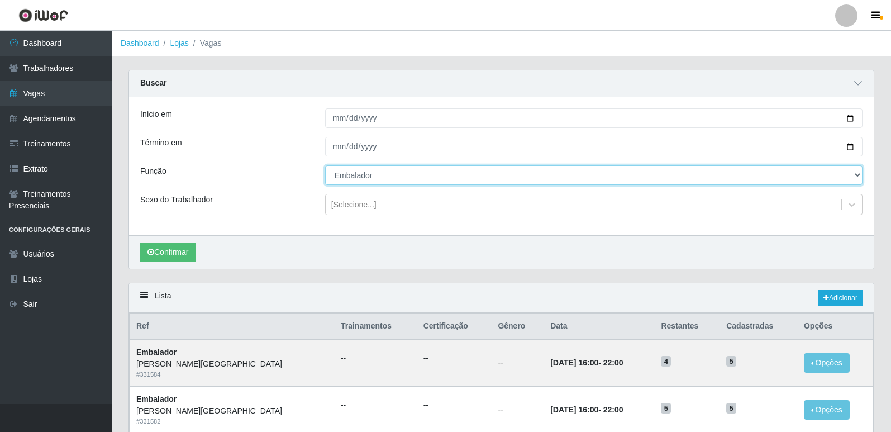
drag, startPoint x: 402, startPoint y: 176, endPoint x: 397, endPoint y: 182, distance: 7.6
click at [402, 176] on select "[Selecione...] Embalador Embalador + Embalador ++ Repositor Repositor + Reposit…" at bounding box center [594, 175] width 538 height 20
click at [325, 166] on select "[Selecione...] Embalador Embalador + Embalador ++ Repositor Repositor + Reposit…" at bounding box center [594, 175] width 538 height 20
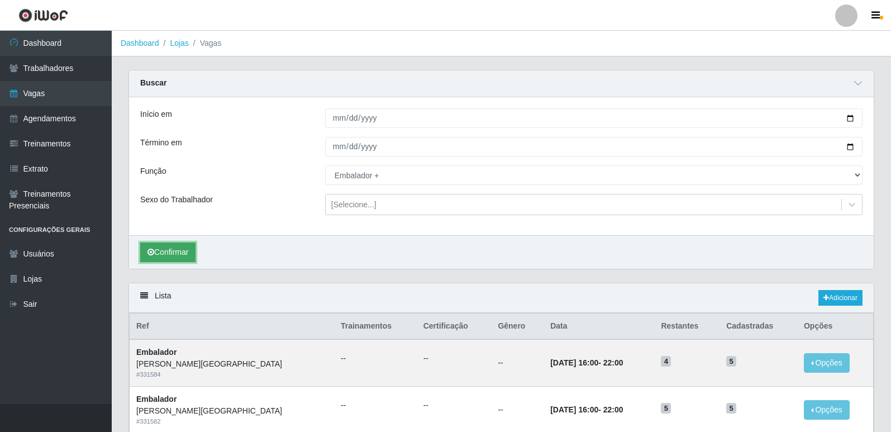
click at [180, 255] on button "Confirmar" at bounding box center [167, 253] width 55 height 20
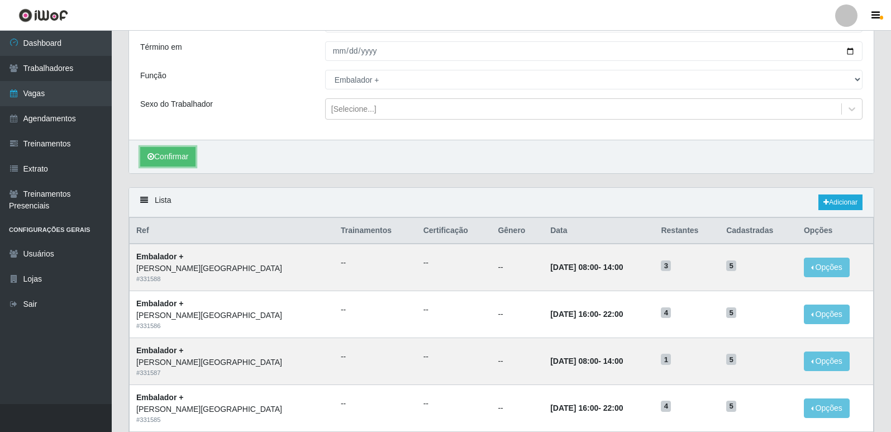
scroll to position [4, 0]
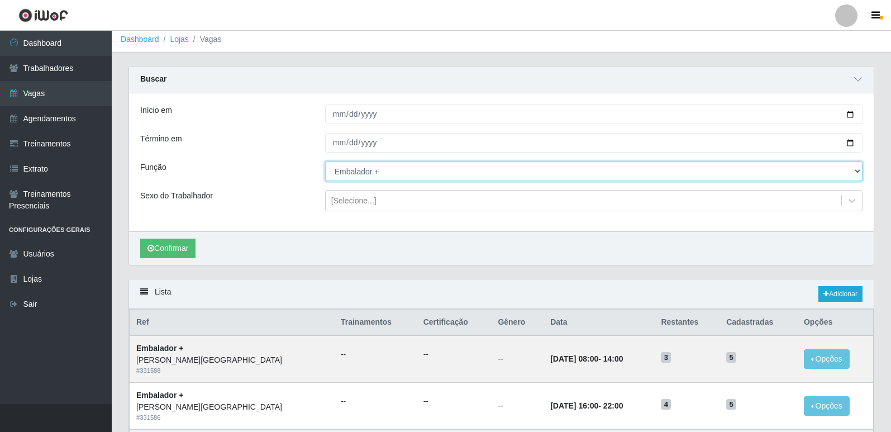
click at [398, 177] on select "[Selecione...] Embalador Embalador + Embalador ++ Repositor Repositor + Reposit…" at bounding box center [594, 171] width 538 height 20
click at [325, 162] on select "[Selecione...] Embalador Embalador + Embalador ++ Repositor Repositor + Reposit…" at bounding box center [594, 171] width 538 height 20
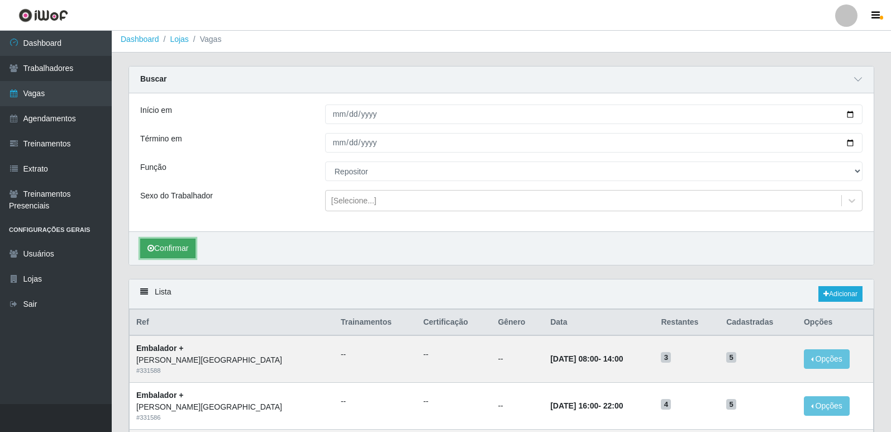
click at [172, 246] on button "Confirmar" at bounding box center [167, 249] width 55 height 20
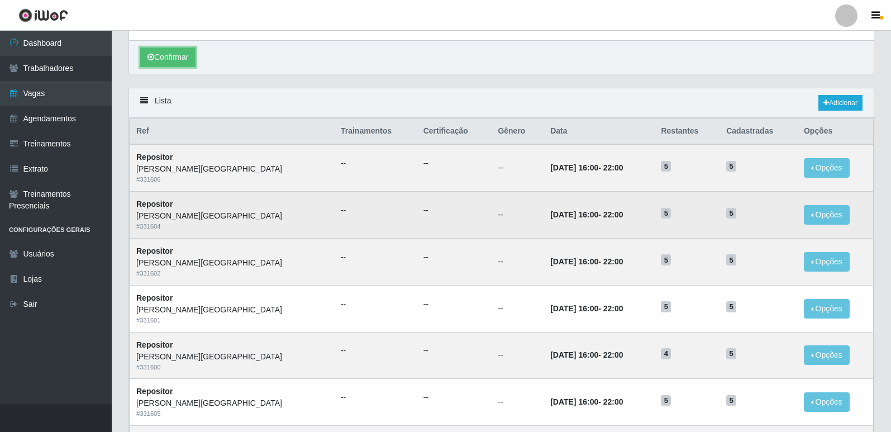
scroll to position [88, 0]
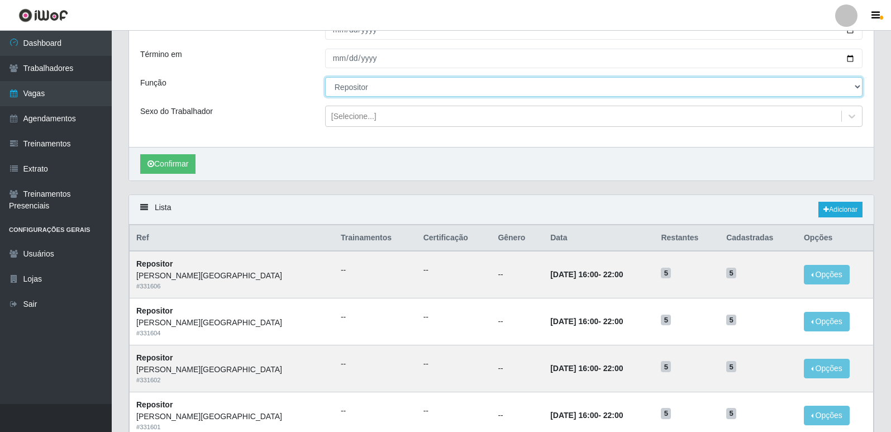
click at [408, 88] on select "[Selecione...] Embalador Embalador + Embalador ++ Repositor Repositor + Reposit…" at bounding box center [594, 87] width 538 height 20
select select "82"
click at [325, 78] on select "[Selecione...] Embalador Embalador + Embalador ++ Repositor Repositor + Reposit…" at bounding box center [594, 87] width 538 height 20
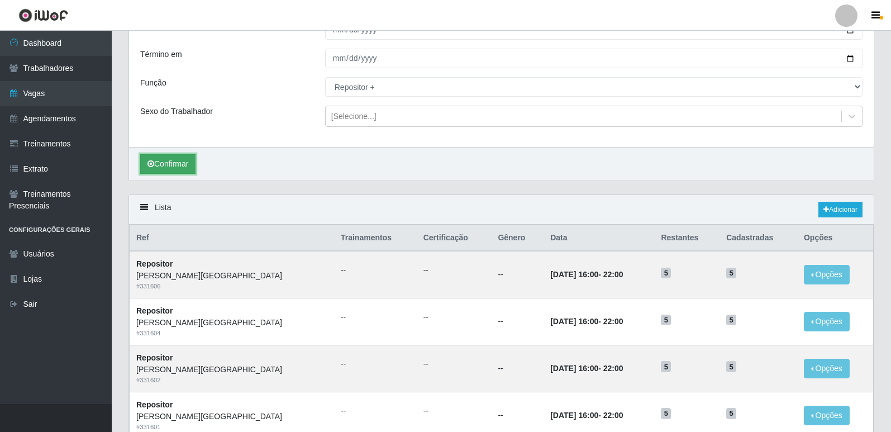
click at [168, 159] on button "Confirmar" at bounding box center [167, 164] width 55 height 20
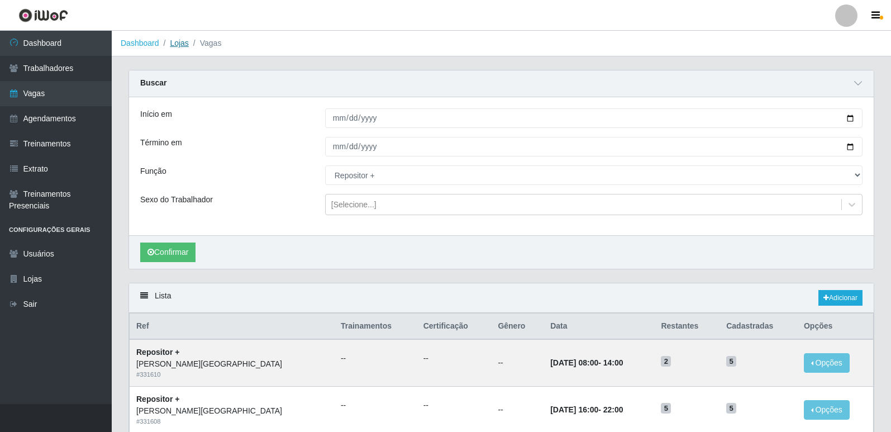
click at [183, 44] on link "Lojas" at bounding box center [179, 43] width 18 height 9
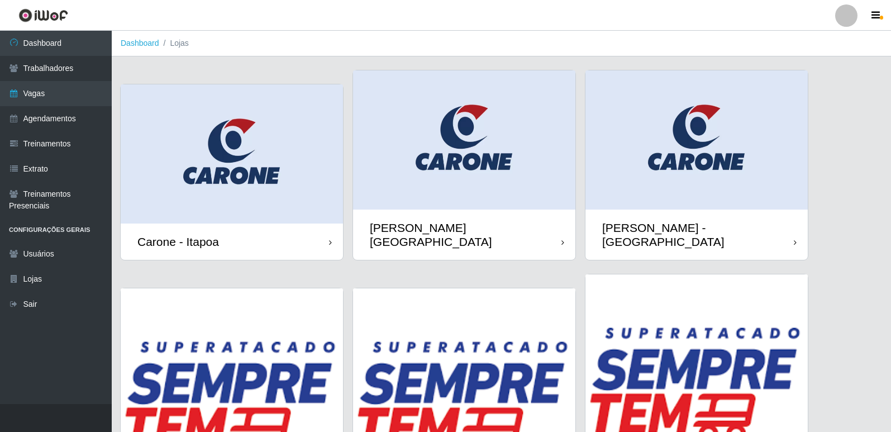
click at [628, 174] on img at bounding box center [697, 139] width 222 height 139
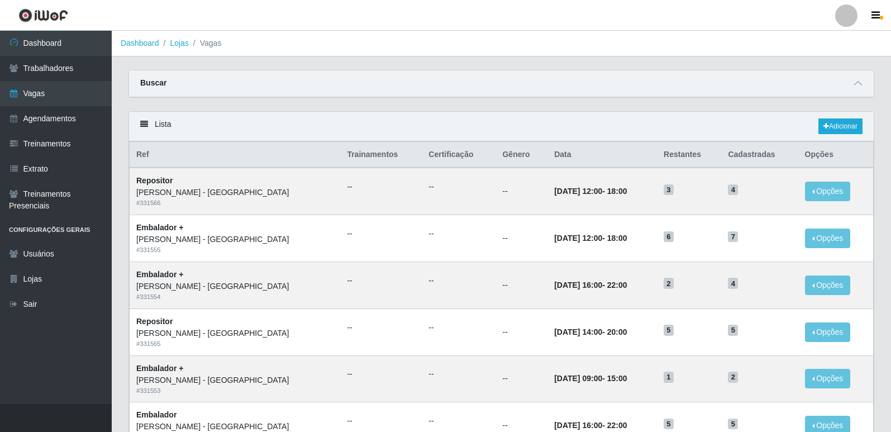
click at [393, 96] on div "Buscar" at bounding box center [501, 83] width 745 height 27
click at [860, 84] on icon at bounding box center [858, 83] width 8 height 8
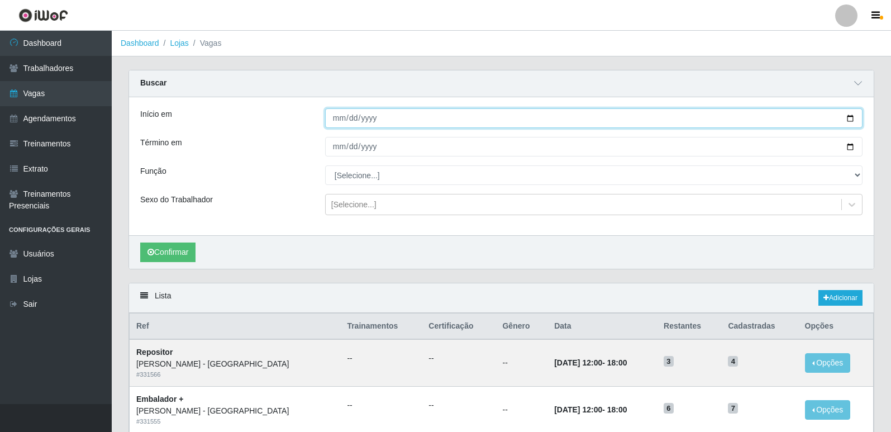
click at [854, 116] on input "Início em" at bounding box center [594, 118] width 538 height 20
type input "[DATE]"
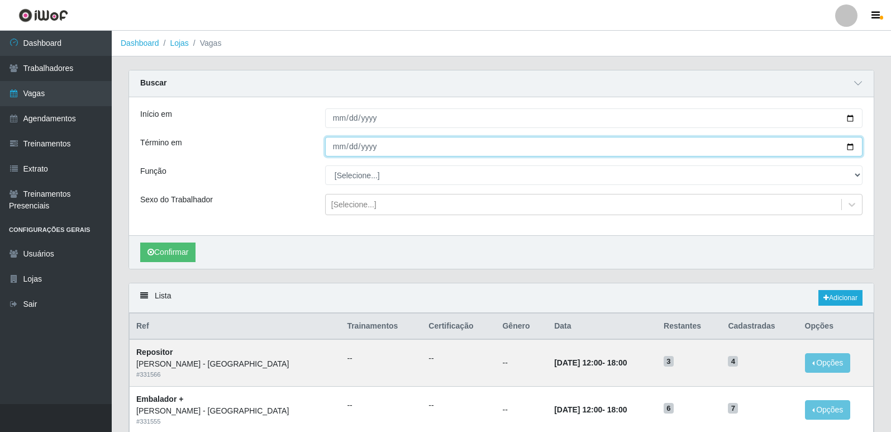
click at [852, 145] on input "Término em" at bounding box center [594, 147] width 538 height 20
type input "[DATE]"
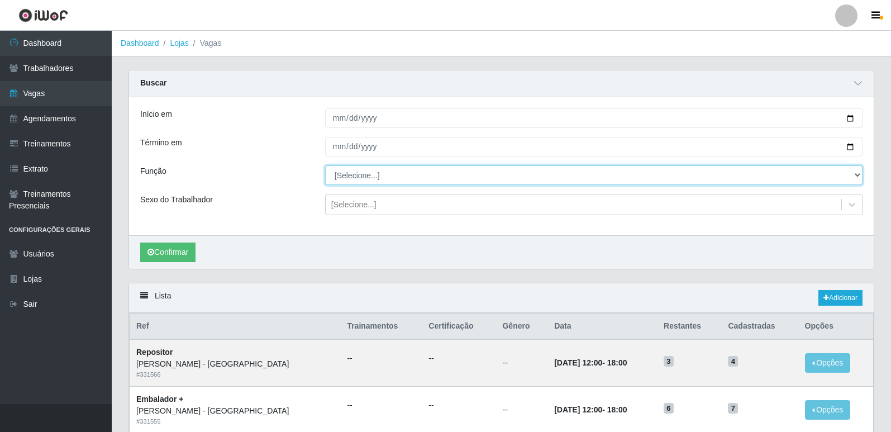
click at [402, 169] on select "[Selecione...] Embalador Embalador + Embalador ++ Repositor Repositor + Reposit…" at bounding box center [594, 175] width 538 height 20
click at [325, 166] on select "[Selecione...] Embalador Embalador + Embalador ++ Repositor Repositor + Reposit…" at bounding box center [594, 175] width 538 height 20
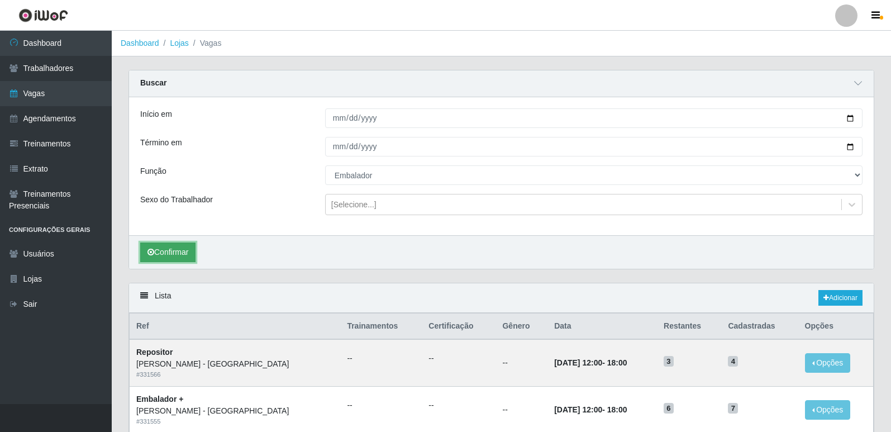
click at [193, 248] on button "Confirmar" at bounding box center [167, 253] width 55 height 20
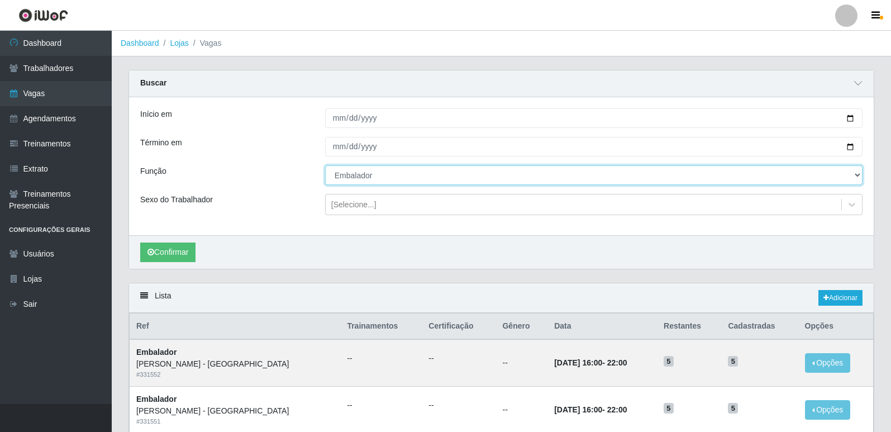
drag, startPoint x: 370, startPoint y: 177, endPoint x: 373, endPoint y: 183, distance: 7.3
click at [370, 177] on select "[Selecione...] Embalador Embalador + Embalador ++ Repositor Repositor + Reposit…" at bounding box center [594, 175] width 538 height 20
click at [325, 166] on select "[Selecione...] Embalador Embalador + Embalador ++ Repositor Repositor + Reposit…" at bounding box center [594, 175] width 538 height 20
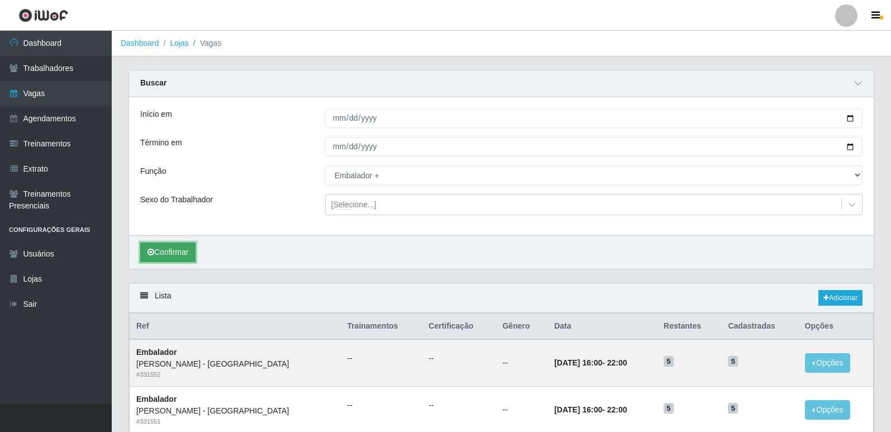
click at [196, 248] on button "Confirmar" at bounding box center [167, 253] width 55 height 20
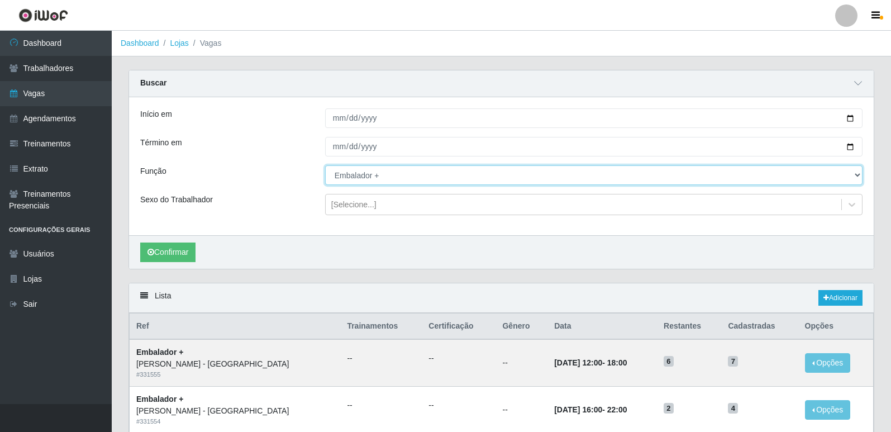
click at [357, 178] on select "[Selecione...] Embalador Embalador + Embalador ++ Repositor Repositor + Reposit…" at bounding box center [594, 175] width 538 height 20
click at [325, 166] on select "[Selecione...] Embalador Embalador + Embalador ++ Repositor Repositor + Reposit…" at bounding box center [594, 175] width 538 height 20
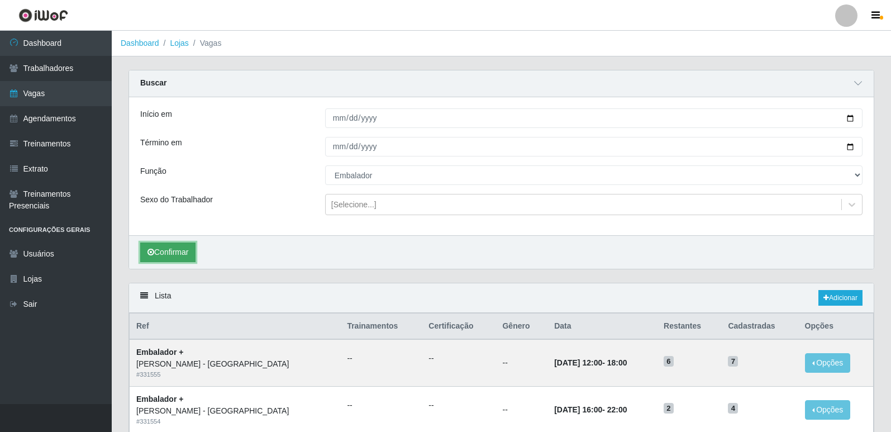
click at [179, 254] on button "Confirmar" at bounding box center [167, 253] width 55 height 20
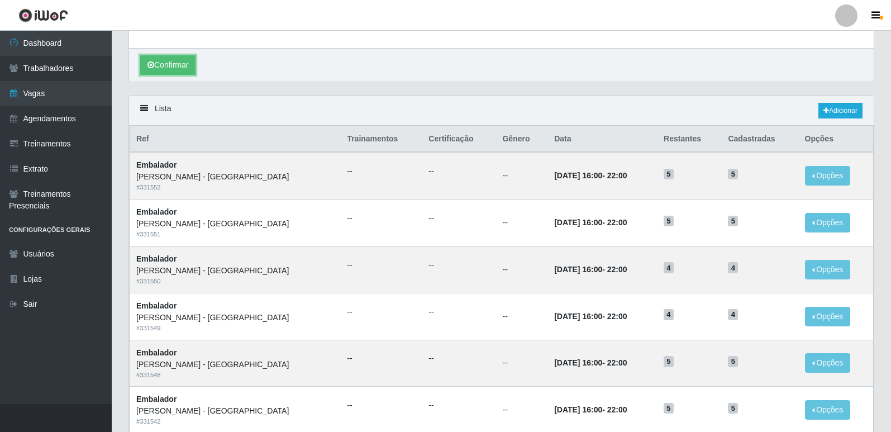
scroll to position [23, 0]
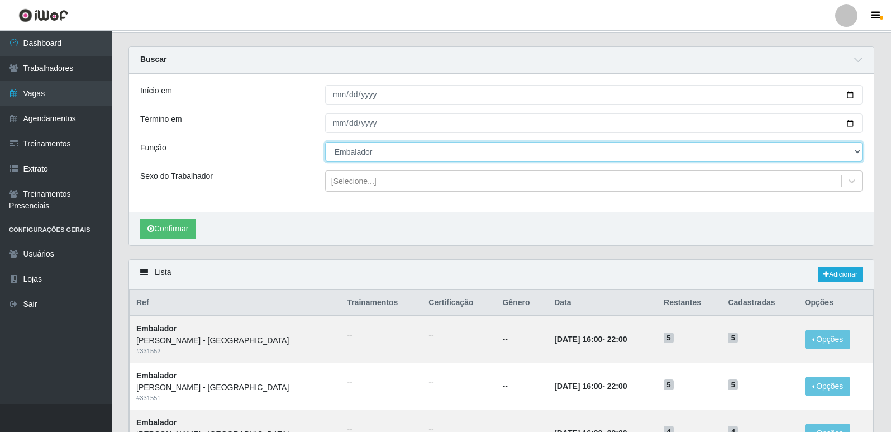
click at [356, 148] on select "[Selecione...] Embalador Embalador + Embalador ++ Repositor Repositor + Reposit…" at bounding box center [594, 152] width 538 height 20
select select "70"
click at [325, 142] on select "[Selecione...] Embalador Embalador + Embalador ++ Repositor Repositor + Reposit…" at bounding box center [594, 152] width 538 height 20
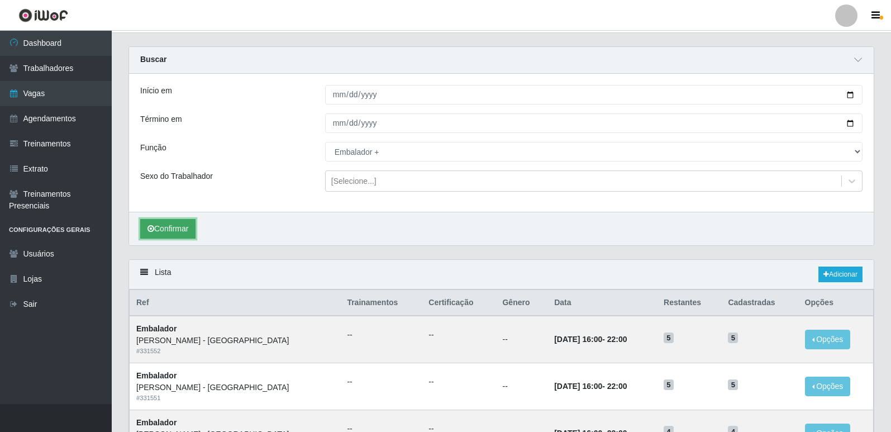
click at [161, 230] on button "Confirmar" at bounding box center [167, 229] width 55 height 20
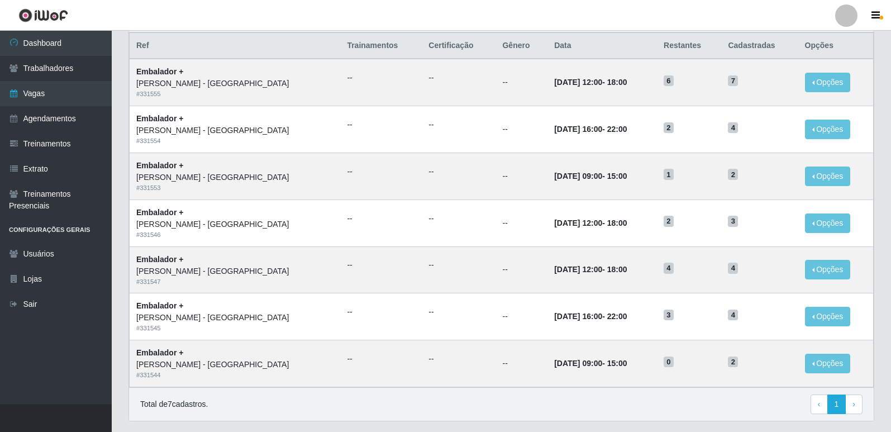
scroll to position [312, 0]
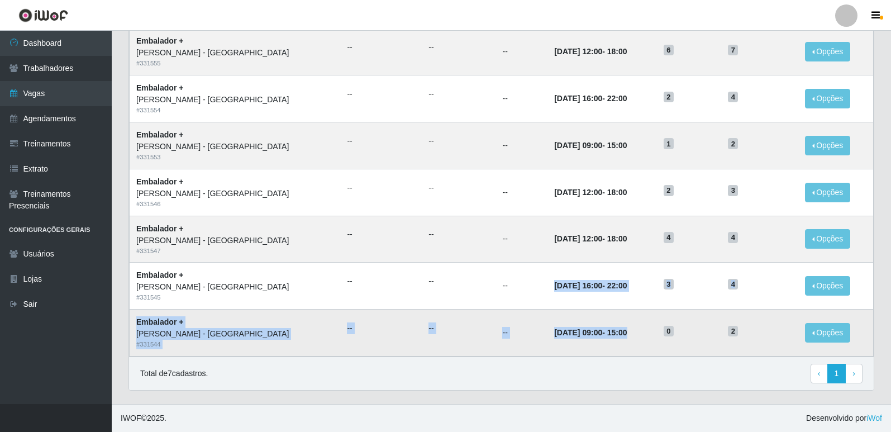
drag, startPoint x: 501, startPoint y: 291, endPoint x: 589, endPoint y: 339, distance: 100.8
click at [589, 339] on tbody "Embalador + [PERSON_NAME] - [GEOGRAPHIC_DATA] # 331555 -- -- -- [DATE] 12:00 - …" at bounding box center [502, 192] width 744 height 328
drag, startPoint x: 555, startPoint y: 234, endPoint x: 609, endPoint y: 234, distance: 53.6
click at [609, 234] on td "[DATE] 12:00 - 18:00" at bounding box center [603, 239] width 110 height 47
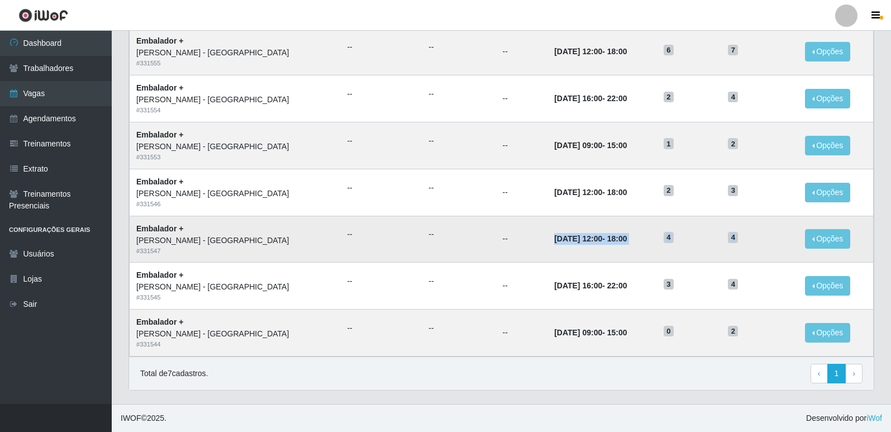
drag, startPoint x: 488, startPoint y: 238, endPoint x: 729, endPoint y: 246, distance: 241.0
click at [729, 246] on tr "Embalador + [PERSON_NAME] - [GEOGRAPHIC_DATA] # 331547 -- -- -- [DATE] 12:00 - …" at bounding box center [502, 239] width 744 height 47
drag, startPoint x: 486, startPoint y: 189, endPoint x: 764, endPoint y: 247, distance: 284.3
click at [764, 247] on tbody "Embalador + [PERSON_NAME] - [GEOGRAPHIC_DATA] # 331555 -- -- -- [DATE] 12:00 - …" at bounding box center [502, 192] width 744 height 328
click at [612, 224] on td "[DATE] 12:00 - 18:00" at bounding box center [603, 239] width 110 height 47
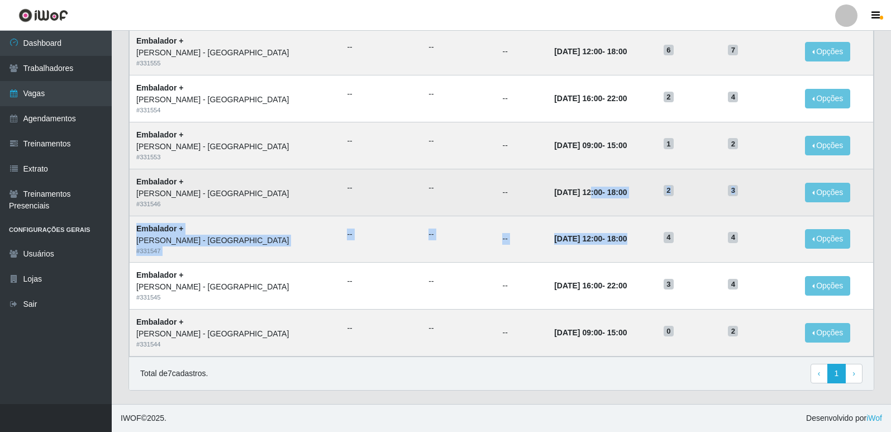
drag, startPoint x: 594, startPoint y: 240, endPoint x: 533, endPoint y: 199, distance: 73.3
click at [533, 199] on tbody "Embalador + [PERSON_NAME] - [GEOGRAPHIC_DATA] # 331555 -- -- -- [DATE] 12:00 - …" at bounding box center [502, 192] width 744 height 328
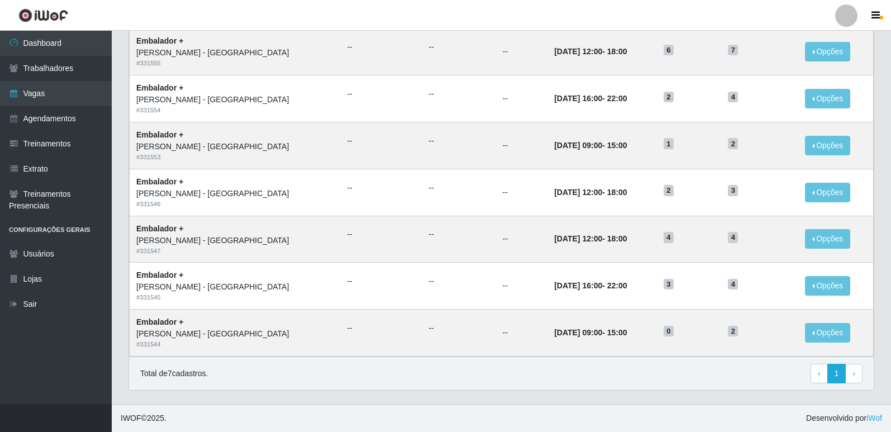
click at [572, 376] on div "Total de 7 cadastros. ‹ Previous 1 › Next" at bounding box center [501, 374] width 722 height 20
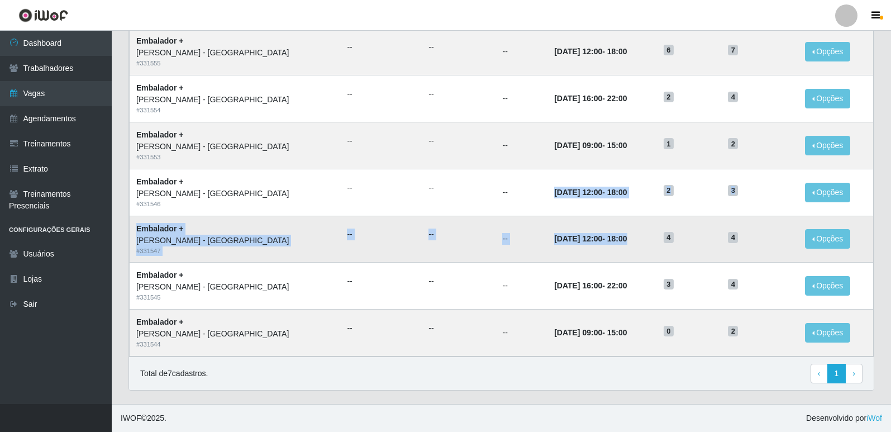
drag, startPoint x: 488, startPoint y: 189, endPoint x: 594, endPoint y: 243, distance: 118.7
click at [594, 243] on tbody "Embalador + [PERSON_NAME] - [GEOGRAPHIC_DATA] # 331555 -- -- -- [DATE] 12:00 - …" at bounding box center [502, 192] width 744 height 328
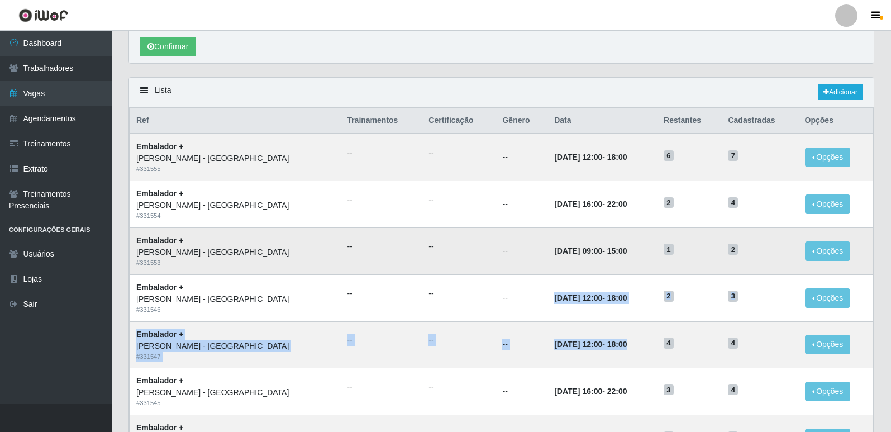
scroll to position [200, 0]
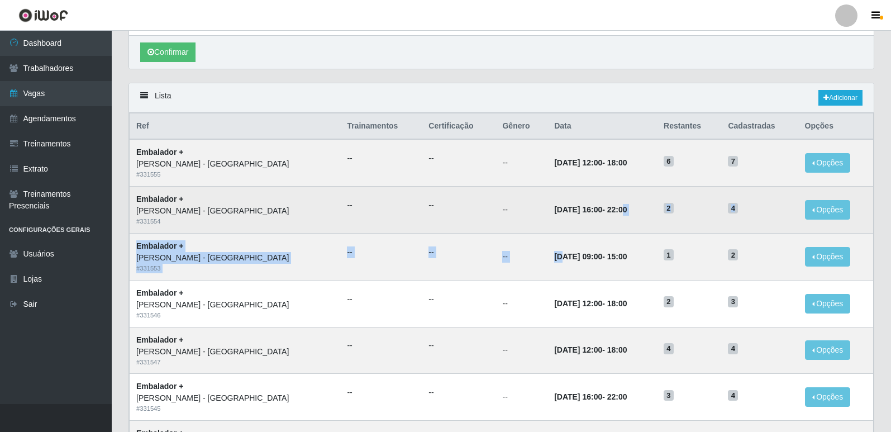
drag, startPoint x: 510, startPoint y: 251, endPoint x: 588, endPoint y: 211, distance: 87.5
click at [588, 211] on tbody "Embalador + [PERSON_NAME] - [GEOGRAPHIC_DATA] # 331555 -- -- -- [DATE] 12:00 - …" at bounding box center [502, 303] width 744 height 328
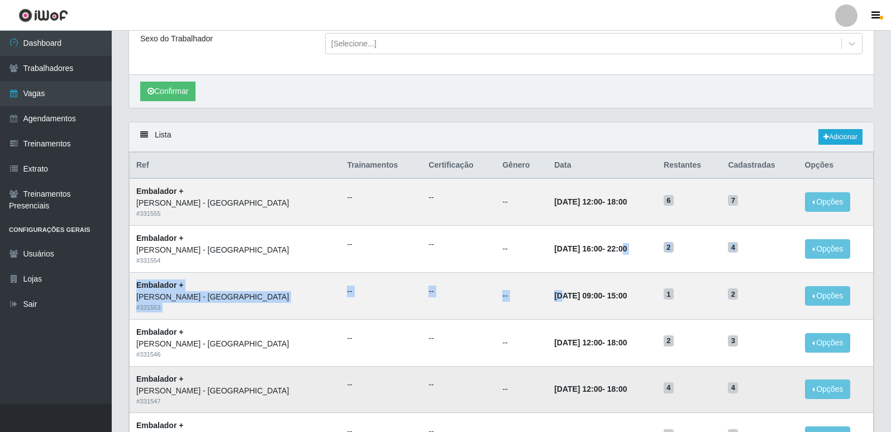
scroll to position [144, 0]
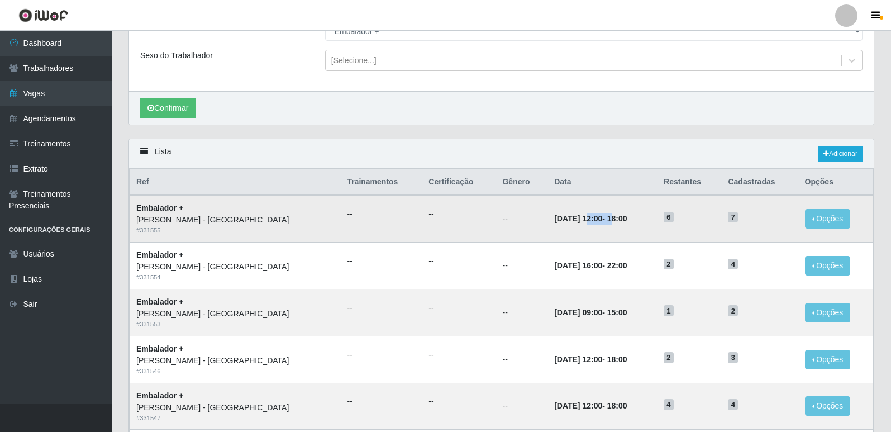
drag, startPoint x: 530, startPoint y: 215, endPoint x: 573, endPoint y: 215, distance: 43.0
click at [573, 215] on strong "[DATE] 12:00 - 18:00" at bounding box center [590, 218] width 73 height 9
click at [607, 218] on time "18:00" at bounding box center [617, 218] width 20 height 9
drag, startPoint x: 546, startPoint y: 220, endPoint x: 604, endPoint y: 223, distance: 57.7
click at [604, 223] on td "[DATE] 12:00 - 18:00" at bounding box center [603, 218] width 110 height 47
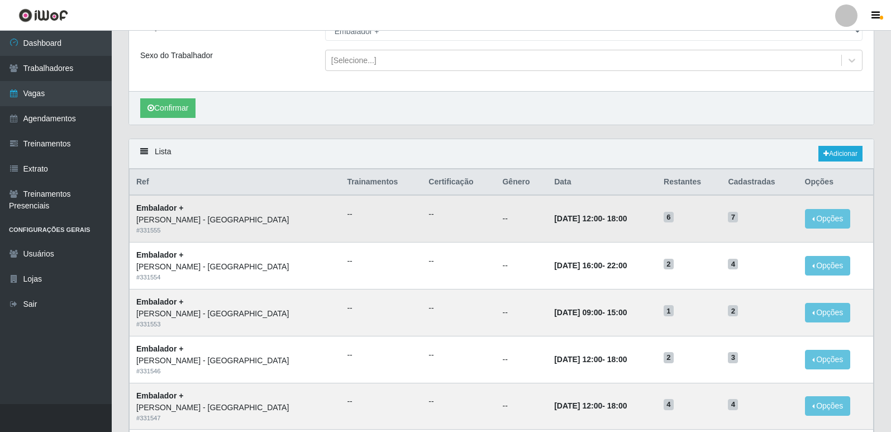
click at [607, 223] on time "18:00" at bounding box center [617, 218] width 20 height 9
drag, startPoint x: 543, startPoint y: 218, endPoint x: 592, endPoint y: 222, distance: 48.8
click at [592, 222] on td "[DATE] 12:00 - 18:00" at bounding box center [603, 218] width 110 height 47
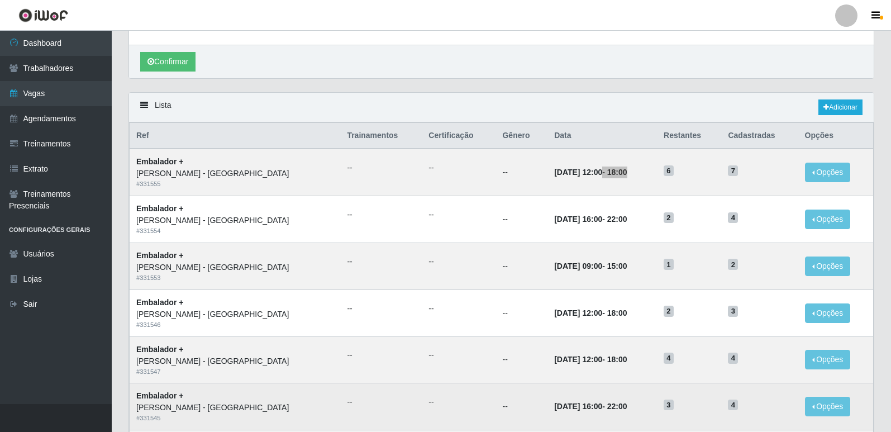
scroll to position [200, 0]
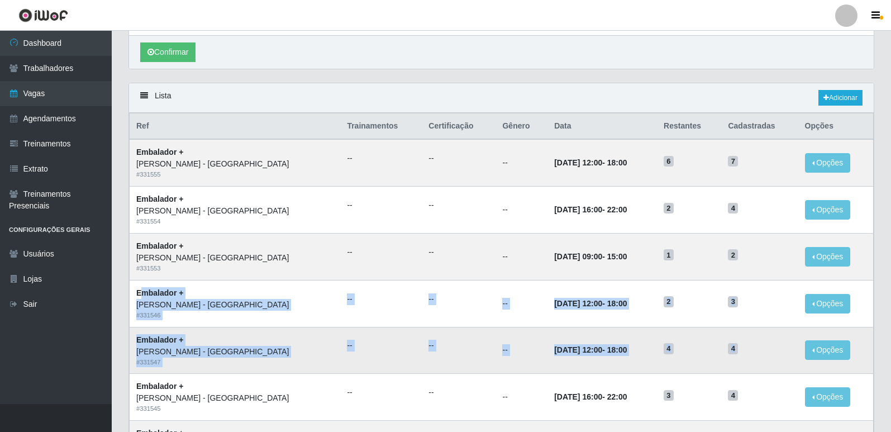
drag, startPoint x: 139, startPoint y: 291, endPoint x: 745, endPoint y: 362, distance: 610.3
click at [745, 362] on tbody "Embalador + [PERSON_NAME] - [GEOGRAPHIC_DATA] # 331555 -- -- -- [DATE] 12:00 - …" at bounding box center [502, 303] width 744 height 328
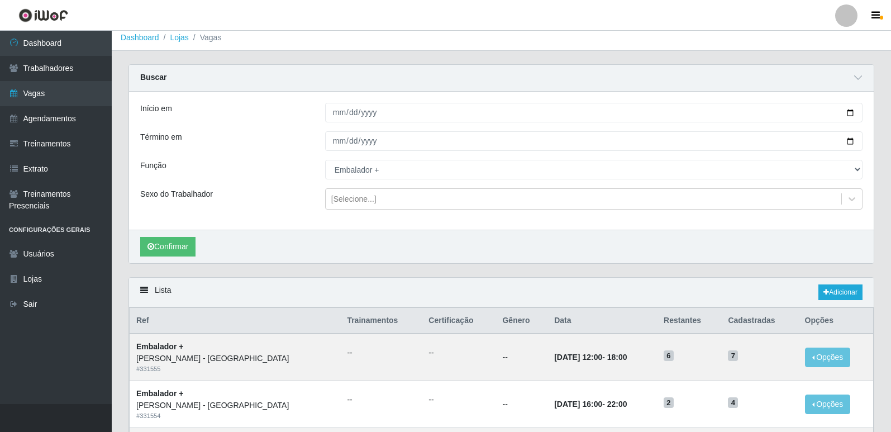
scroll to position [0, 0]
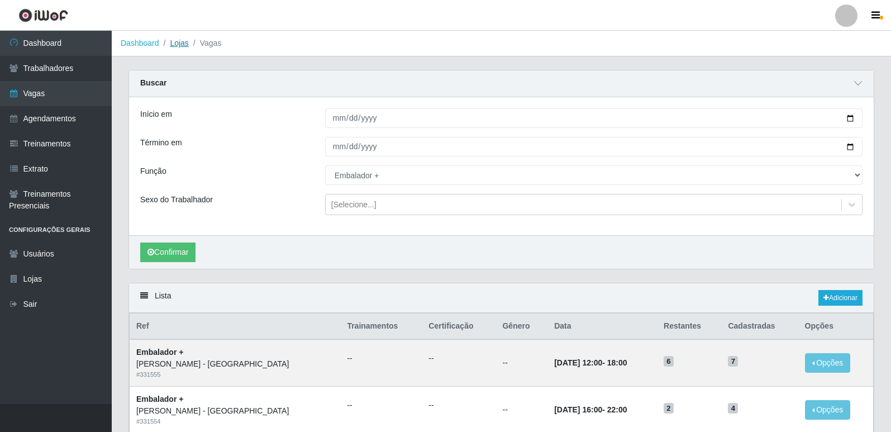
click at [183, 41] on link "Lojas" at bounding box center [179, 43] width 18 height 9
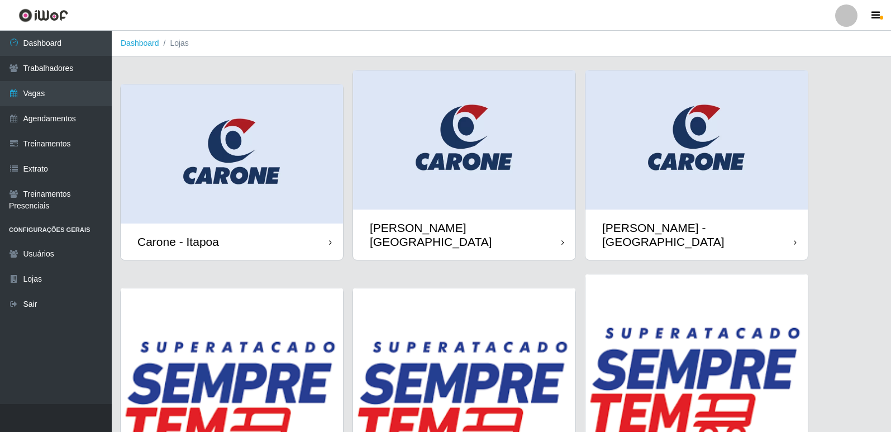
click at [231, 180] on img at bounding box center [232, 153] width 222 height 139
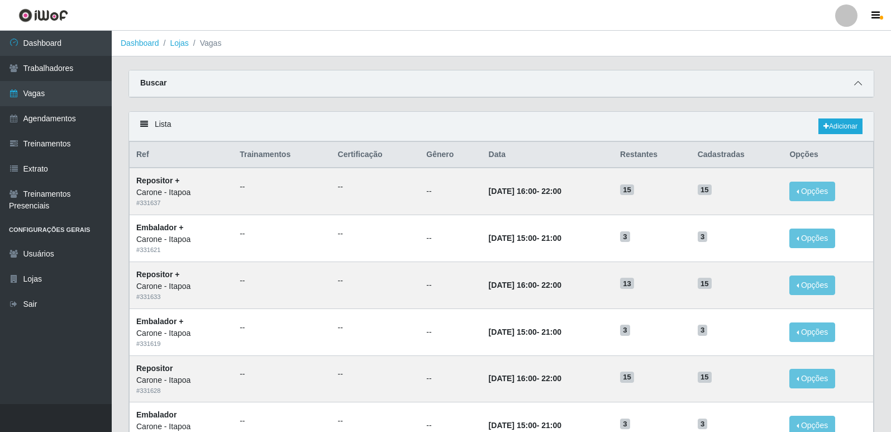
click at [855, 85] on icon at bounding box center [858, 83] width 8 height 8
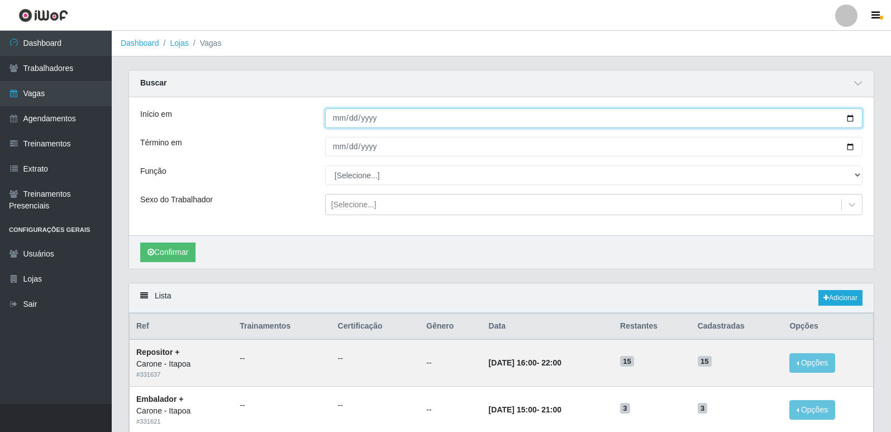
click at [852, 116] on input "Início em" at bounding box center [594, 118] width 538 height 20
type input "[DATE]"
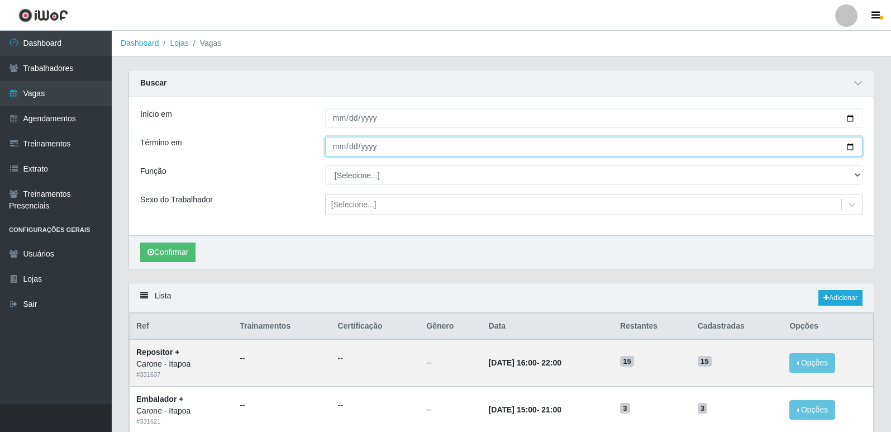
click at [851, 146] on input "Término em" at bounding box center [594, 147] width 538 height 20
type input "[DATE]"
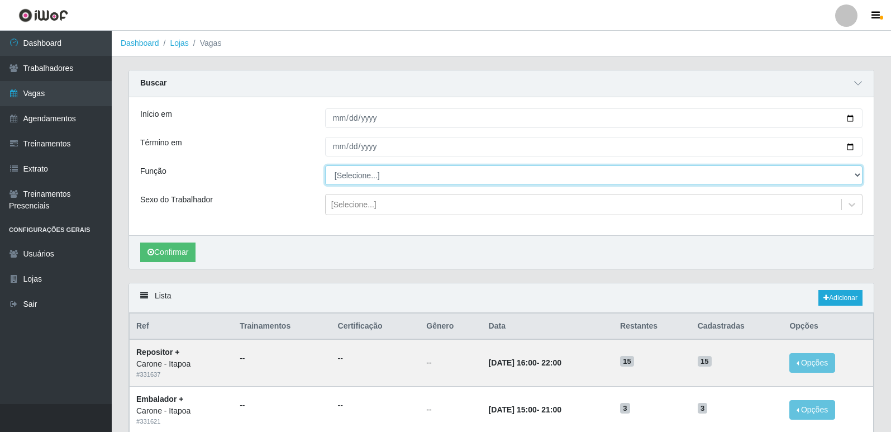
click at [386, 179] on select "[Selecione...] Embalador Embalador + Embalador ++ Repositor Repositor + Reposit…" at bounding box center [594, 175] width 538 height 20
click at [325, 166] on select "[Selecione...] Embalador Embalador + Embalador ++ Repositor Repositor + Reposit…" at bounding box center [594, 175] width 538 height 20
click at [384, 180] on select "[Selecione...] Embalador Embalador + Embalador ++ Repositor Repositor + Reposit…" at bounding box center [594, 175] width 538 height 20
click at [325, 166] on select "[Selecione...] Embalador Embalador + Embalador ++ Repositor Repositor + Reposit…" at bounding box center [594, 175] width 538 height 20
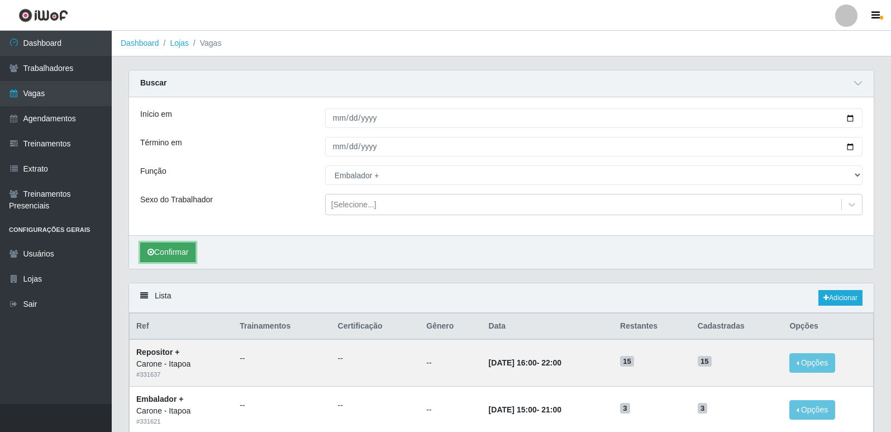
click at [161, 254] on button "Confirmar" at bounding box center [167, 253] width 55 height 20
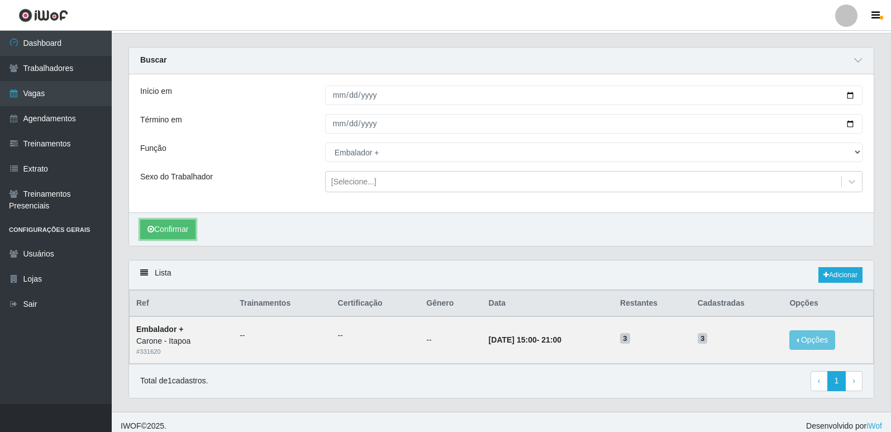
scroll to position [31, 0]
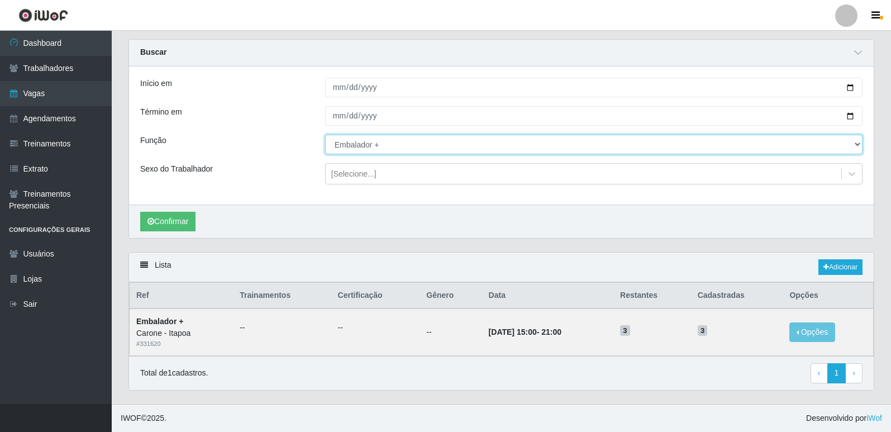
click at [434, 144] on select "[Selecione...] Embalador Embalador + Embalador ++ Repositor Repositor + Reposit…" at bounding box center [594, 145] width 538 height 20
select select "82"
click at [325, 135] on select "[Selecione...] Embalador Embalador + Embalador ++ Repositor Repositor + Reposit…" at bounding box center [594, 145] width 538 height 20
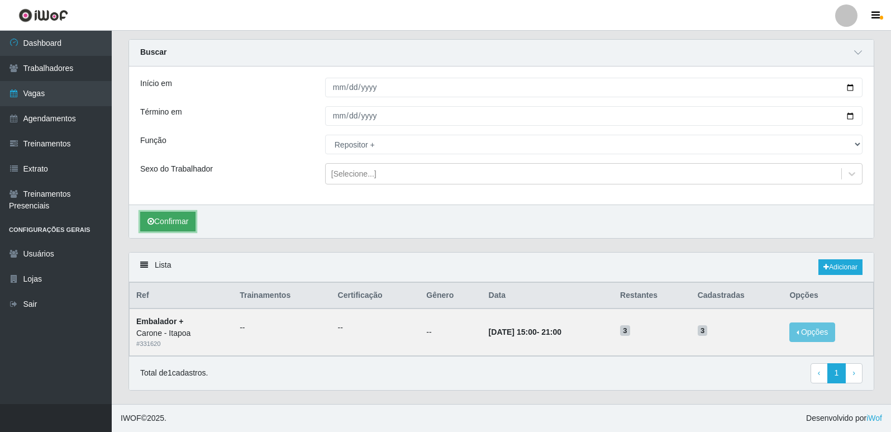
click at [162, 228] on button "Confirmar" at bounding box center [167, 222] width 55 height 20
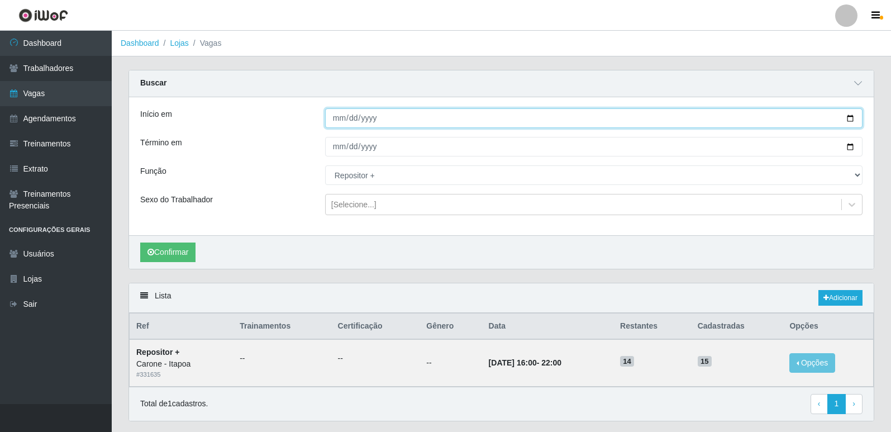
click at [853, 119] on input "[DATE]" at bounding box center [594, 118] width 538 height 20
type input "[DATE]"
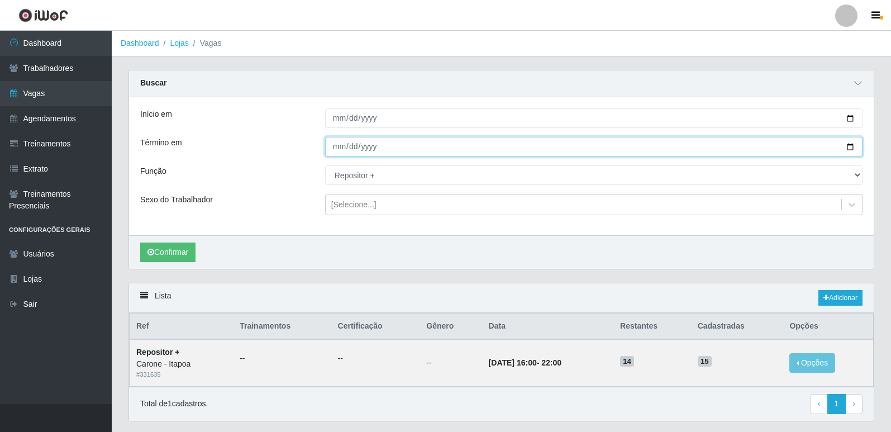
click at [853, 145] on input "[DATE]" at bounding box center [594, 147] width 538 height 20
type input "[DATE]"
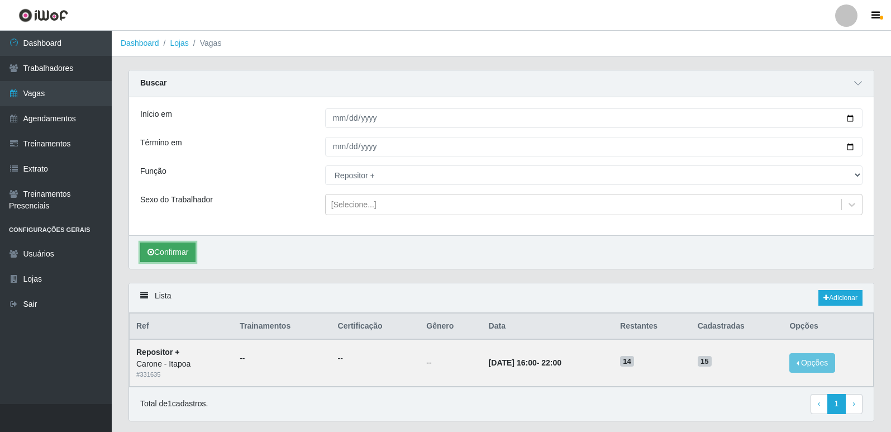
click at [161, 249] on button "Confirmar" at bounding box center [167, 253] width 55 height 20
click at [178, 42] on link "Lojas" at bounding box center [179, 43] width 18 height 9
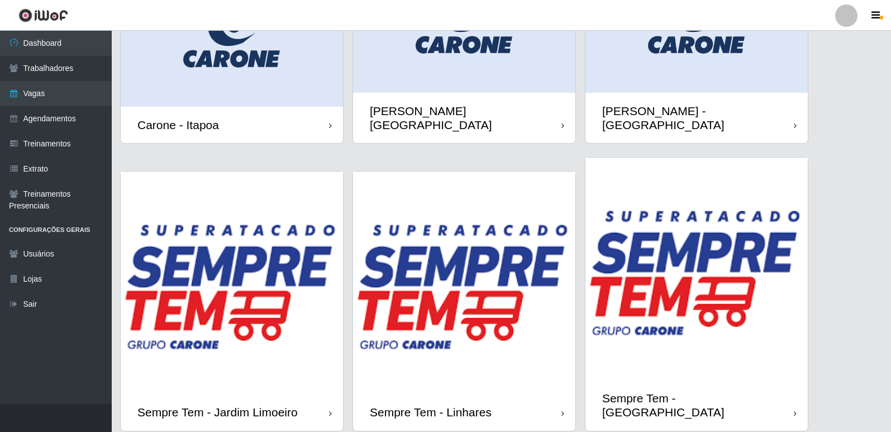
scroll to position [129, 0]
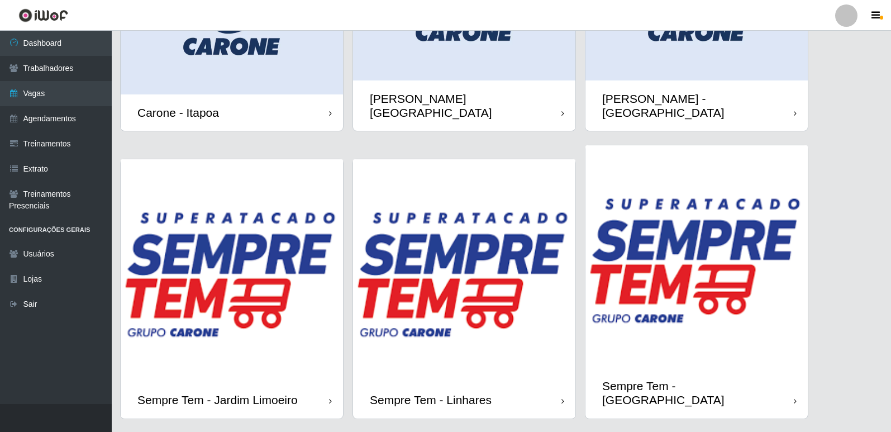
click at [221, 248] on img at bounding box center [232, 270] width 222 height 222
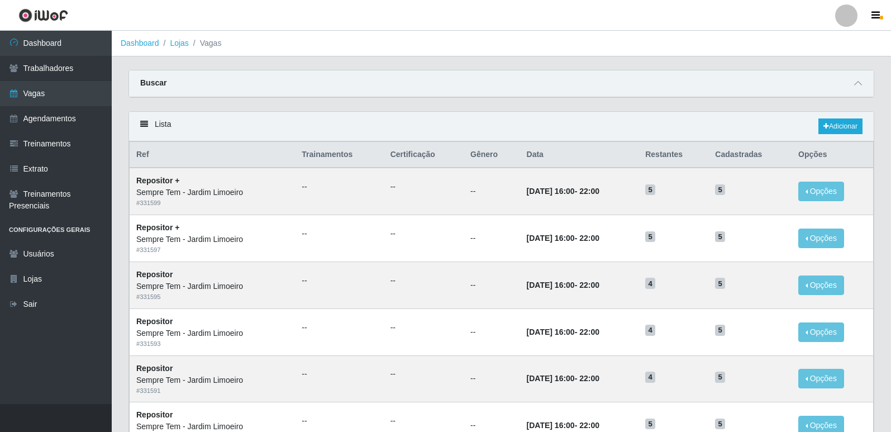
click at [851, 83] on div "Buscar" at bounding box center [501, 83] width 745 height 27
click at [854, 84] on span at bounding box center [858, 83] width 13 height 13
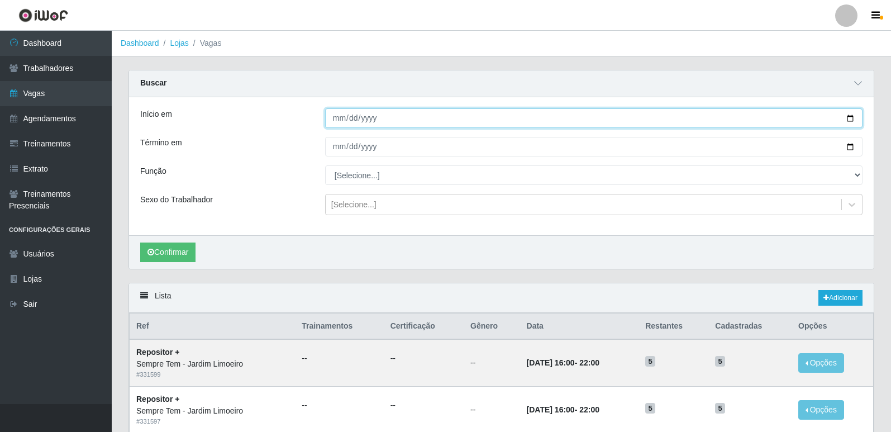
click at [852, 118] on input "Início em" at bounding box center [594, 118] width 538 height 20
type input "[DATE]"
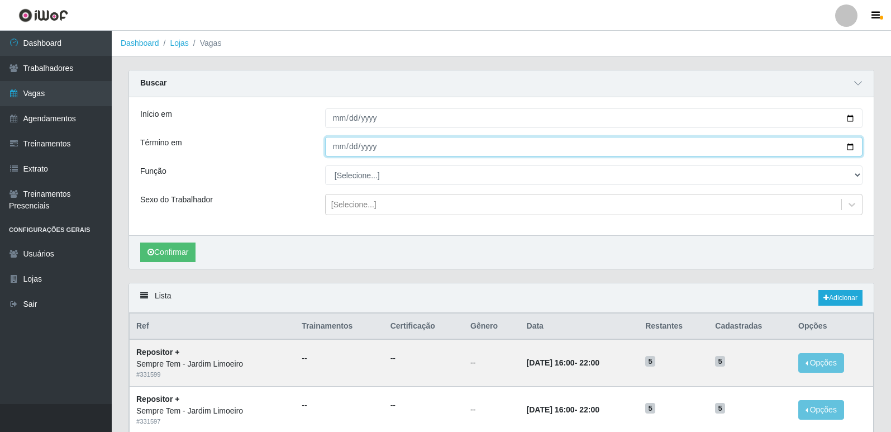
click at [851, 152] on input "Término em" at bounding box center [594, 147] width 538 height 20
type input "[DATE]"
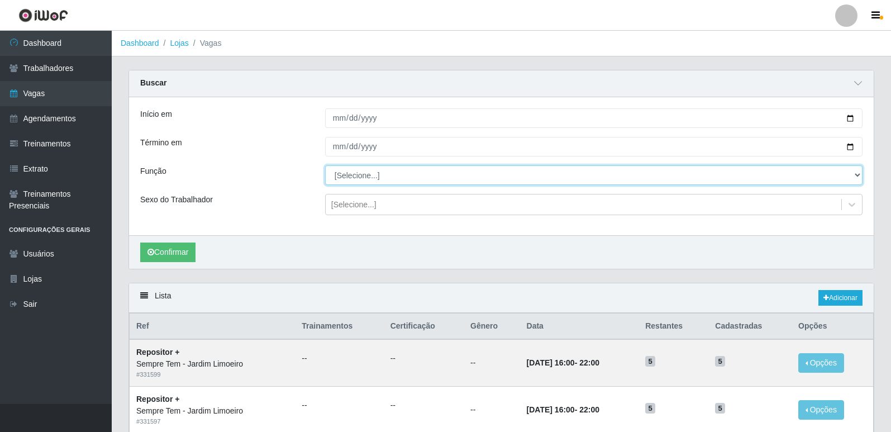
click at [383, 178] on select "[Selecione...] Embalador Embalador + Embalador ++ Repositor Repositor + Reposit…" at bounding box center [594, 175] width 538 height 20
select select "82"
click at [325, 166] on select "[Selecione...] Embalador Embalador + Embalador ++ Repositor Repositor + Reposit…" at bounding box center [594, 175] width 538 height 20
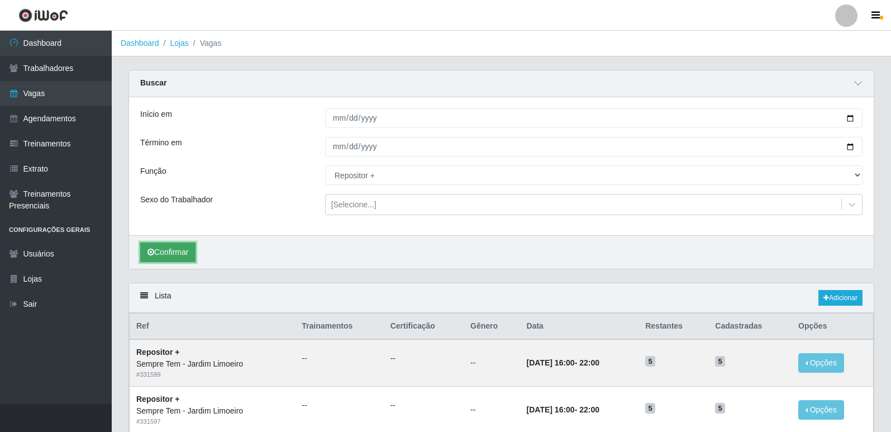
click at [182, 249] on button "Confirmar" at bounding box center [167, 253] width 55 height 20
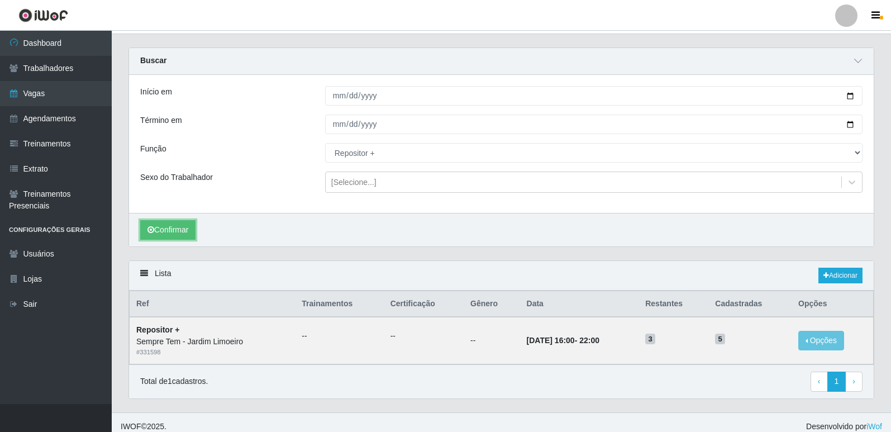
scroll to position [31, 0]
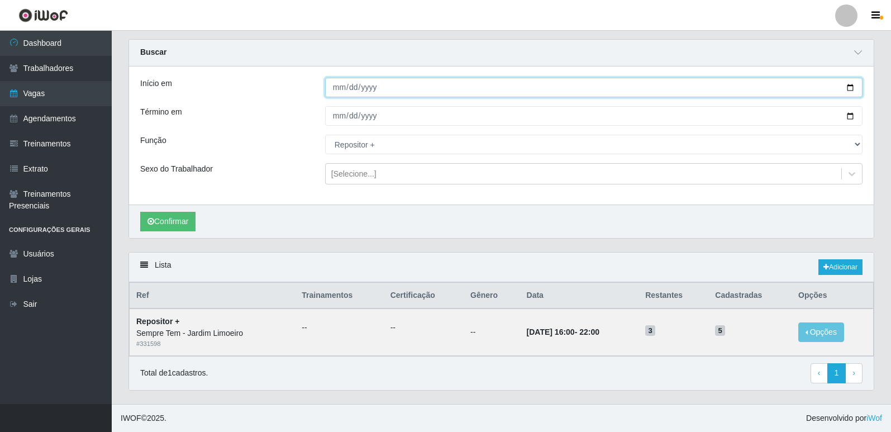
click at [854, 85] on input "[DATE]" at bounding box center [594, 88] width 538 height 20
type input "[DATE]"
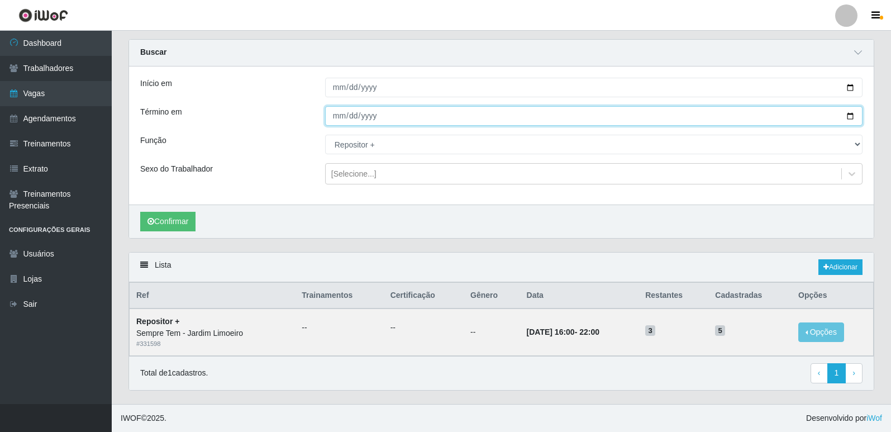
click at [853, 114] on input "[DATE]" at bounding box center [594, 116] width 538 height 20
type input "[DATE]"
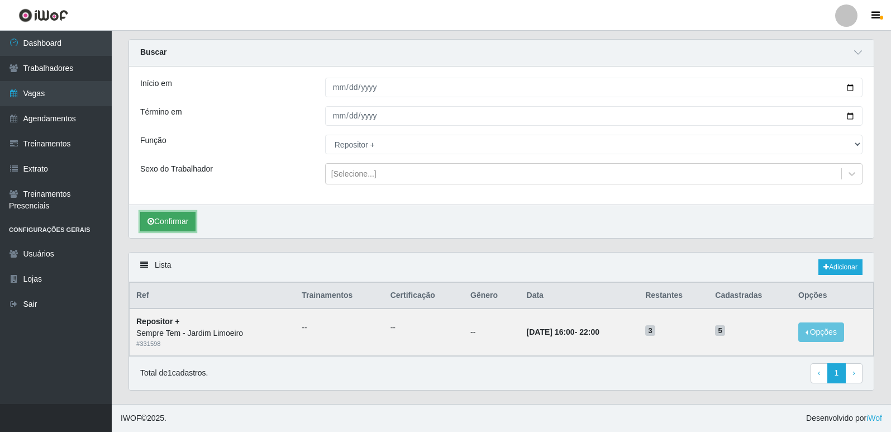
click at [175, 218] on button "Confirmar" at bounding box center [167, 222] width 55 height 20
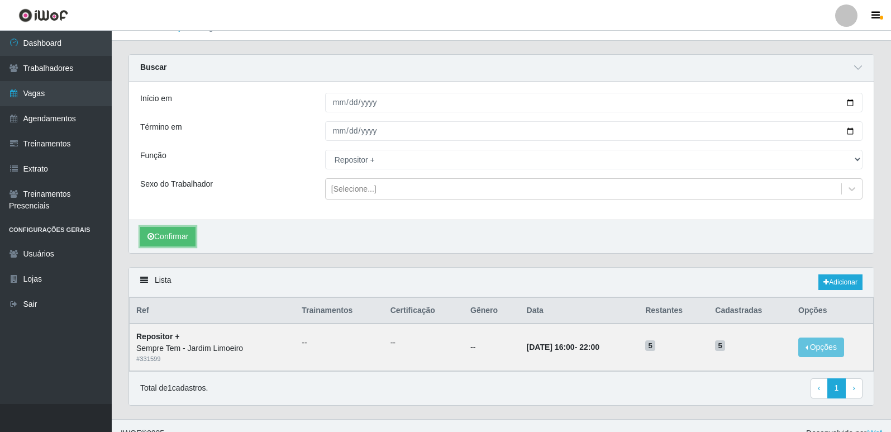
scroll to position [31, 0]
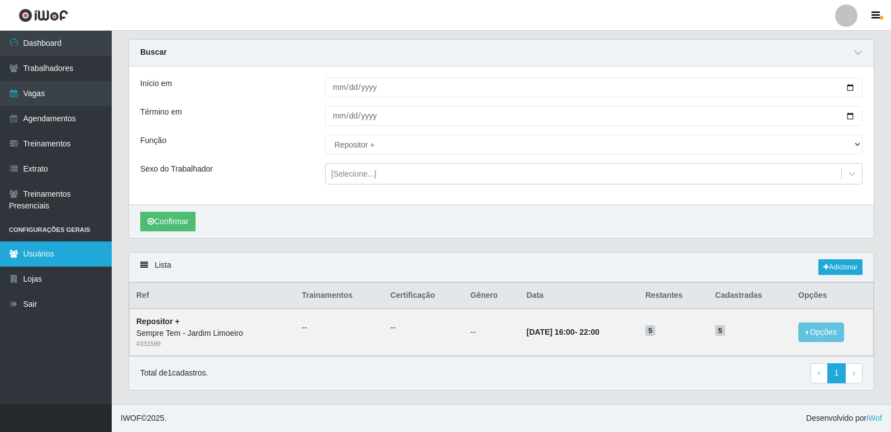
click at [26, 251] on link "Usuários" at bounding box center [56, 253] width 112 height 25
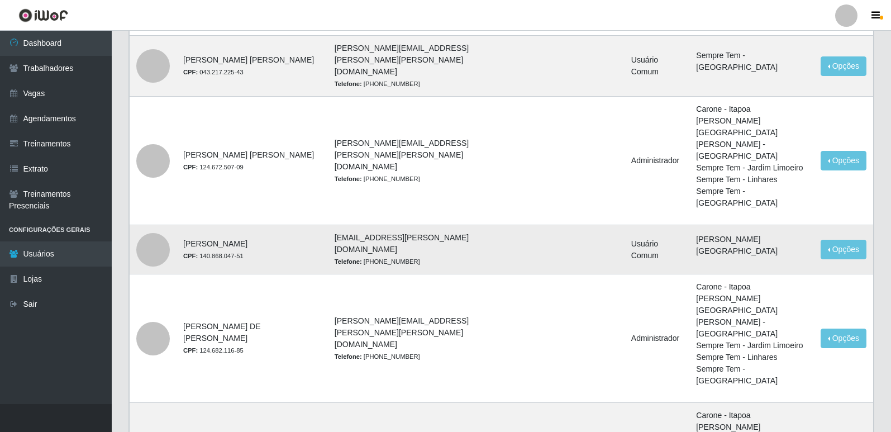
scroll to position [944, 0]
